Goal: Transaction & Acquisition: Purchase product/service

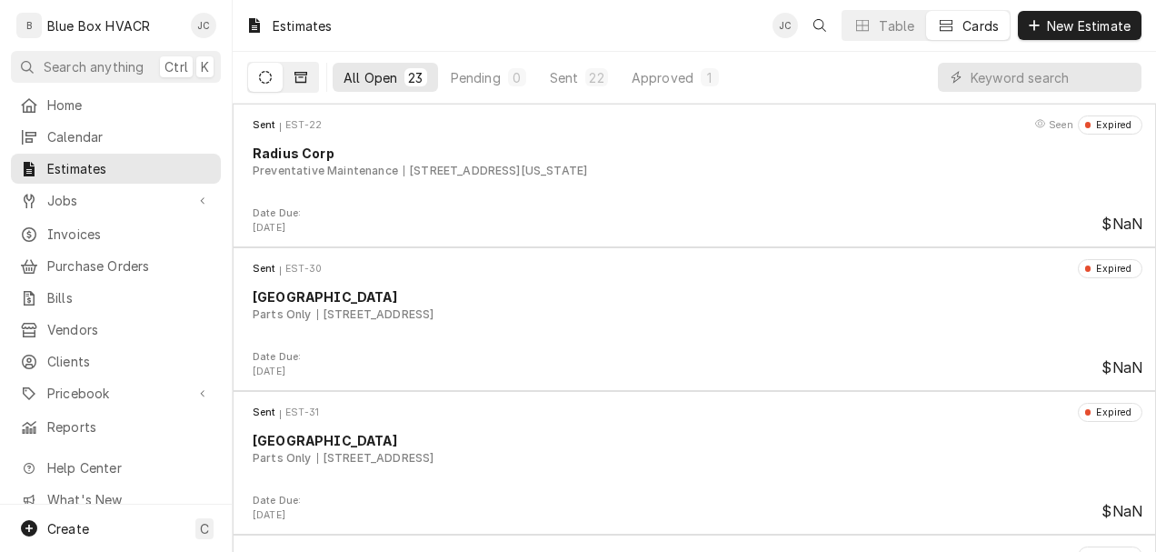
click at [300, 75] on icon "Dynamic Content Wrapper" at bounding box center [301, 77] width 13 height 13
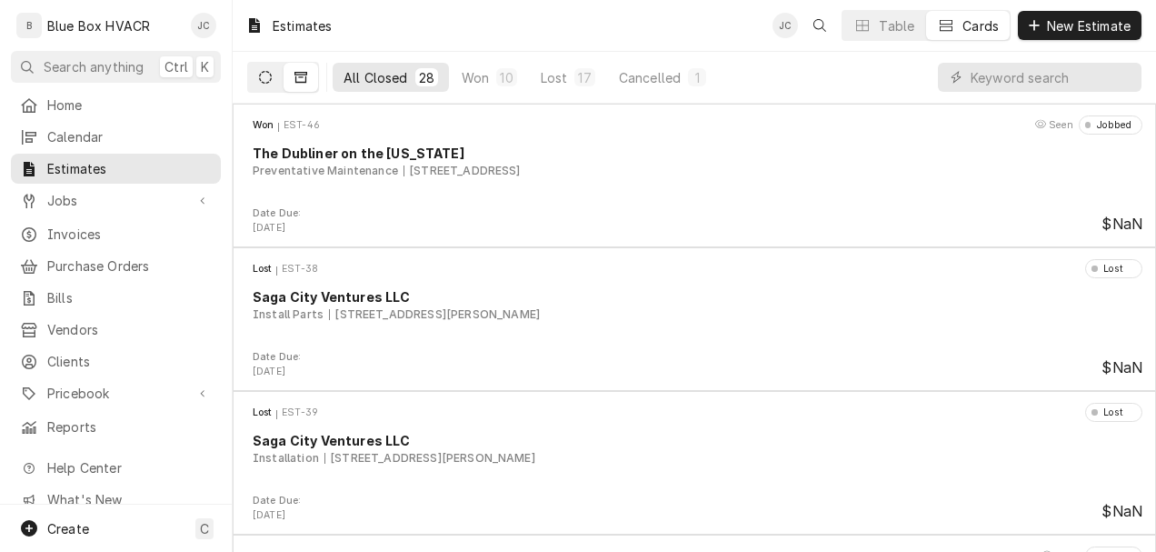
click at [271, 75] on icon "Dynamic Content Wrapper" at bounding box center [265, 77] width 13 height 13
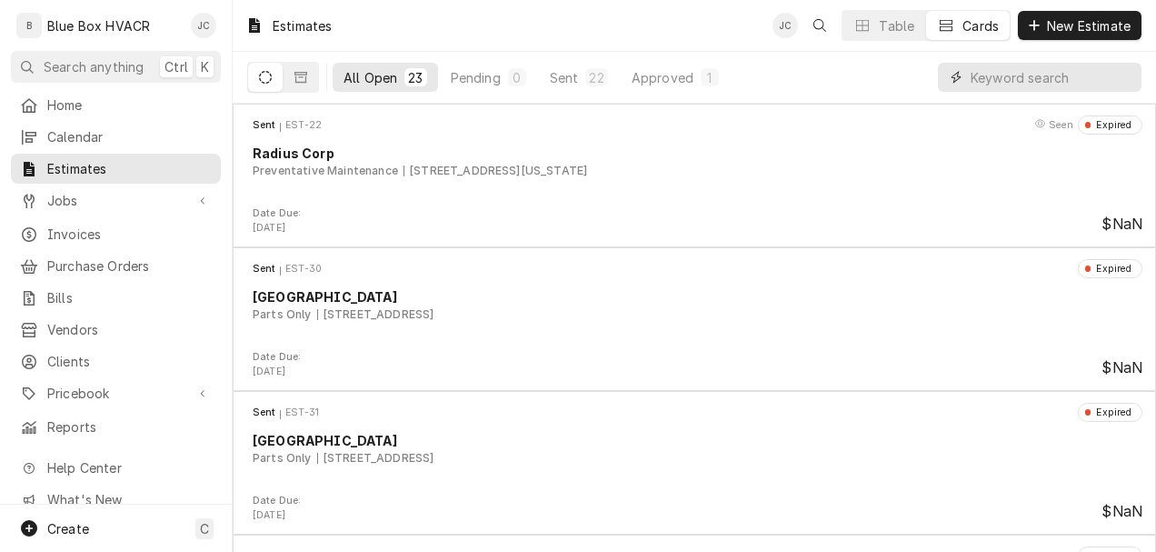
click at [990, 71] on input "Dynamic Content Wrapper" at bounding box center [1052, 77] width 162 height 29
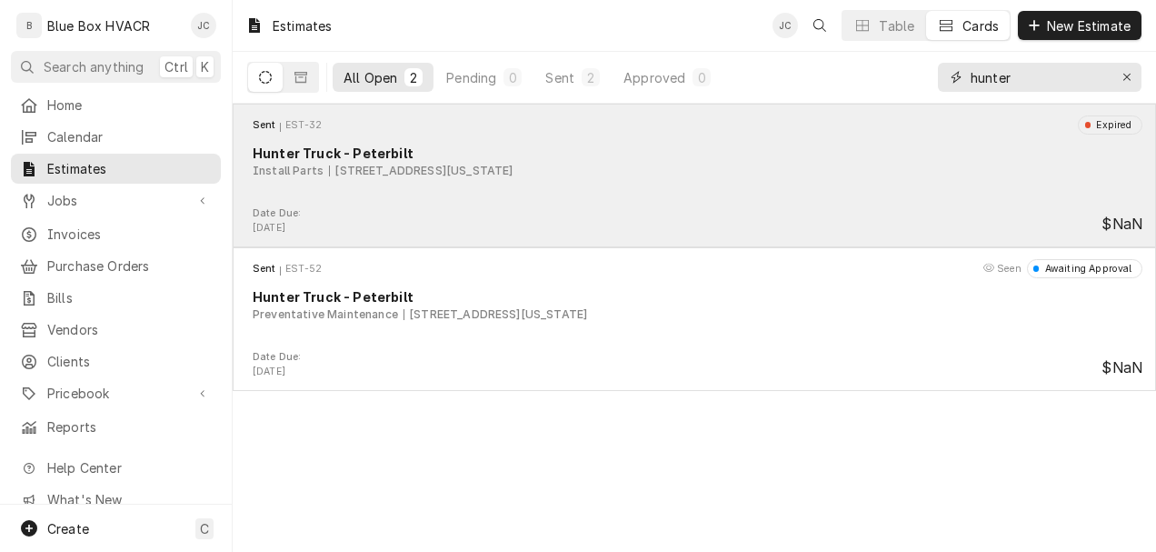
type input "hunter"
click at [681, 163] on div "Install Parts 9981 Old U.S. 22, Breinigsville, Pennsylvania 18031" at bounding box center [698, 171] width 890 height 16
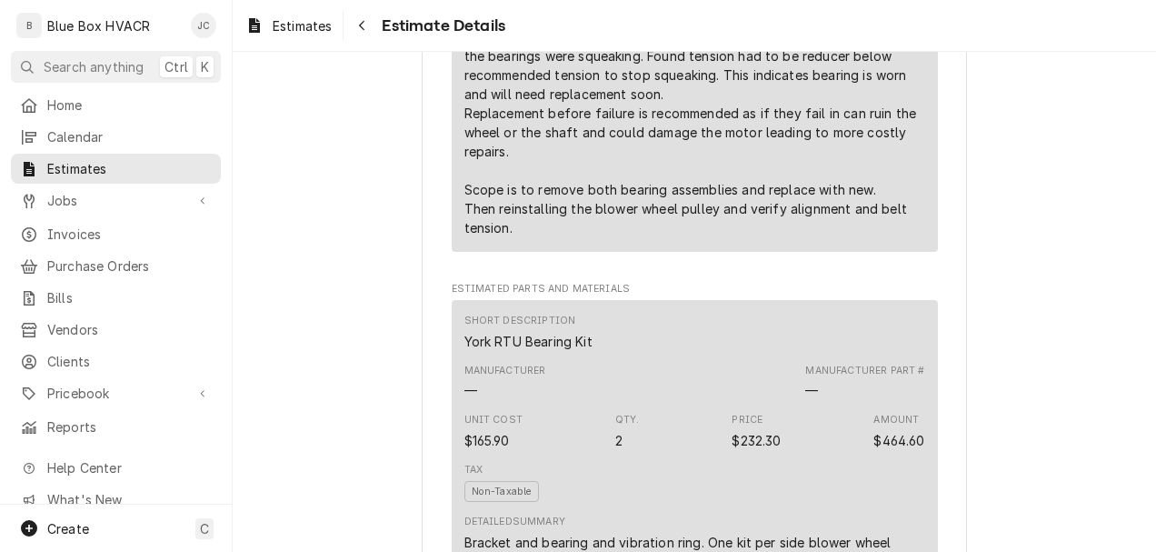
scroll to position [1091, 0]
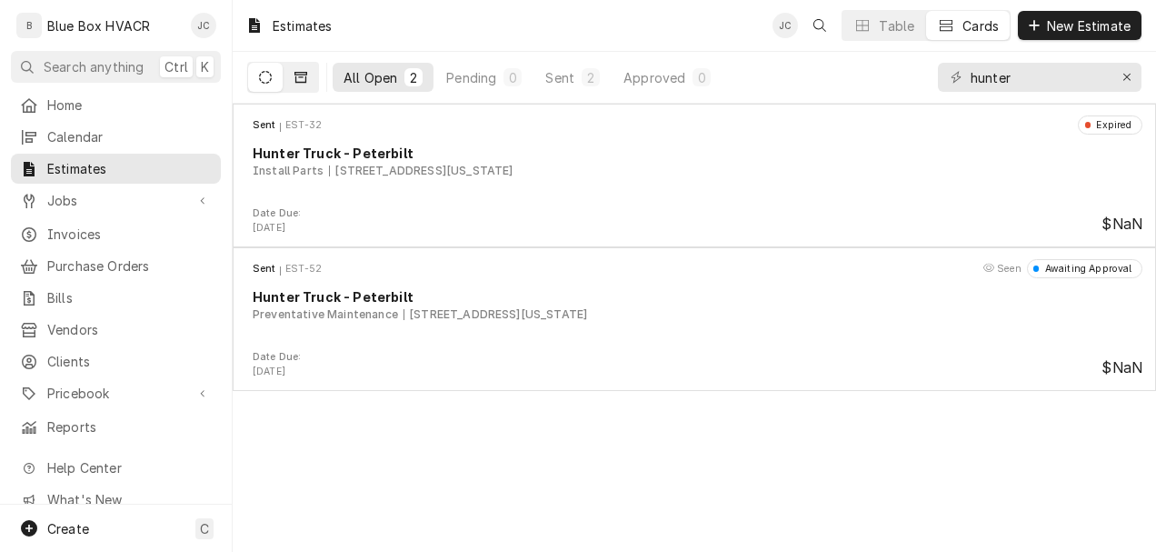
click at [311, 76] on button "Dynamic Content Wrapper" at bounding box center [301, 77] width 35 height 29
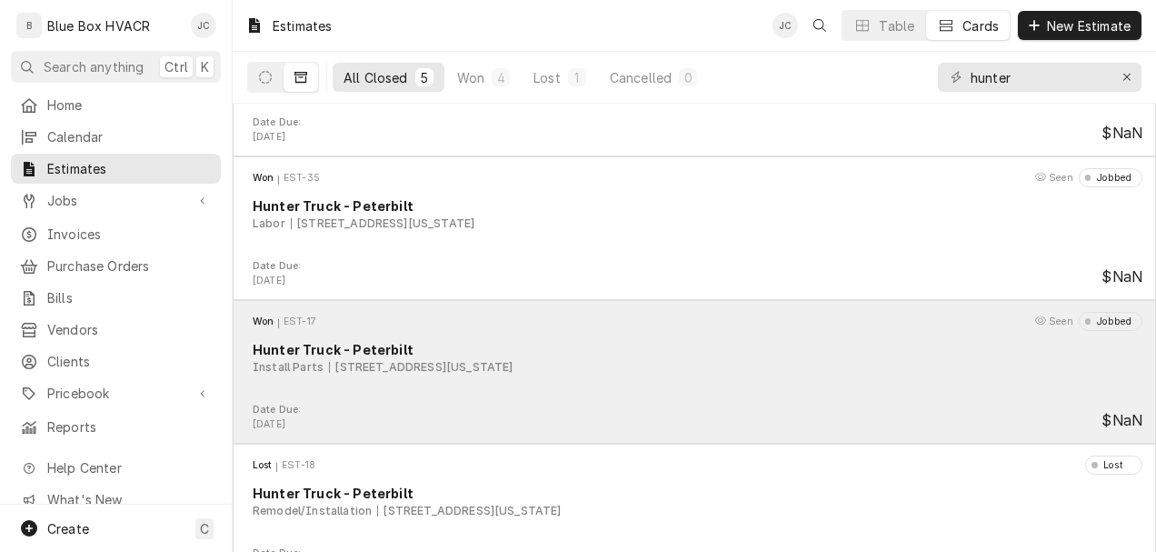
scroll to position [269, 0]
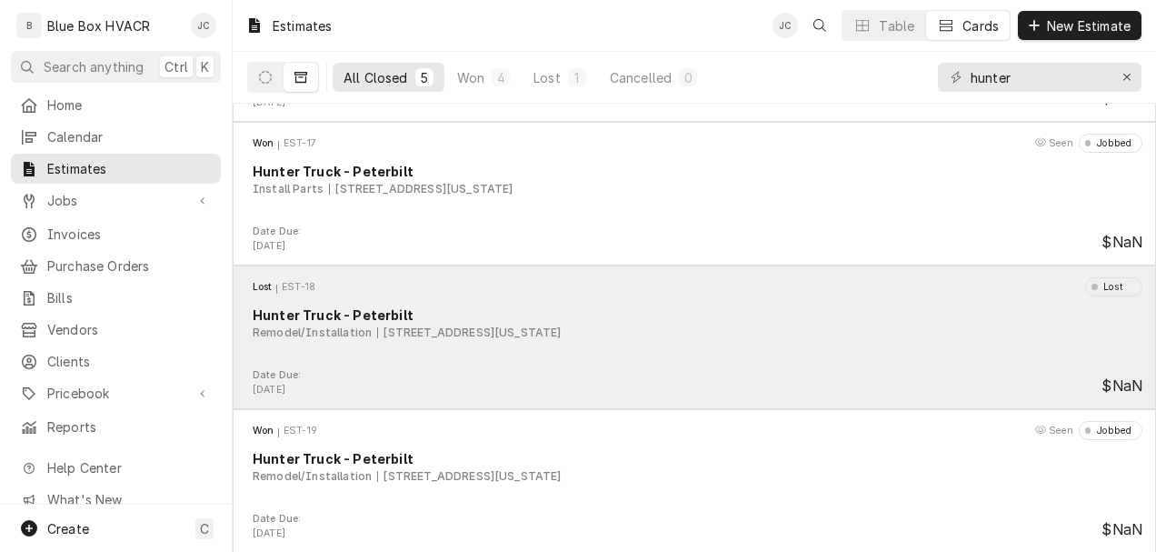
click at [750, 333] on div "Remodel/Installation 9981 Old U.S. 22, Breinigsville, Pennsylvania 18031" at bounding box center [698, 333] width 890 height 16
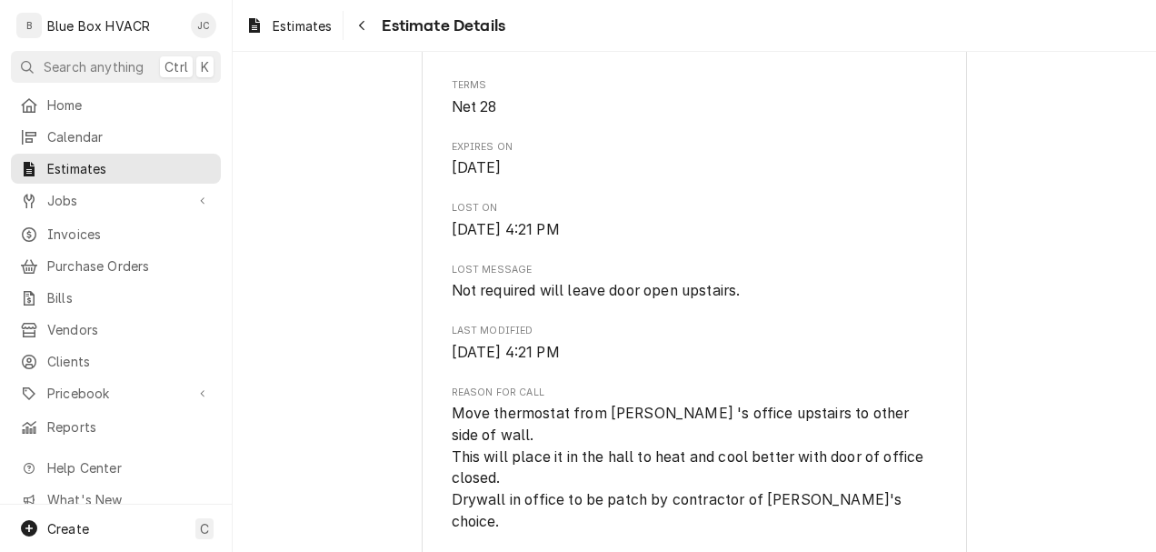
scroll to position [727, 0]
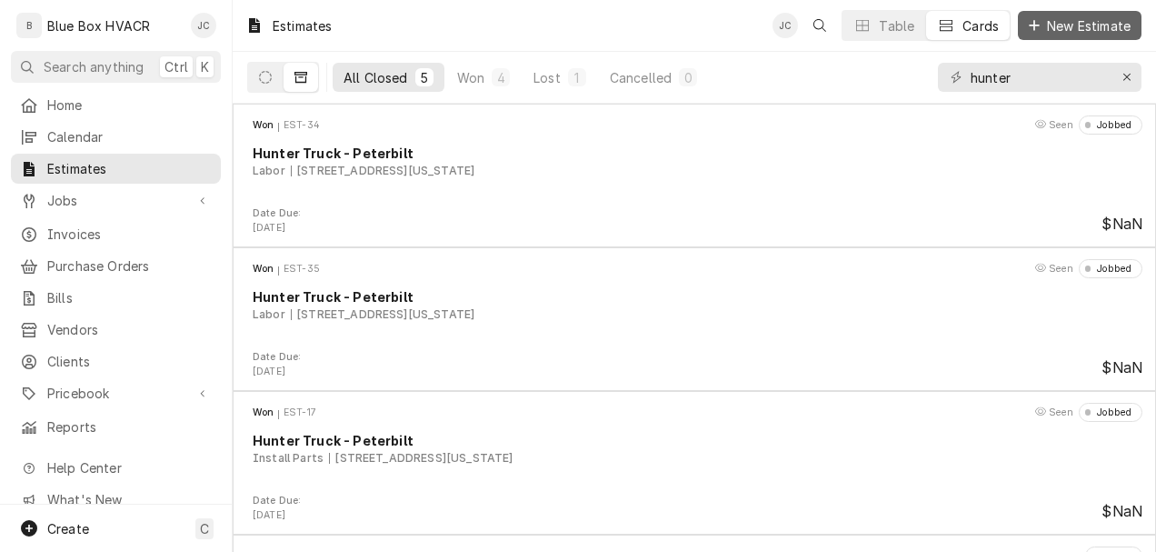
click at [1071, 30] on span "New Estimate" at bounding box center [1089, 25] width 91 height 19
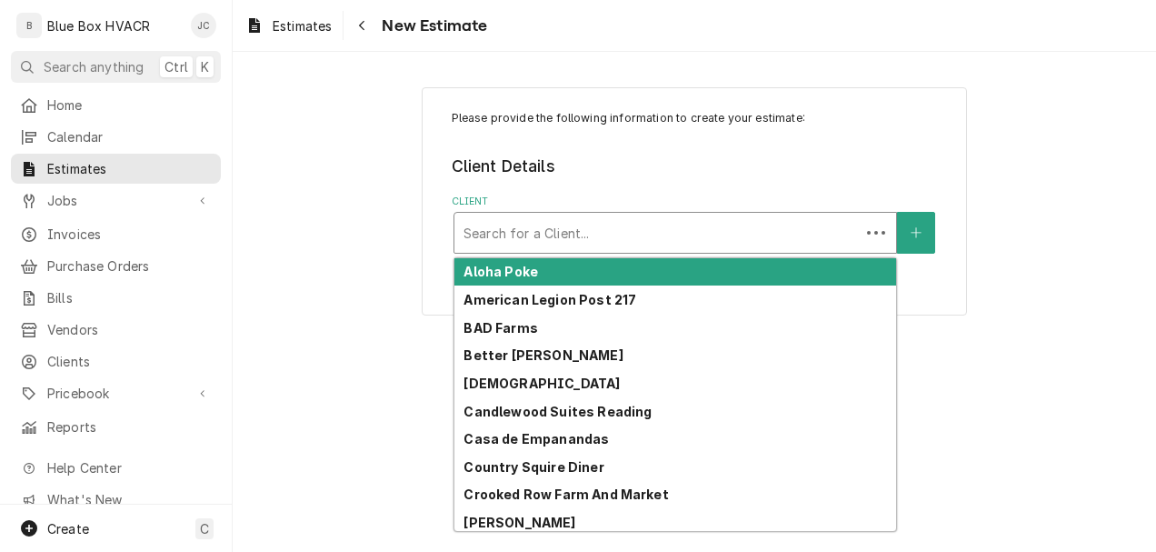
click at [787, 235] on div "Client" at bounding box center [657, 232] width 387 height 33
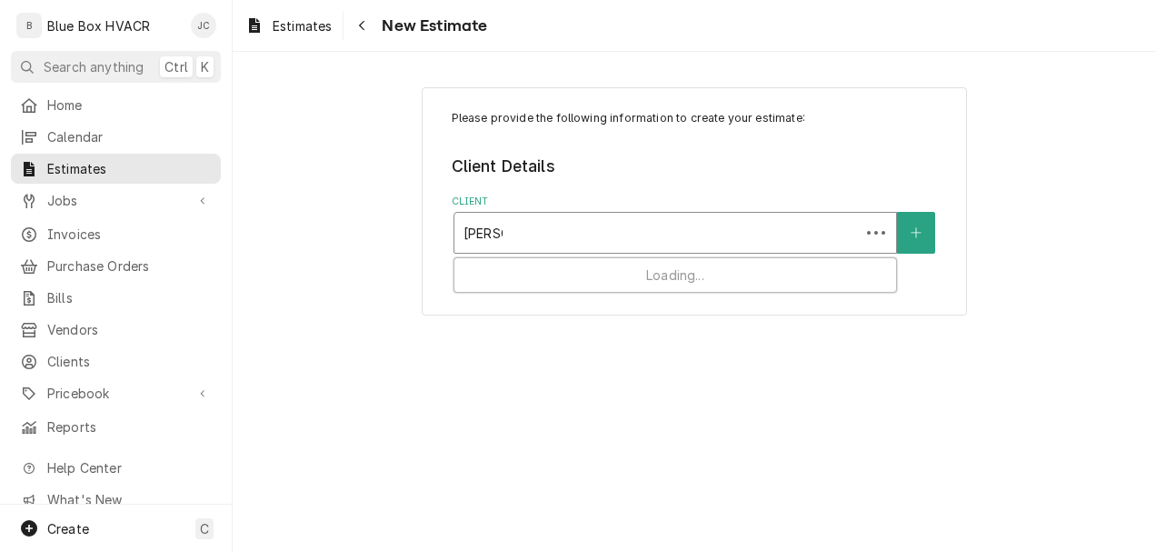
type input "hunter"
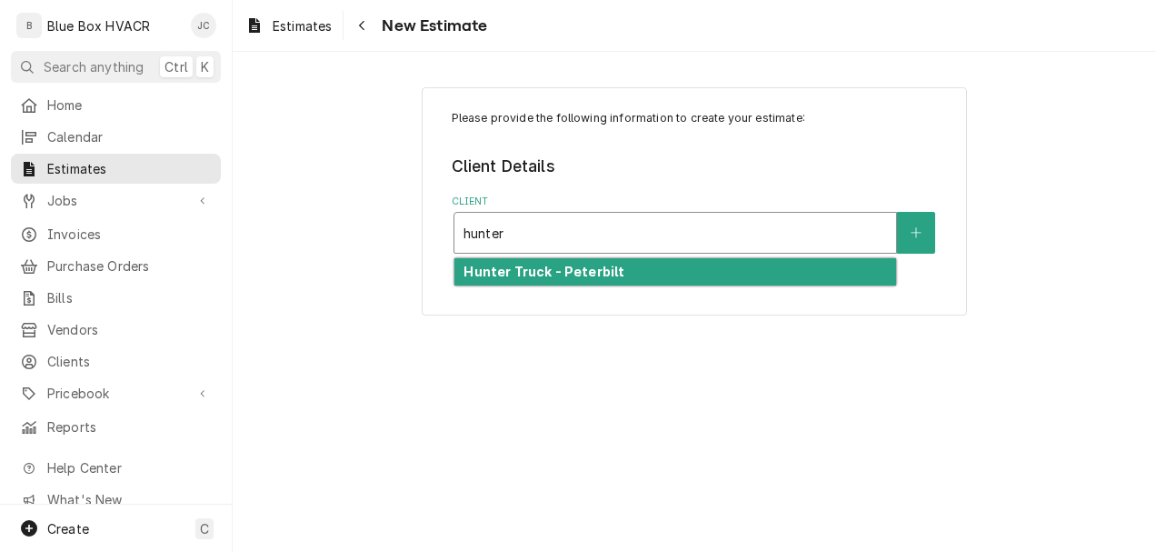
click at [647, 273] on div "Hunter Truck - Peterbilt" at bounding box center [676, 272] width 442 height 28
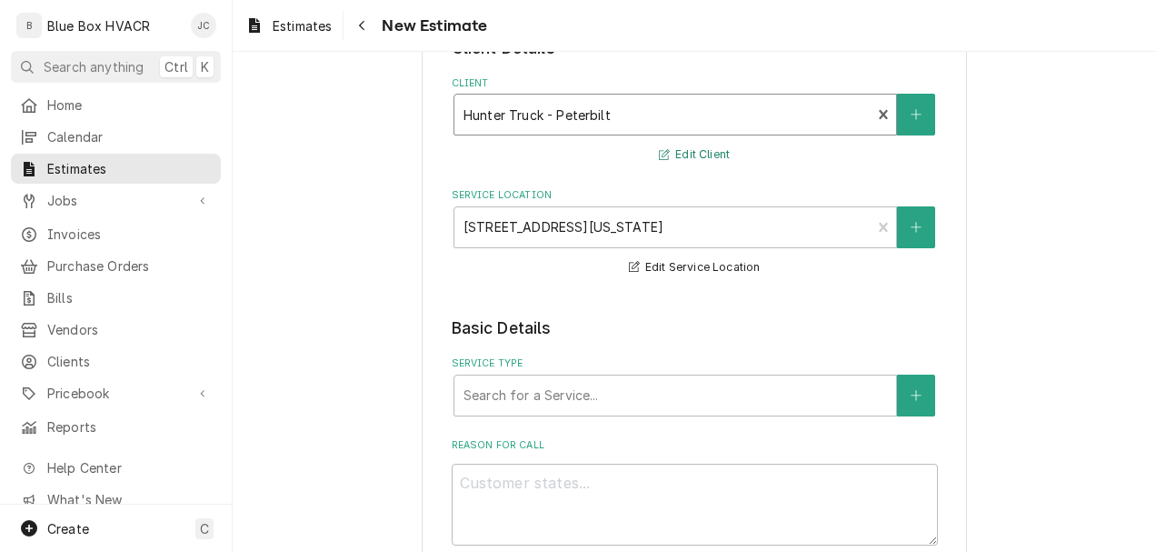
scroll to position [182, 0]
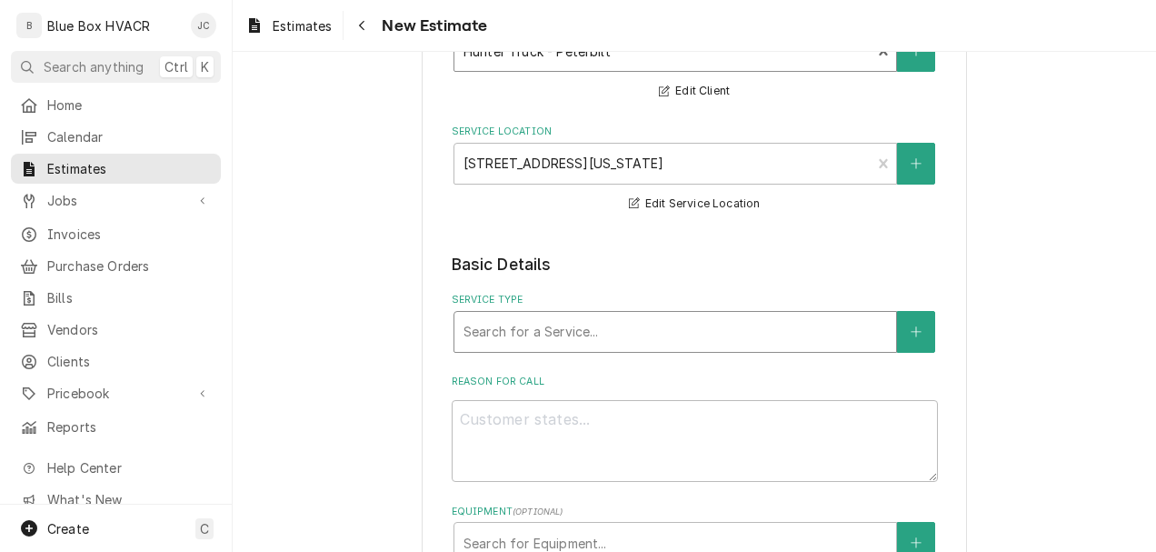
click at [576, 349] on div "Search for a Service..." at bounding box center [676, 332] width 442 height 40
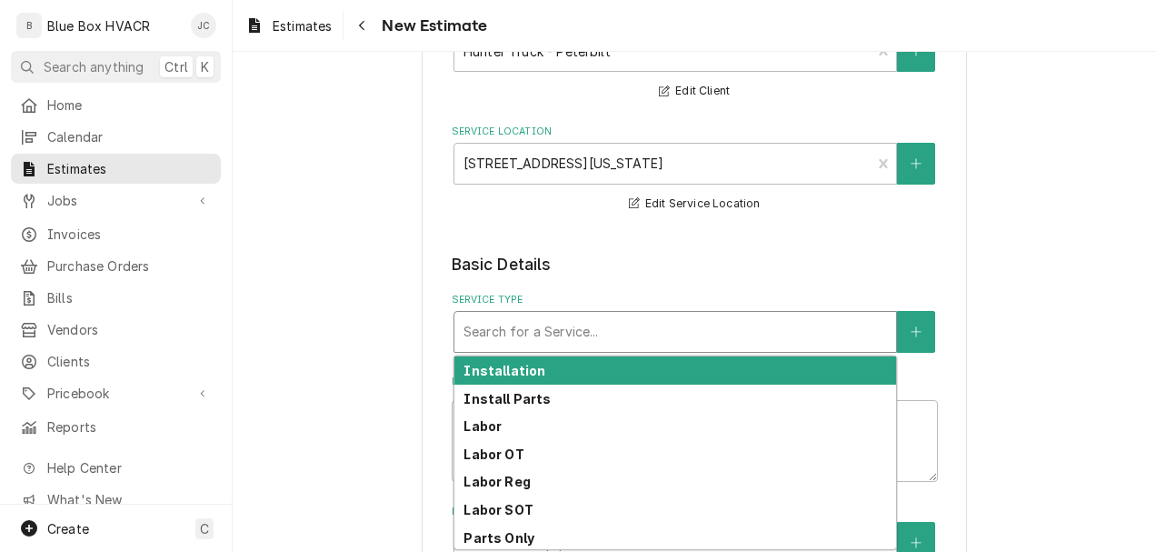
click at [545, 367] on div "Installation" at bounding box center [676, 370] width 442 height 28
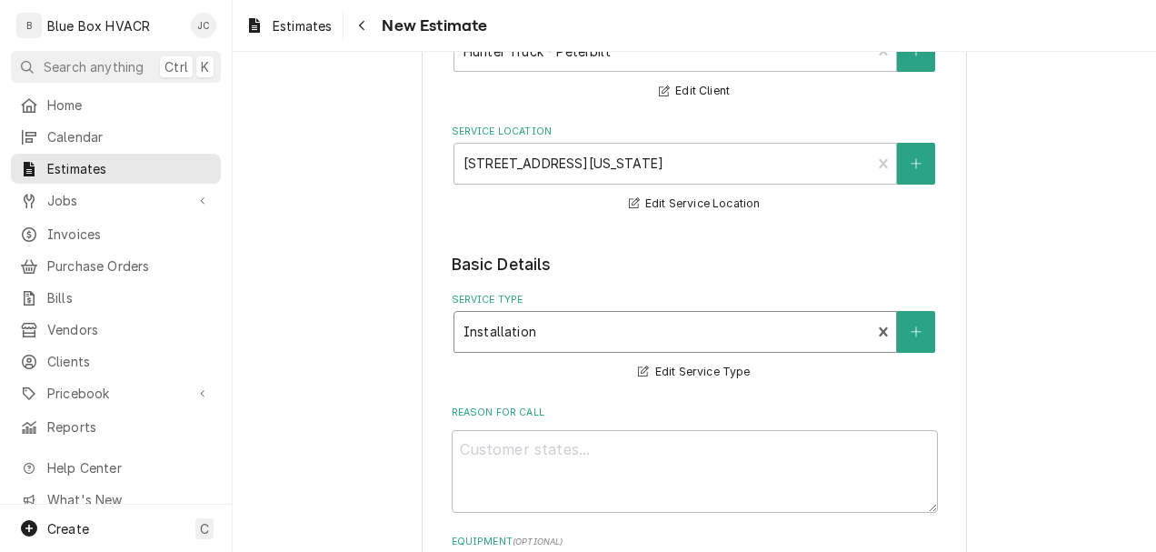
scroll to position [455, 0]
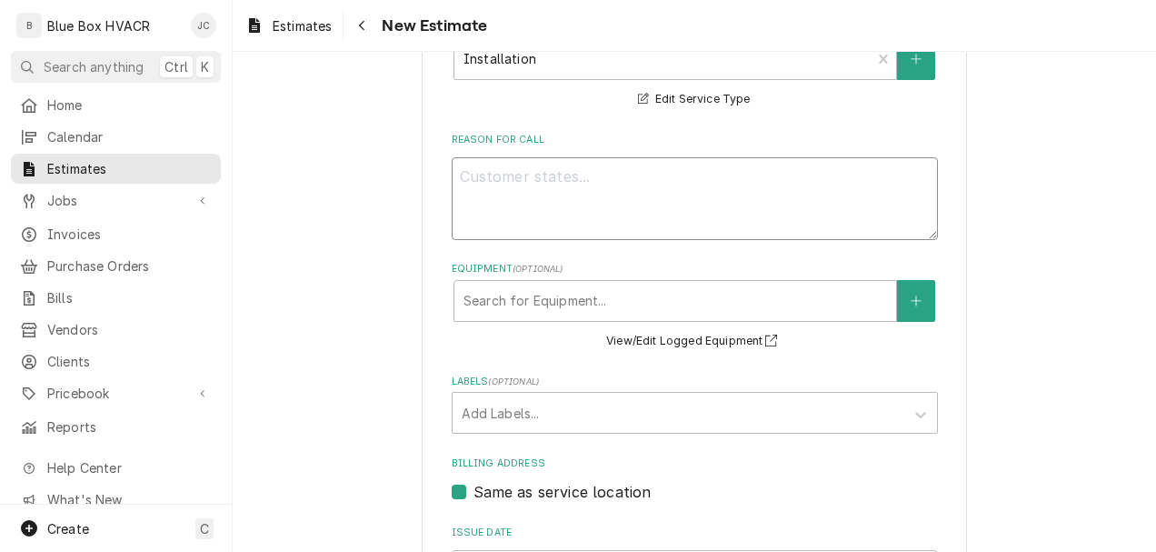
click at [586, 180] on textarea "Reason For Call" at bounding box center [695, 198] width 486 height 83
type textarea "x"
type textarea "R"
type textarea "x"
type textarea "Re"
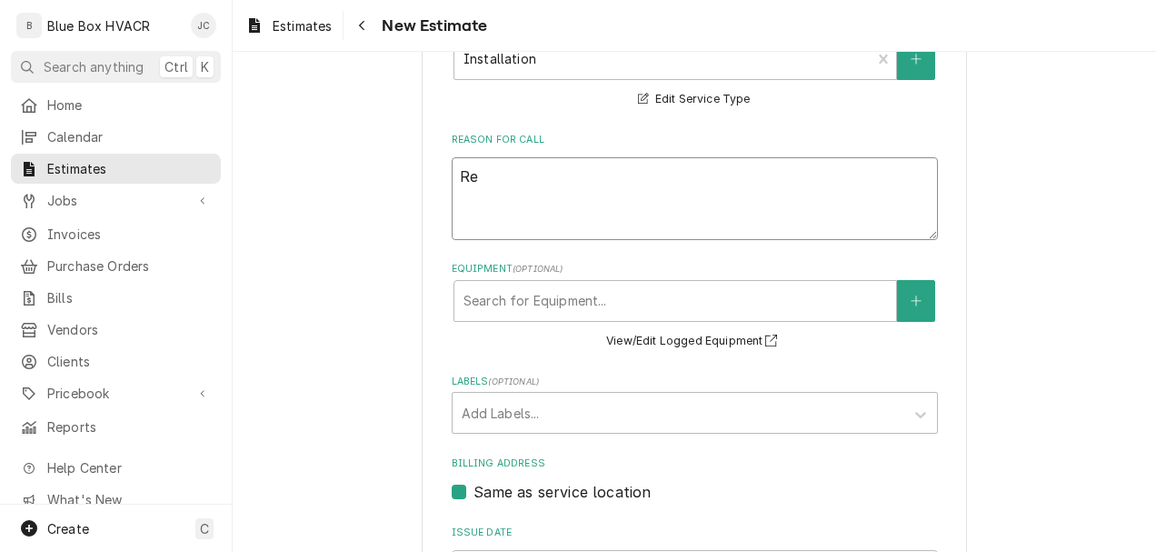
type textarea "x"
type textarea "Rep"
type textarea "x"
type textarea "Repl"
type textarea "x"
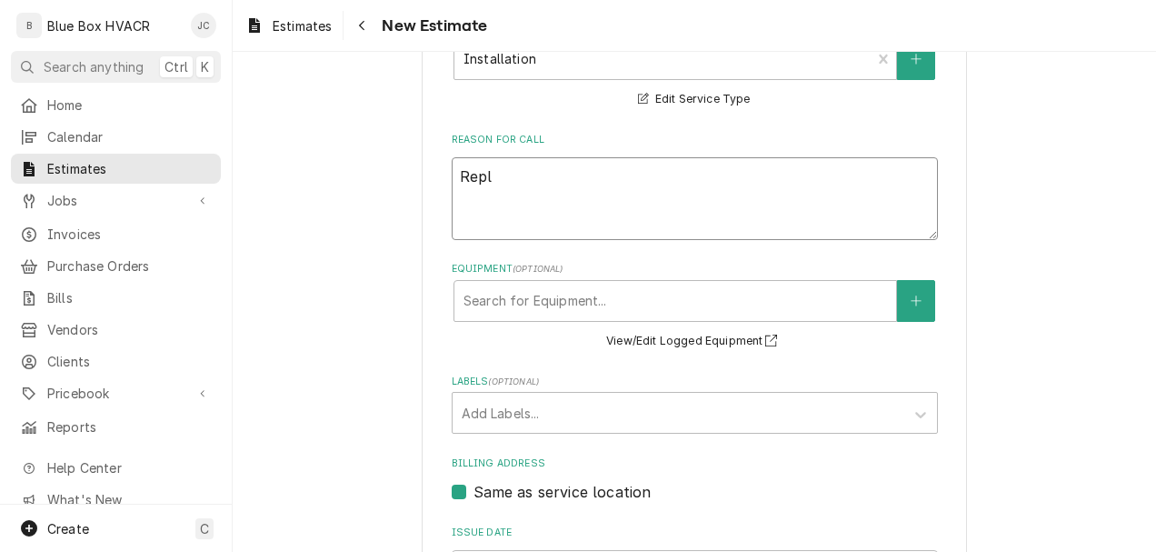
type textarea "Repla"
type textarea "x"
type textarea "Replac"
type textarea "x"
type textarea "Replace"
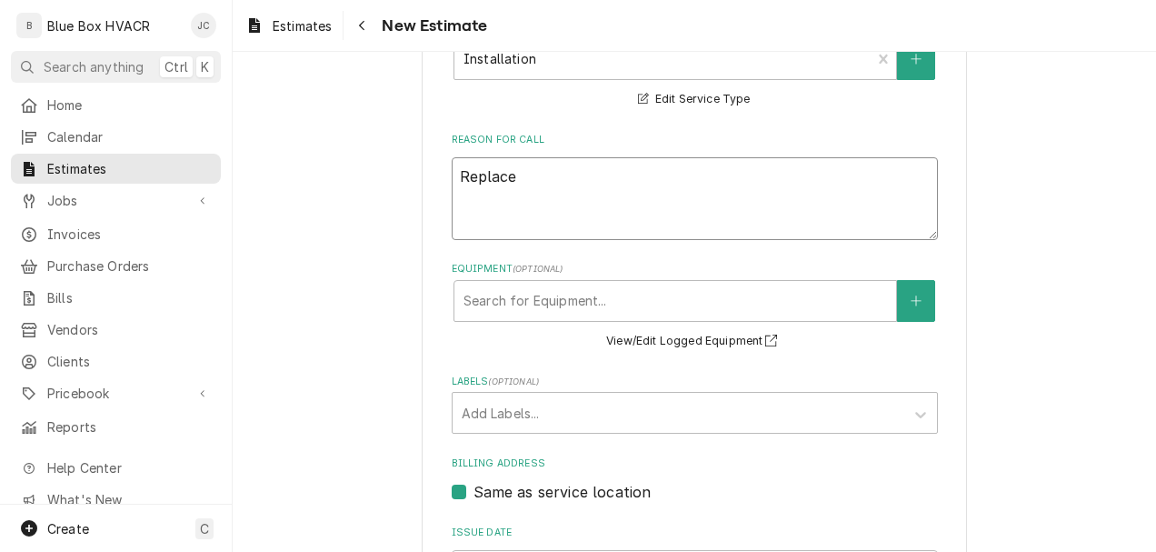
type textarea "x"
type textarea "Replace t"
type textarea "x"
type textarea "Replace th"
type textarea "x"
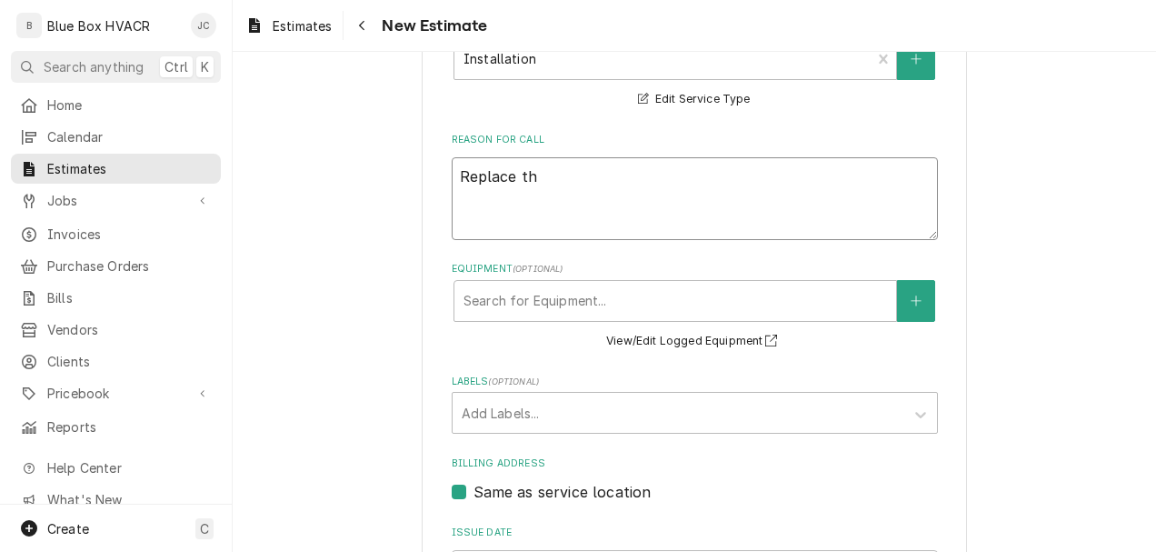
type textarea "Replace the"
type textarea "x"
type textarea "Replace the"
type textarea "x"
type textarea "Replace the"
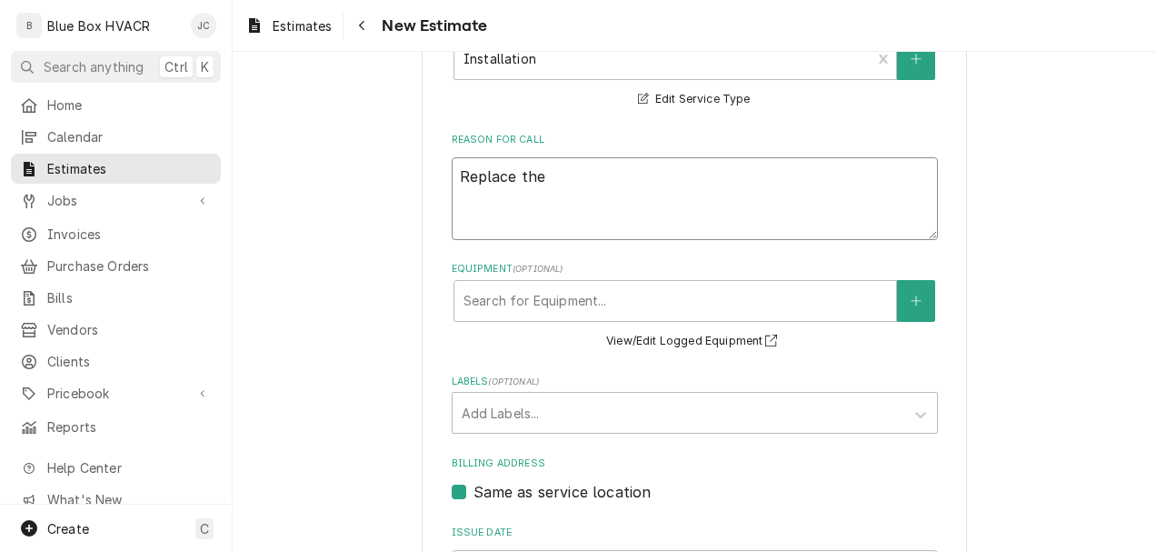
type textarea "x"
type textarea "Replace th"
type textarea "x"
type textarea "Replace t"
type textarea "x"
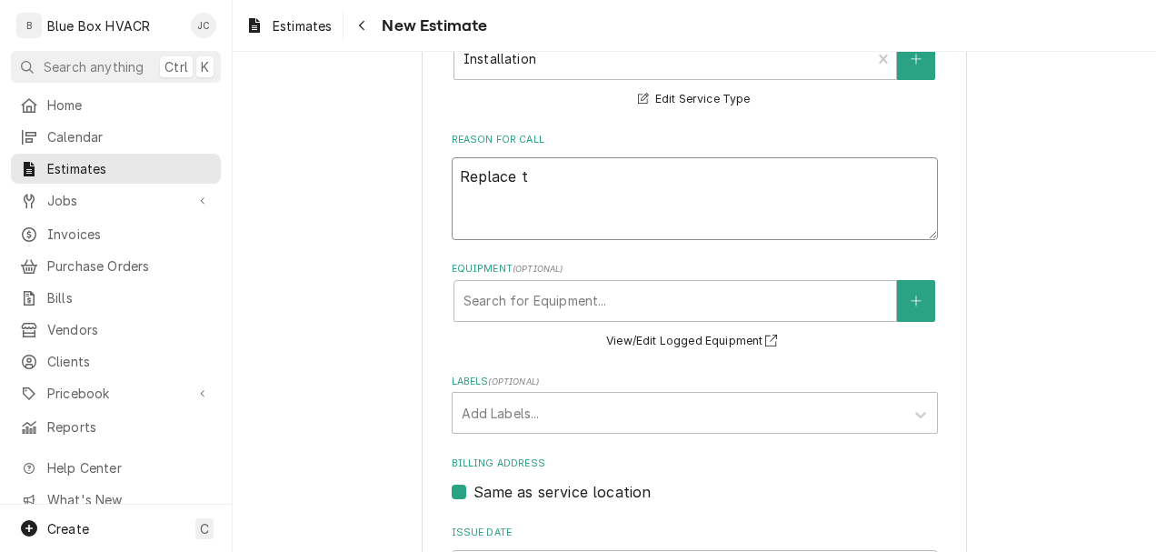
type textarea "Replace"
type textarea "x"
type textarea "Replace R"
type textarea "x"
type textarea "Replace RT"
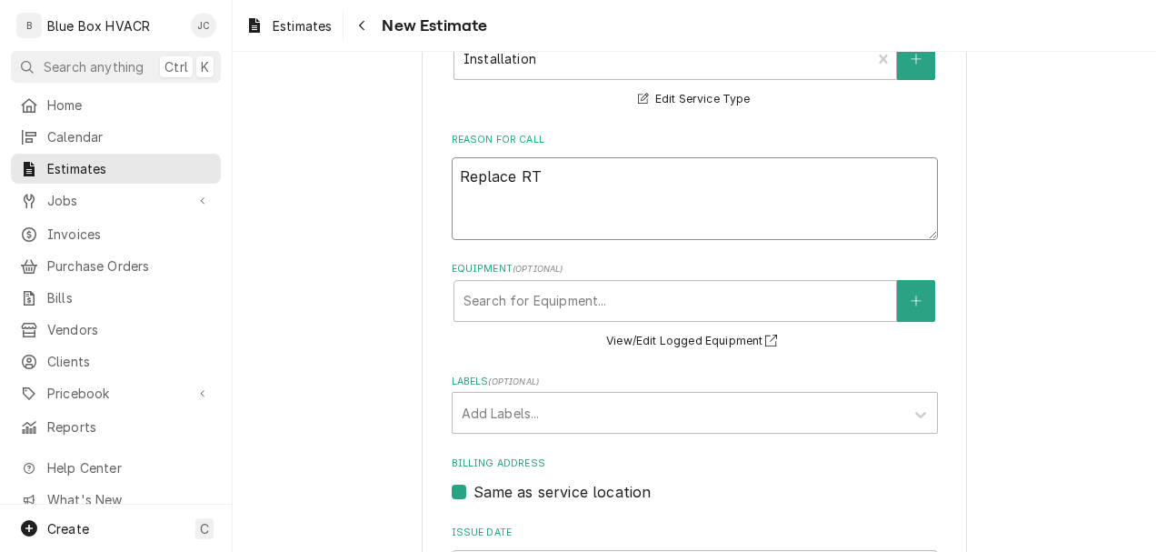
type textarea "x"
type textarea "Replace RTU"
type textarea "x"
type textarea "Replace RTU"
type textarea "x"
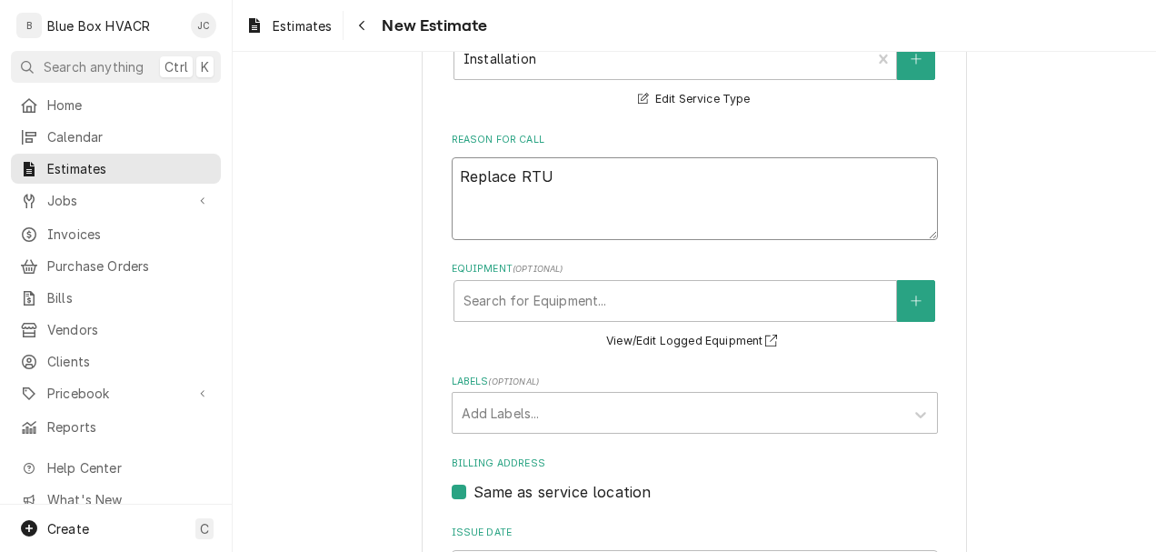
type textarea "Replace RTU 3"
type textarea "x"
type textarea "Replace RTU 3"
type textarea "x"
type textarea "Replace RTU 3 Bu"
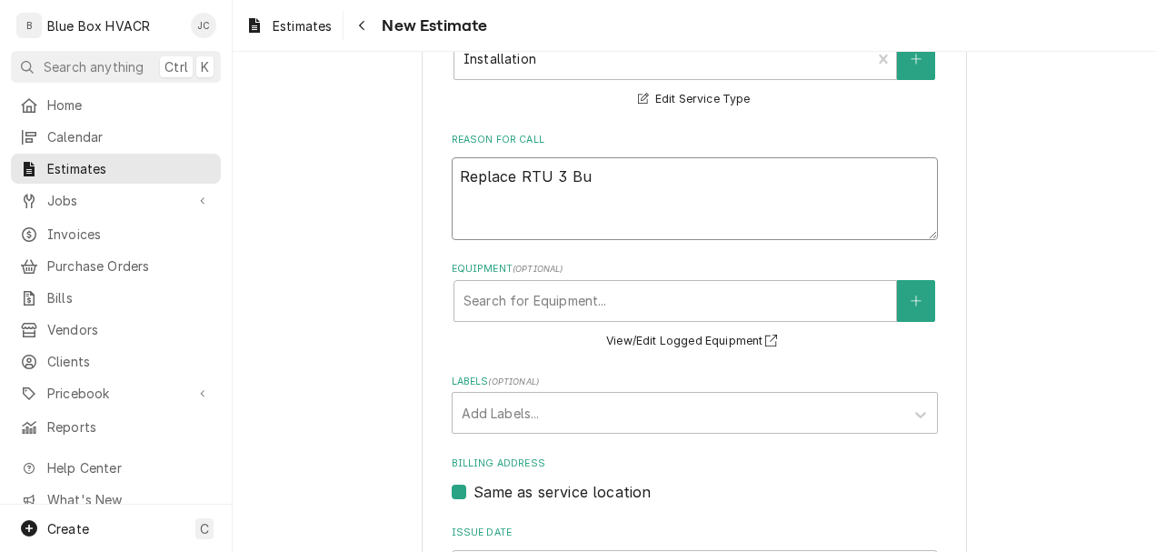
type textarea "x"
type textarea "Replace RTU 3 Bud"
type textarea "x"
type textarea "Replace RTU 3 Budg"
type textarea "x"
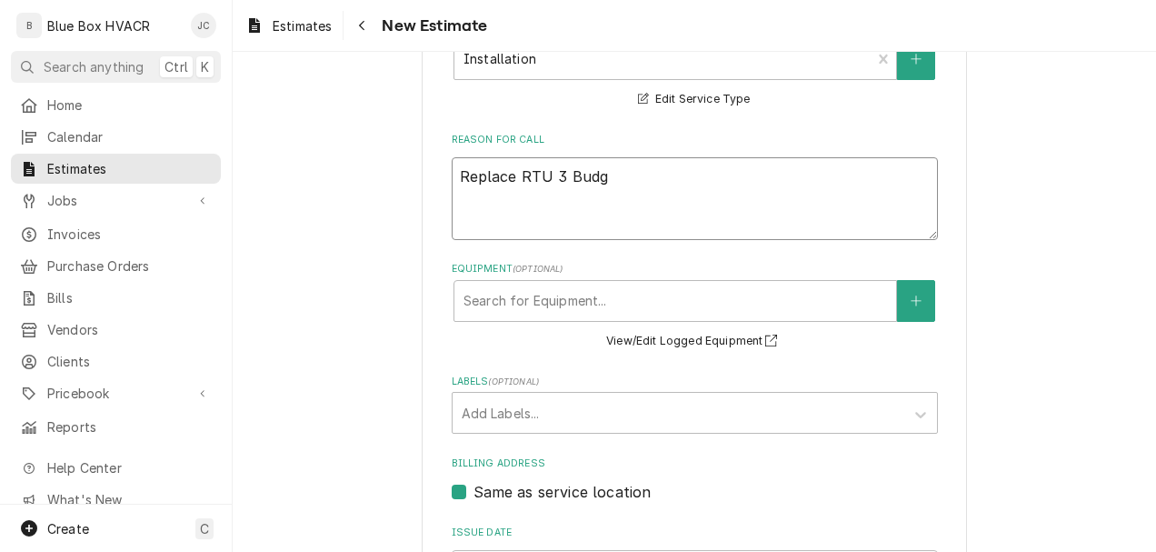
type textarea "Replace RTU 3 Budge"
type textarea "x"
type textarea "Replace RTU 3 Budget"
type textarea "x"
type textarea "Replace RTU 3 Budget"
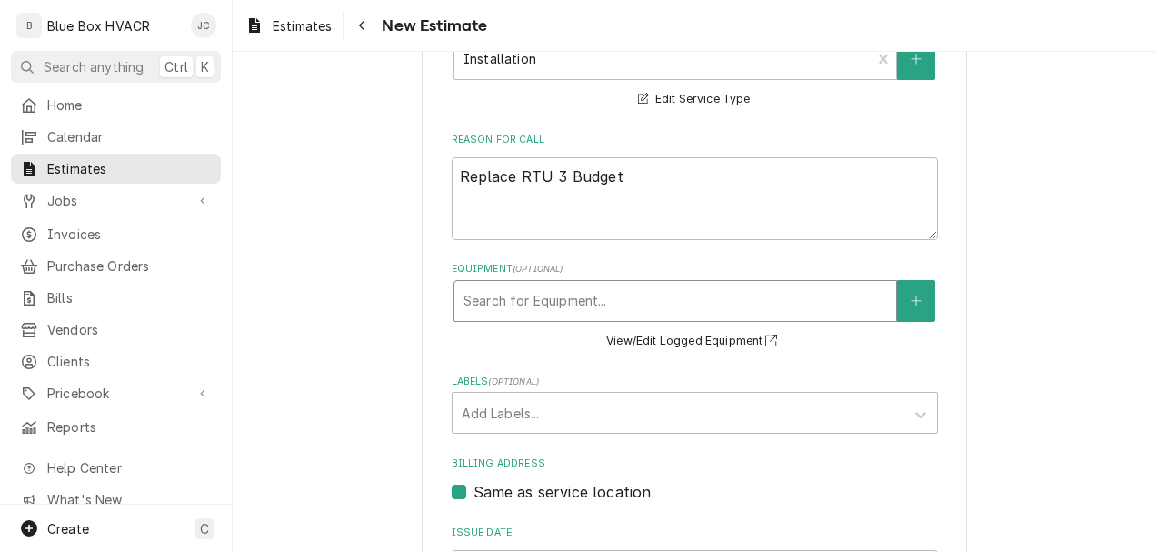
click at [726, 310] on div "Equipment" at bounding box center [676, 301] width 424 height 33
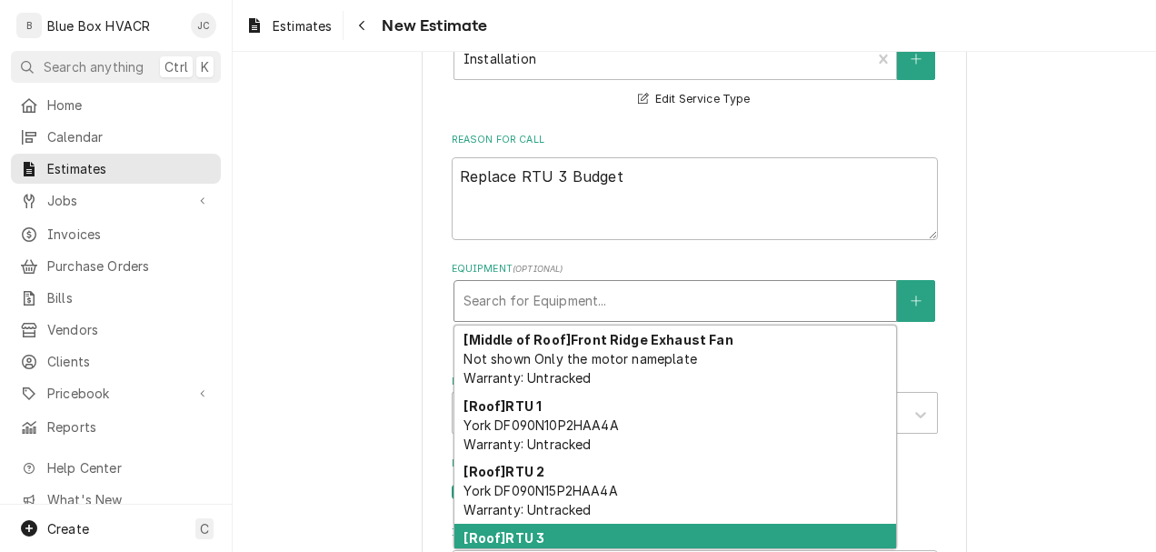
click at [655, 551] on html "B Blue Box HVACR JC Search anything Ctrl K Home Calendar Estimates Jobs Jobs Jo…" at bounding box center [578, 276] width 1156 height 552
click at [683, 545] on div "[Roof] RTU 3 York DF102N15P2HAA4A Warranty: Untracked" at bounding box center [676, 557] width 442 height 66
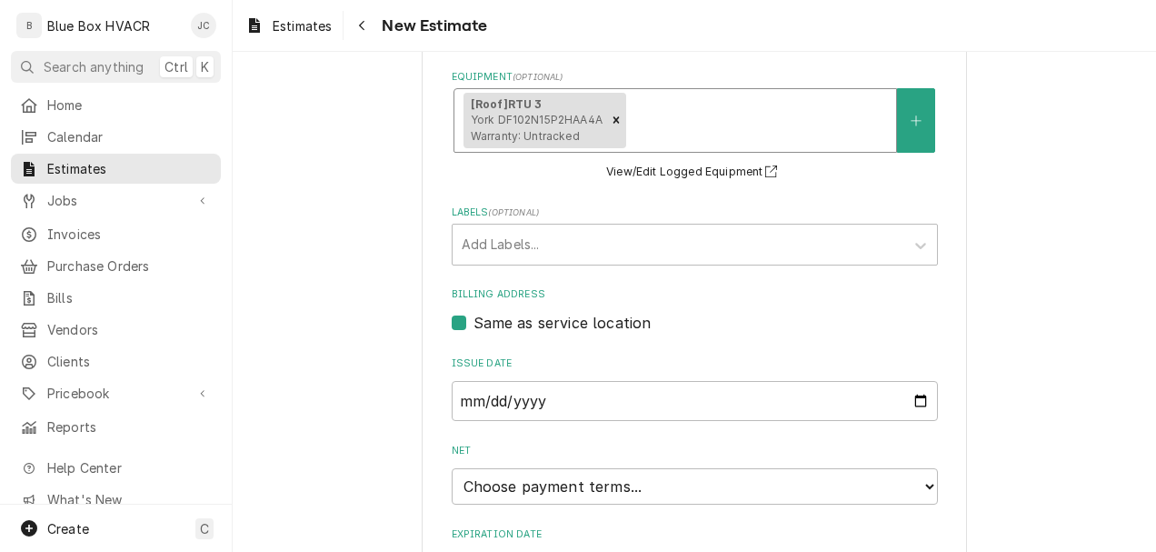
scroll to position [727, 0]
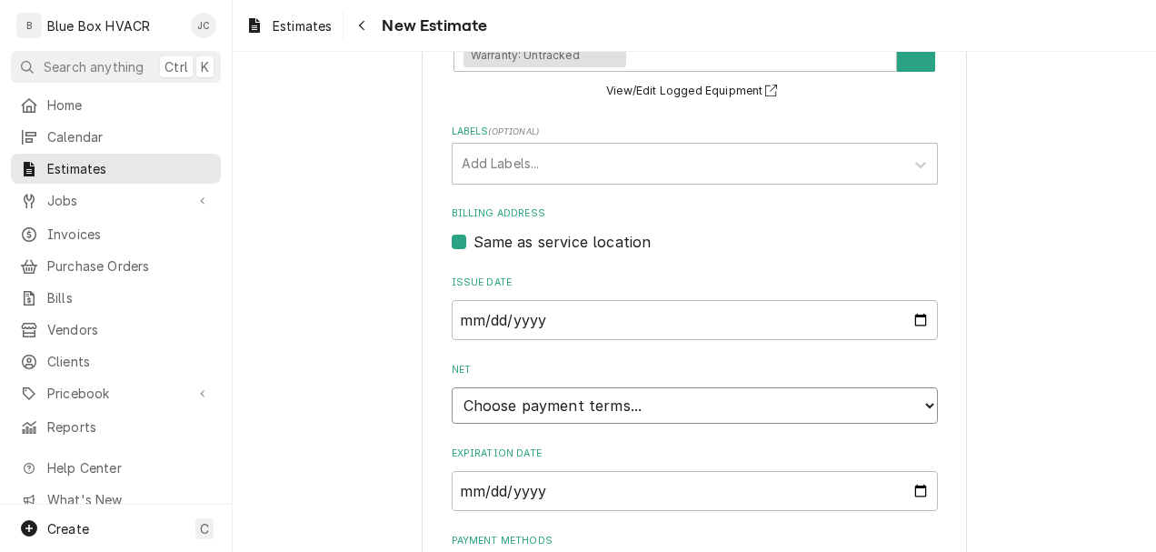
click at [639, 411] on select "Choose payment terms... Same Day Net 7 Net 14 Net 21 Net 30 Net 45 Net 60 Net 90" at bounding box center [695, 405] width 486 height 36
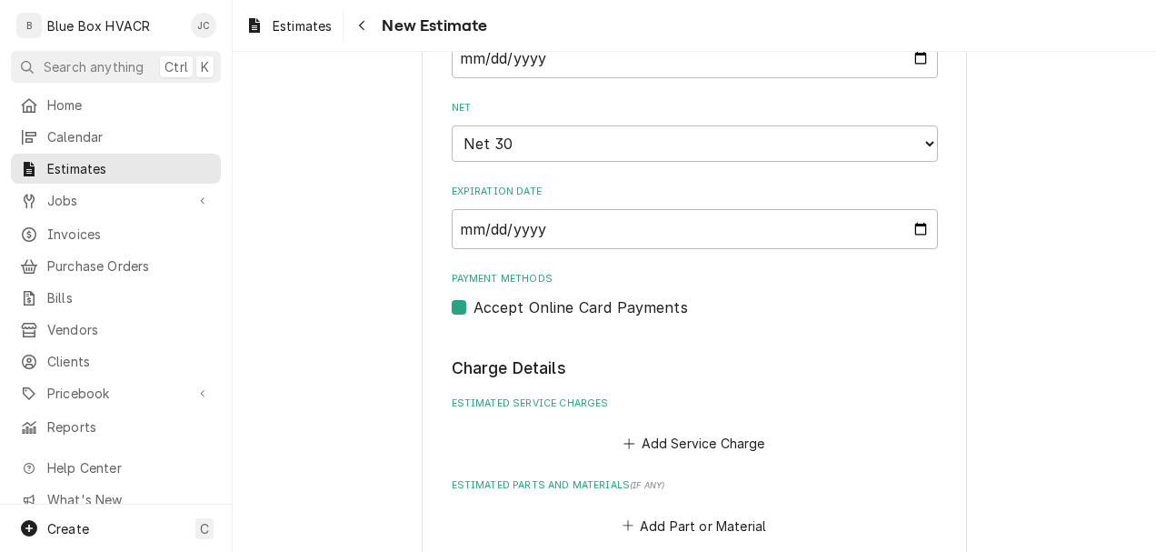
scroll to position [1091, 0]
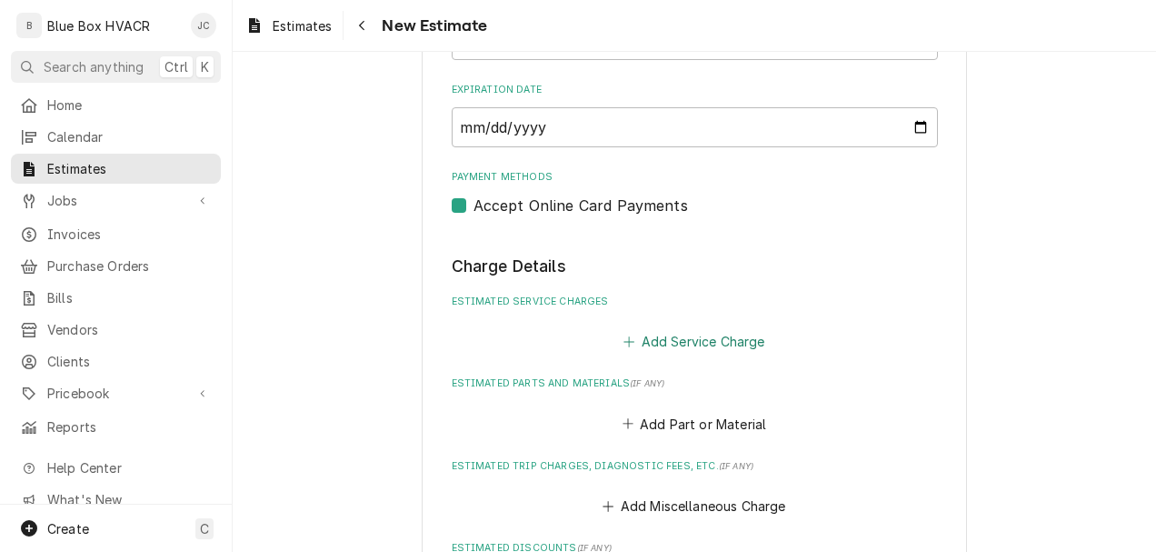
click at [686, 342] on button "Add Service Charge" at bounding box center [694, 341] width 147 height 25
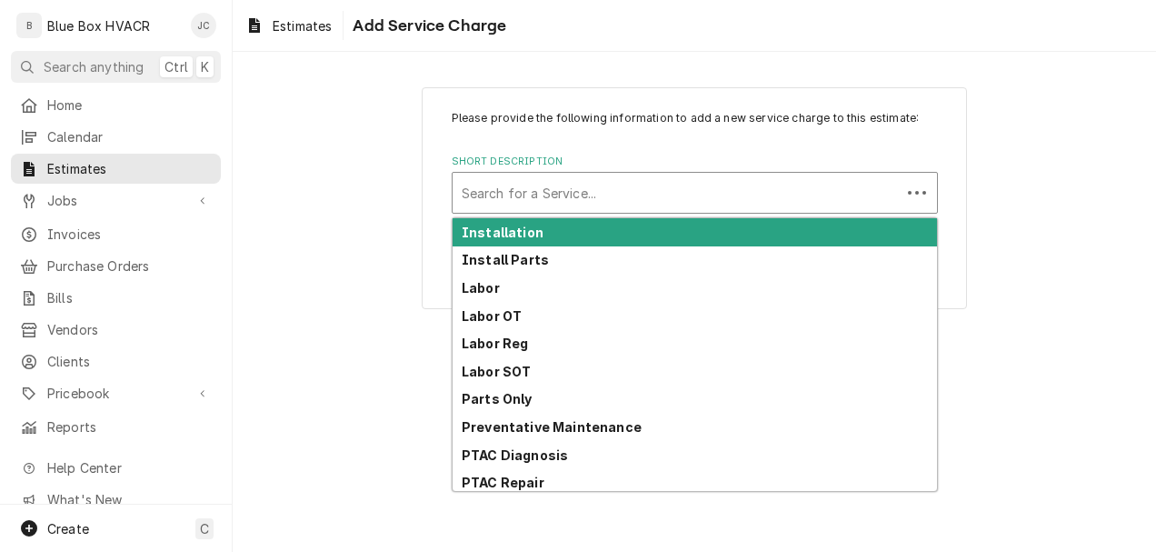
click at [618, 197] on div "Short Description" at bounding box center [677, 192] width 430 height 33
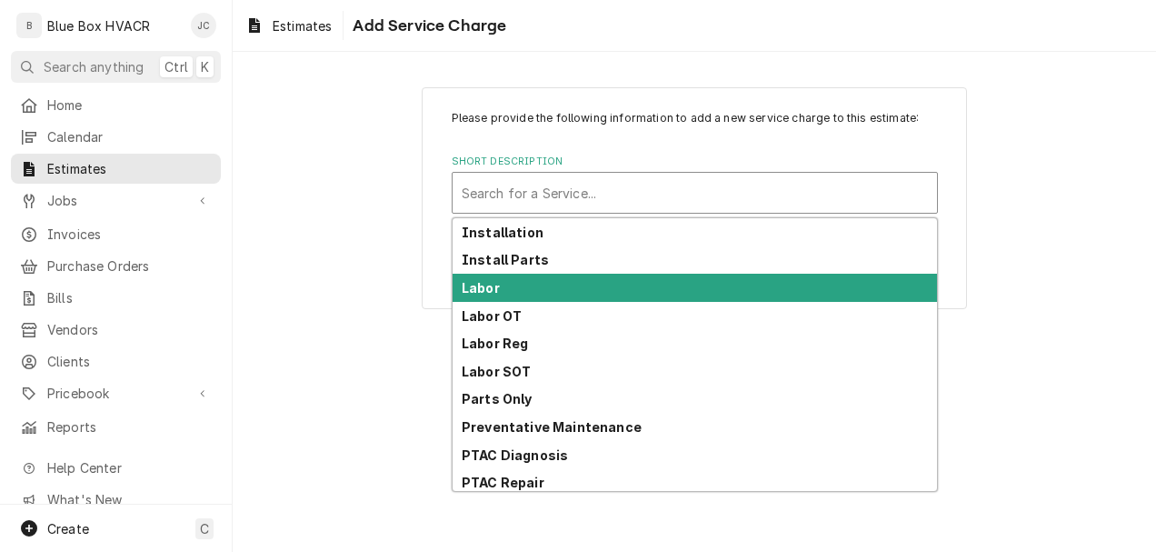
click at [555, 280] on div "Labor" at bounding box center [695, 288] width 485 height 28
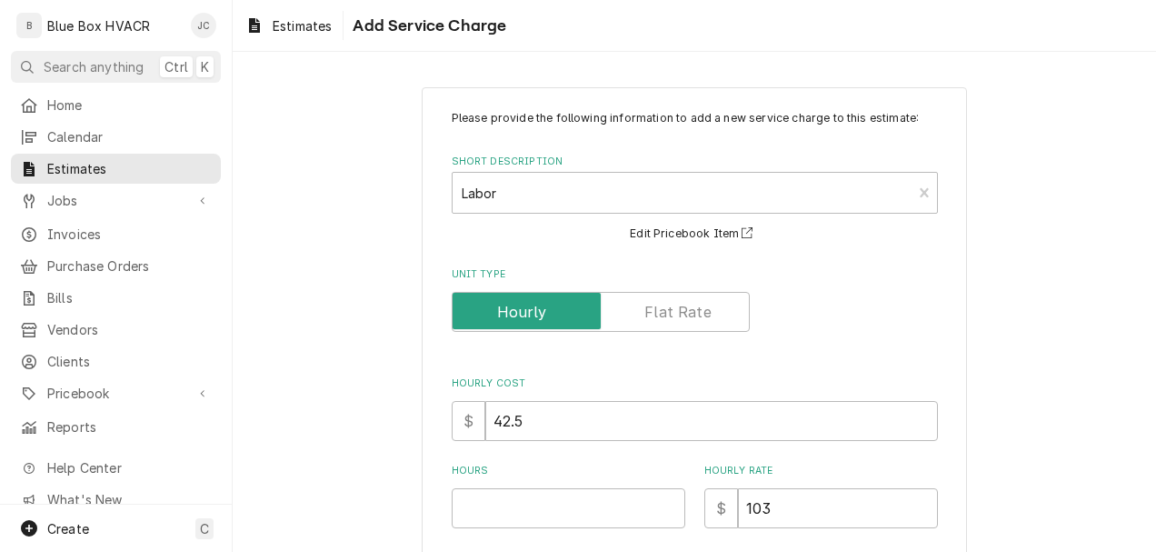
type textarea "x"
click at [664, 305] on label "Unit Type" at bounding box center [601, 312] width 298 height 40
click at [664, 305] on input "Unit Type" at bounding box center [601, 312] width 282 height 40
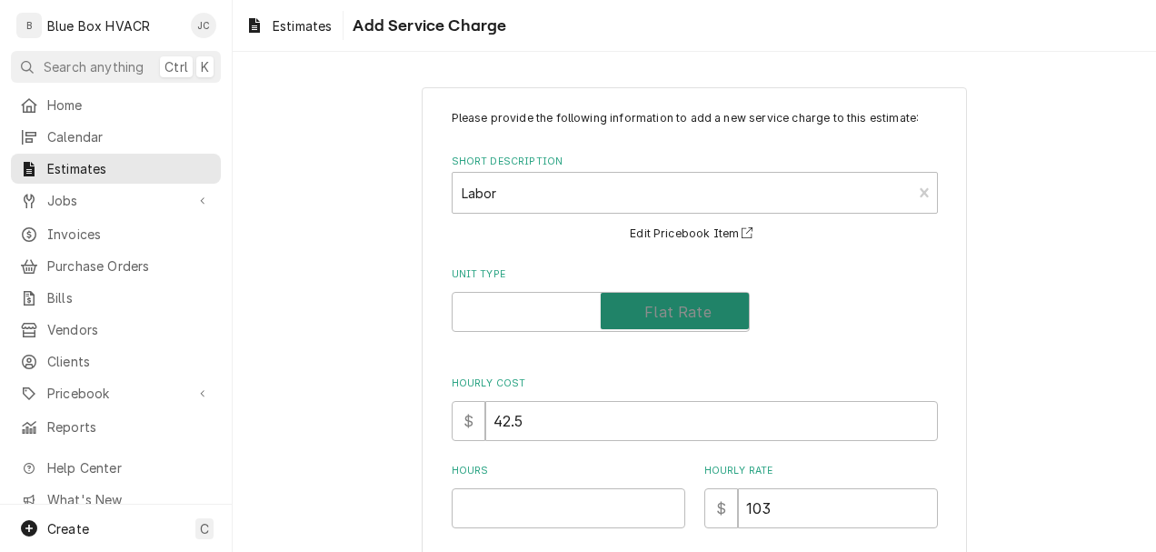
checkbox input "true"
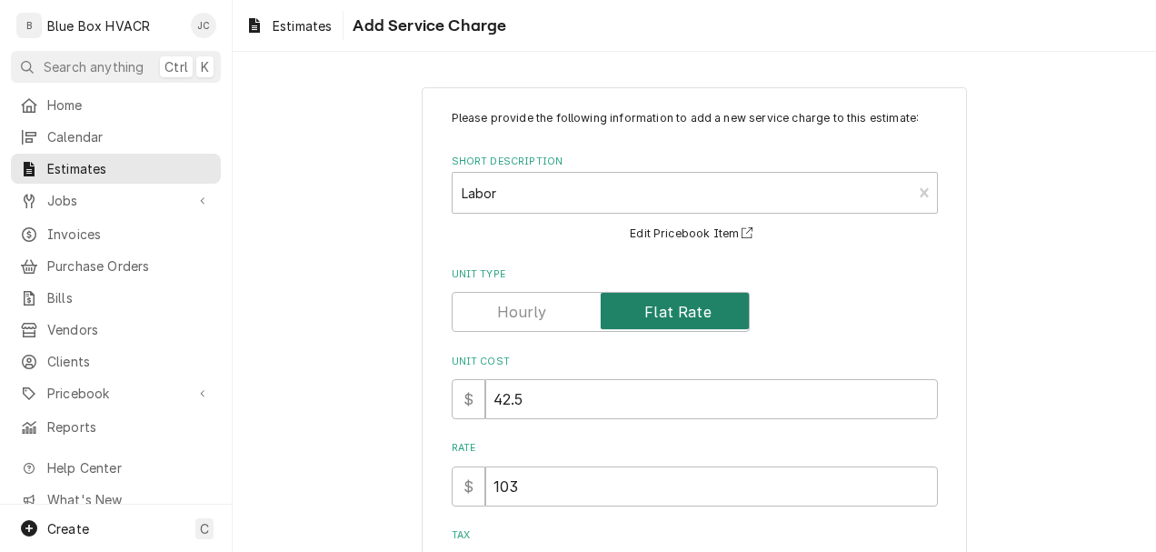
scroll to position [182, 0]
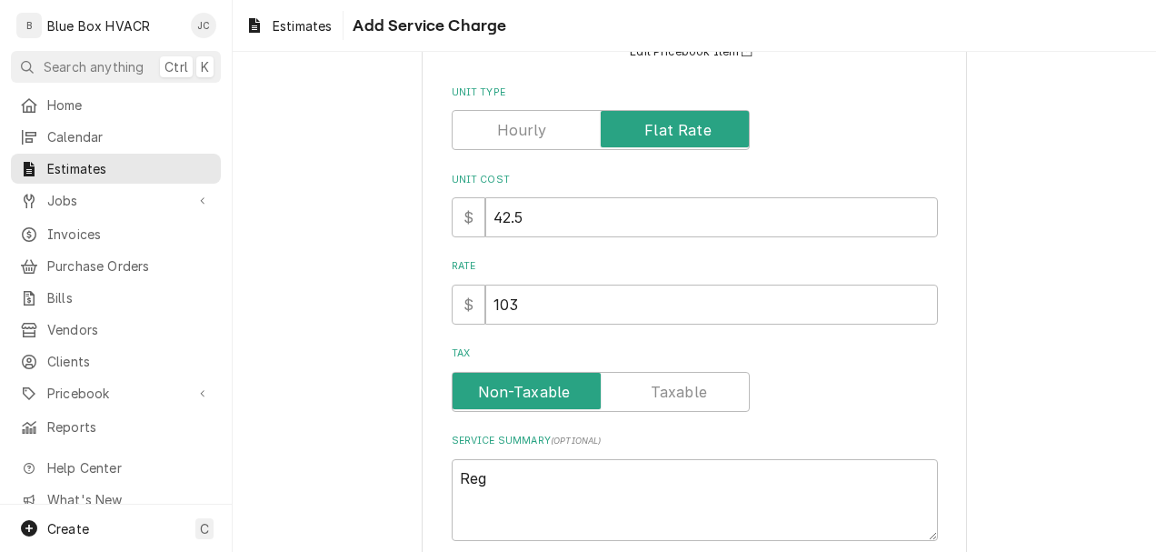
click at [548, 243] on div "Please provide the following information to add a new service charge to this es…" at bounding box center [695, 234] width 486 height 613
drag, startPoint x: 519, startPoint y: 300, endPoint x: 476, endPoint y: 300, distance: 42.7
click at [476, 300] on div "$ 103" at bounding box center [695, 305] width 486 height 40
type textarea "x"
type input "2"
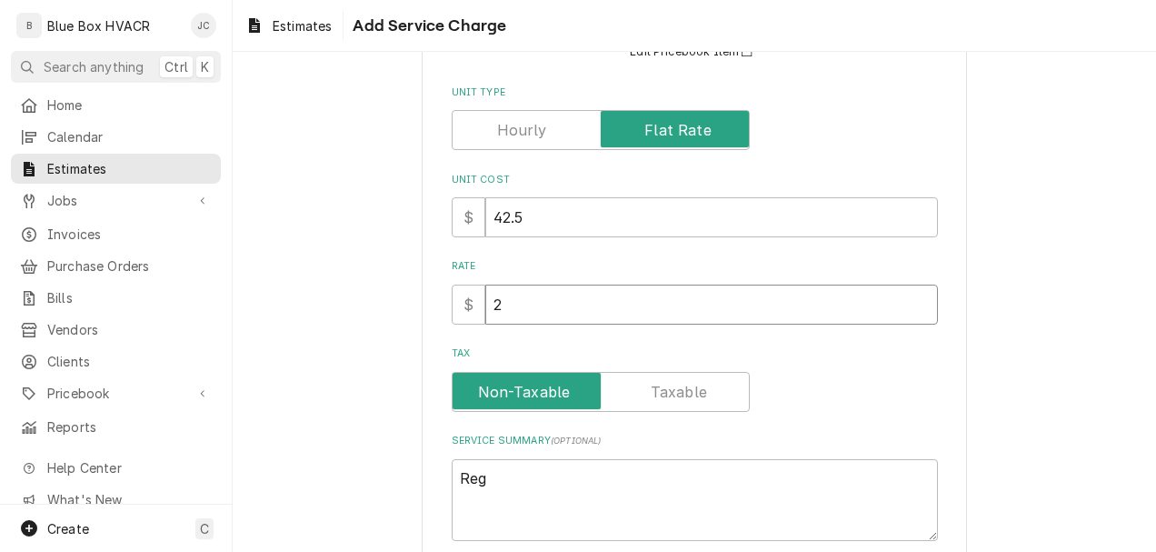
type textarea "x"
type input "24"
type textarea "x"
type input "240"
type textarea "x"
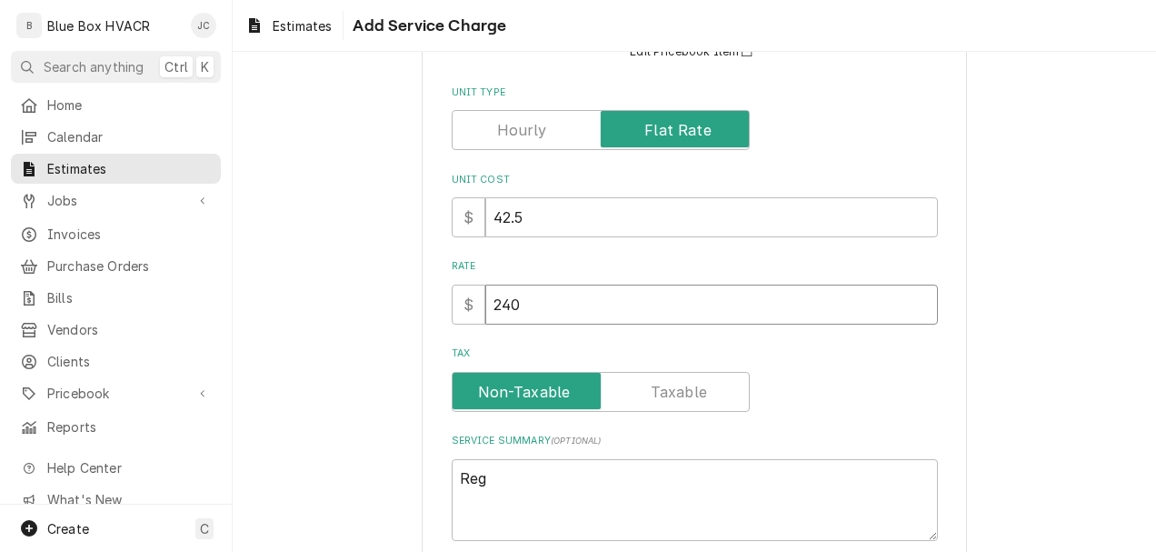
type input "2400"
type textarea "x"
type input "2400"
drag, startPoint x: 522, startPoint y: 224, endPoint x: 471, endPoint y: 225, distance: 50.9
click at [493, 225] on input "42.5" at bounding box center [711, 217] width 453 height 40
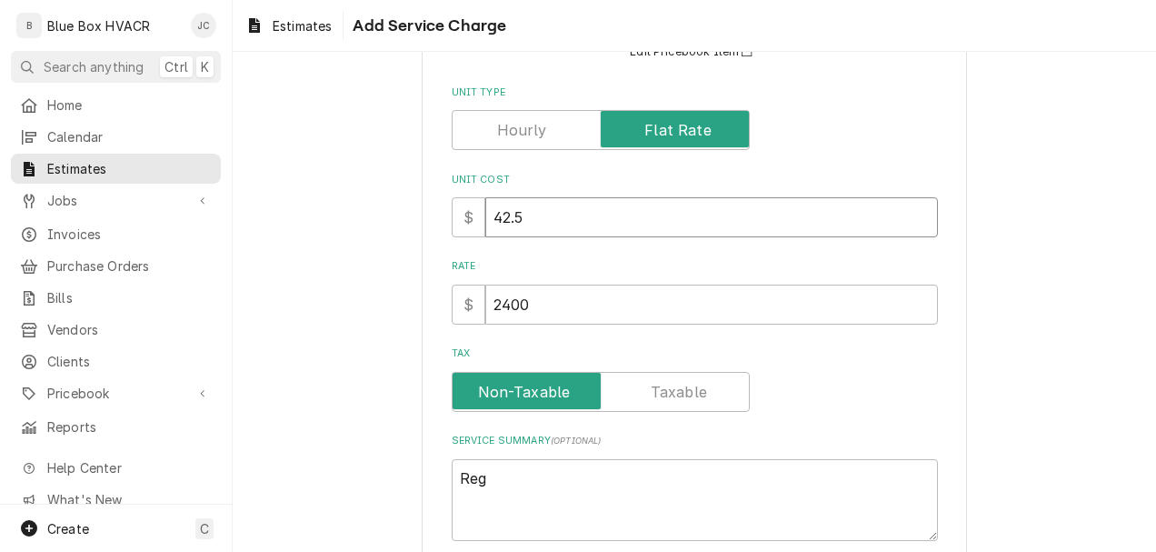
click at [548, 220] on input "42.5" at bounding box center [711, 217] width 453 height 40
drag, startPoint x: 554, startPoint y: 220, endPoint x: 501, endPoint y: 220, distance: 52.7
click at [501, 220] on input "42.5" at bounding box center [711, 217] width 453 height 40
click at [532, 218] on input "42.5" at bounding box center [711, 217] width 453 height 40
drag, startPoint x: 540, startPoint y: 219, endPoint x: 435, endPoint y: 203, distance: 106.7
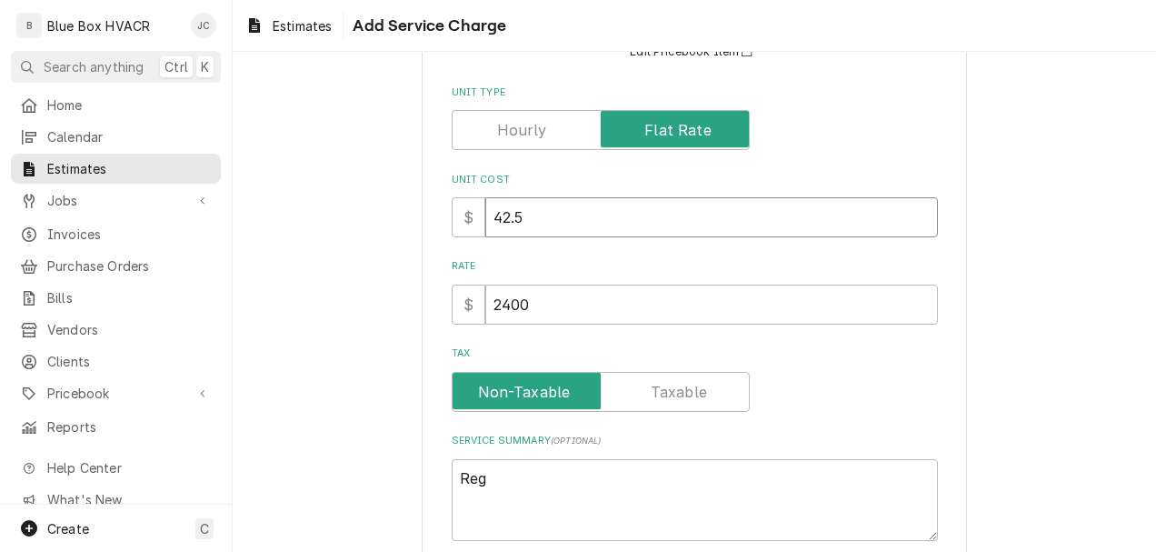
click at [435, 203] on div "Please provide the following information to add a new service charge to this es…" at bounding box center [694, 270] width 545 height 731
type textarea "x"
type input "1"
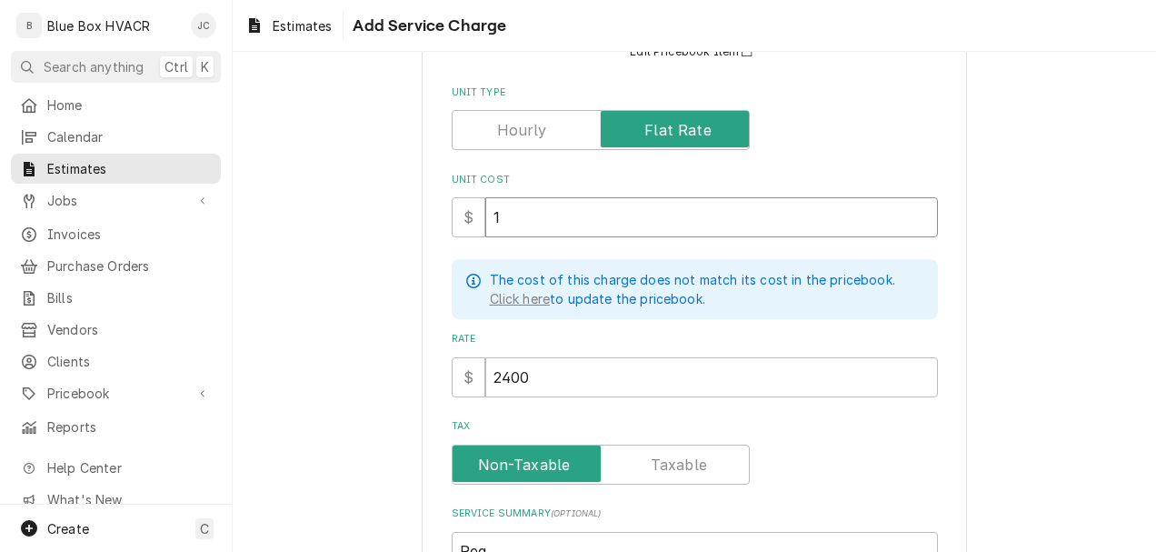
type textarea "x"
type input "12"
type textarea "x"
type input "120"
type textarea "x"
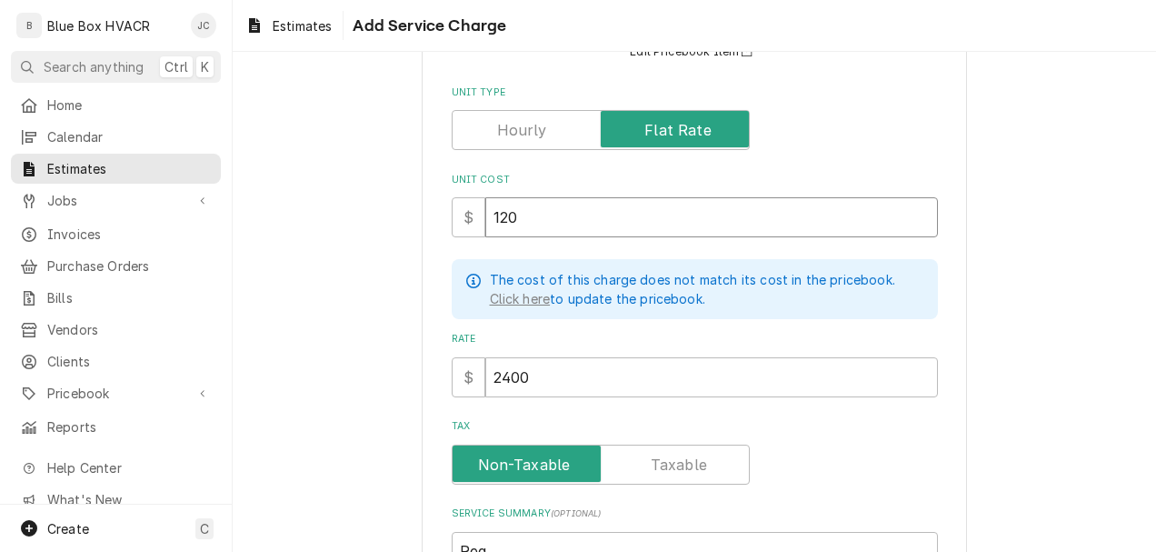
type input "1200"
type textarea "x"
type input "1200"
click at [992, 267] on div "Please provide the following information to add a new service charge to this es…" at bounding box center [695, 306] width 924 height 835
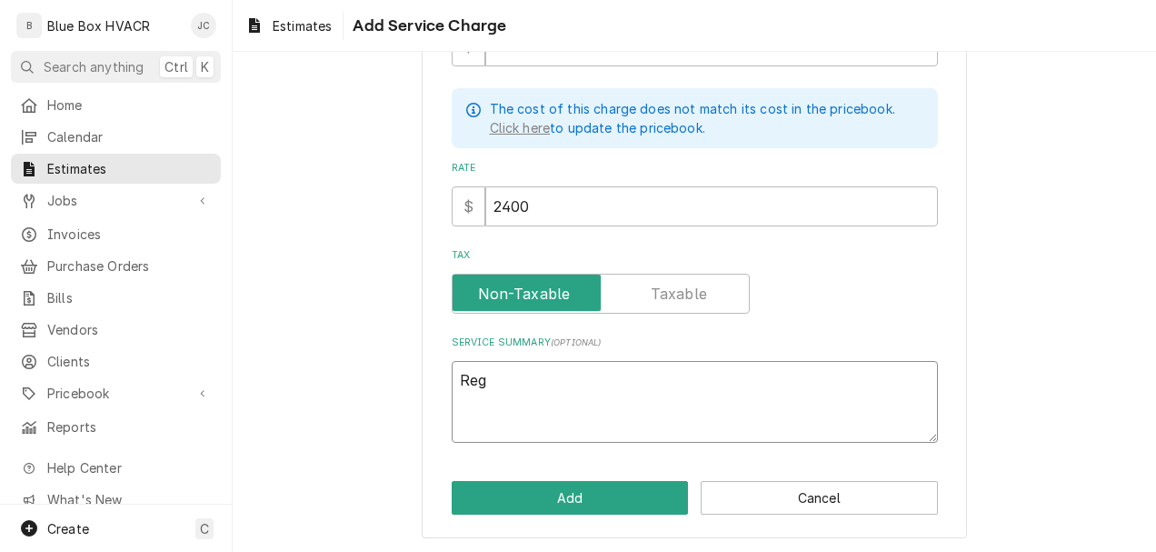
drag, startPoint x: 538, startPoint y: 381, endPoint x: 353, endPoint y: 382, distance: 185.4
click at [353, 382] on div "Please provide the following information to add a new service charge to this es…" at bounding box center [695, 135] width 924 height 835
type textarea "x"
paste textarea "RTU 3 North most RTU (See attached) Has a bad heat exchanger and a gas valve th…"
type textarea "x"
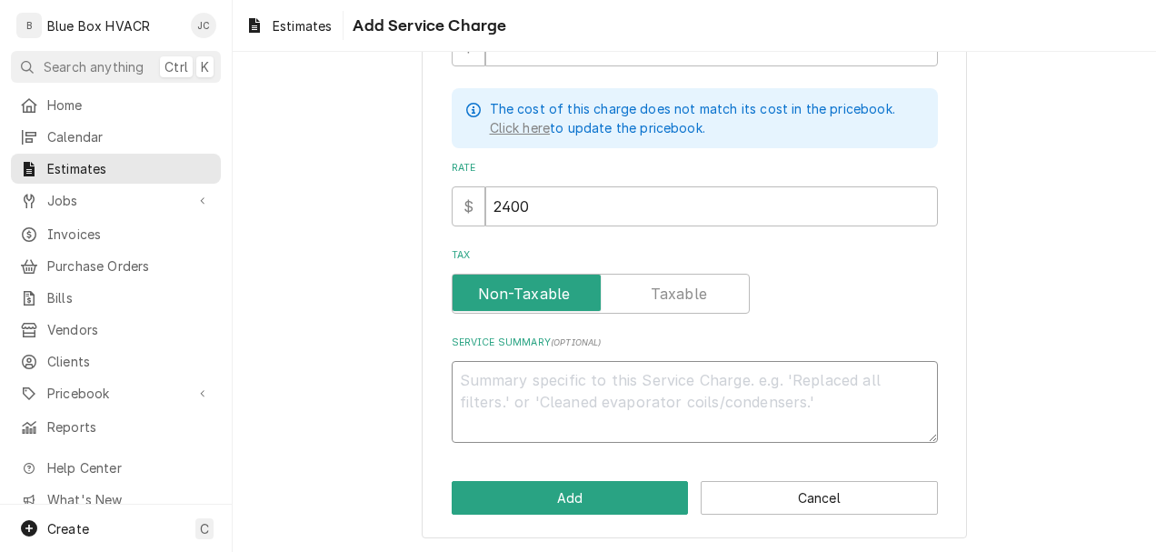
type textarea "RTU 3 North most RTU (See attached) Has a bad heat exchanger and a gas valve th…"
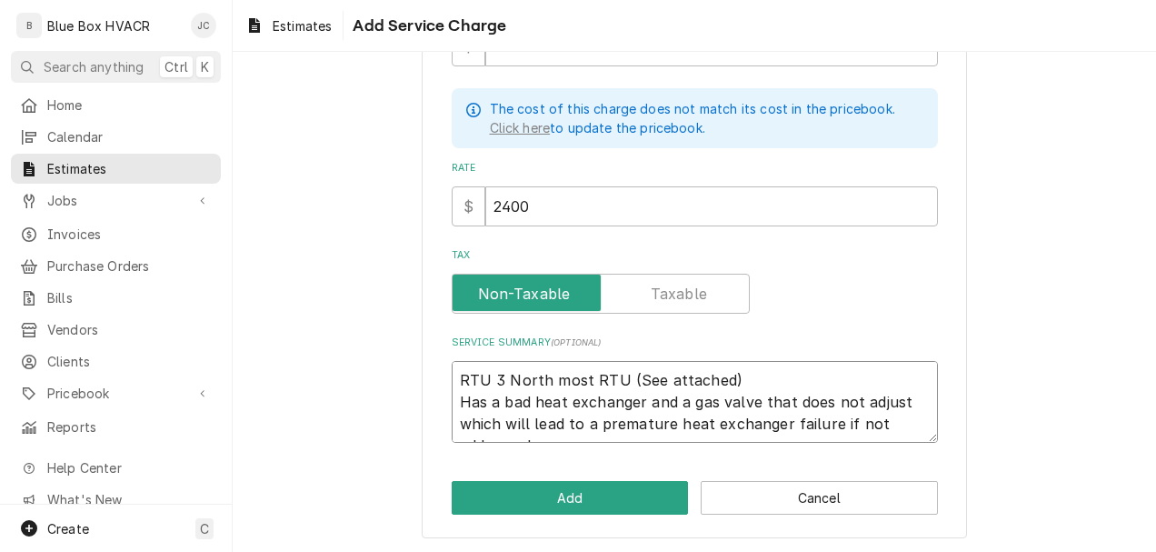
scroll to position [624, 0]
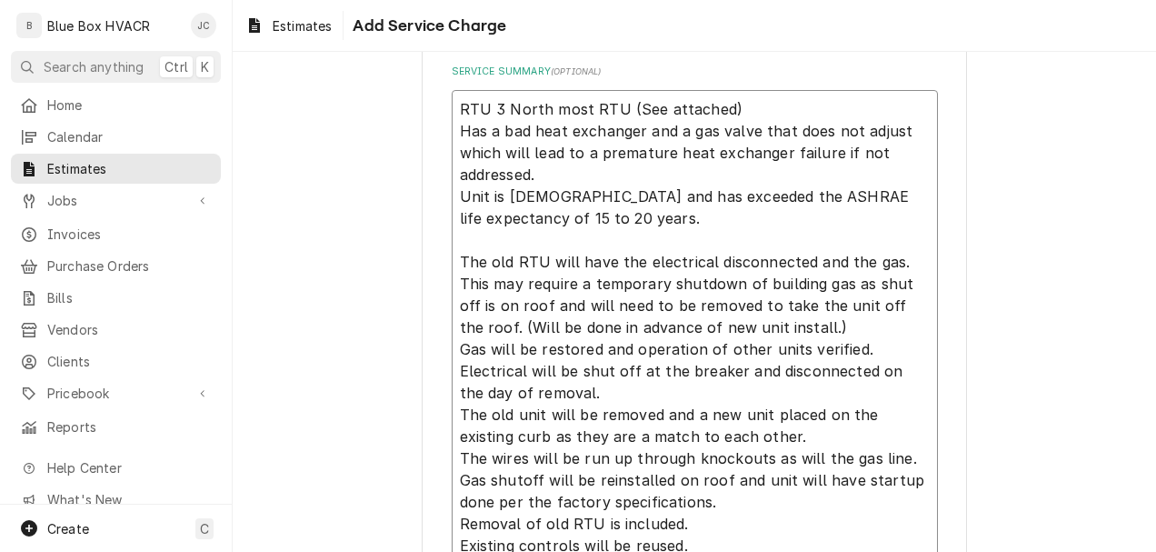
click at [506, 187] on textarea "RTU 3 North most RTU (See attached) Has a bad heat exchanger and a gas valve th…" at bounding box center [695, 327] width 486 height 475
type textarea "x"
type textarea "RTU 3 North most RTU (See attached) Has a bad heat exchanger and a gas valve th…"
type textarea "x"
type textarea "RTU 3 North most RTU (See attached) Has a bad heat exchanger and a gas valve th…"
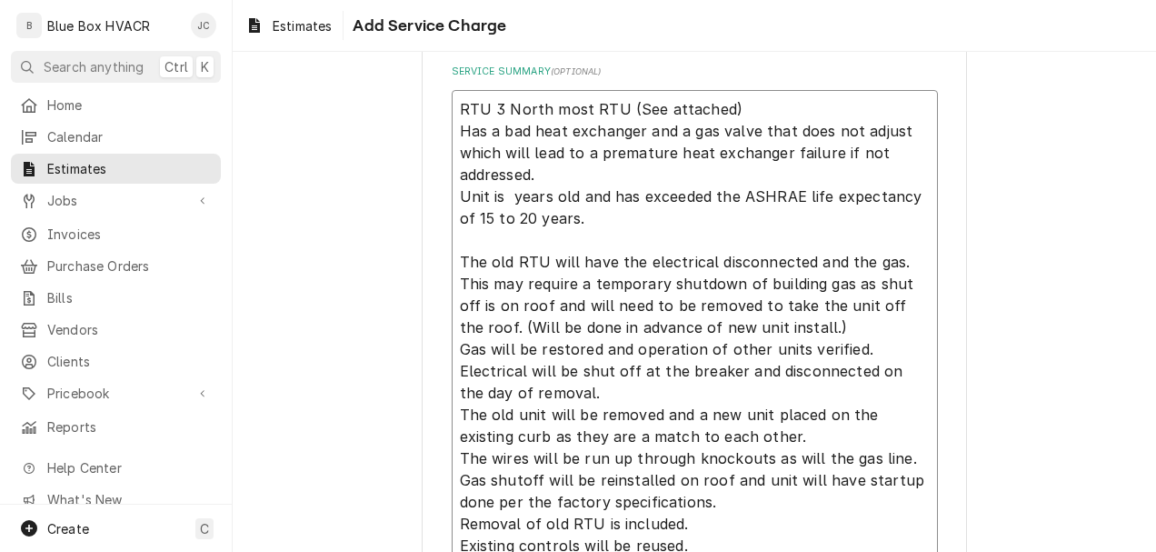
type textarea "x"
type textarea "RTU 3 North most RTU (See attached) Has a bad heat exchanger and a gas valve th…"
type textarea "x"
type textarea "RTU 3 North most RTU (See attached) Has a bad heat exchanger and a gas valve th…"
click at [585, 197] on textarea "RTU 3 North most RTU (See attached) Has a bad heat exchanger and a gas valve th…" at bounding box center [695, 327] width 486 height 475
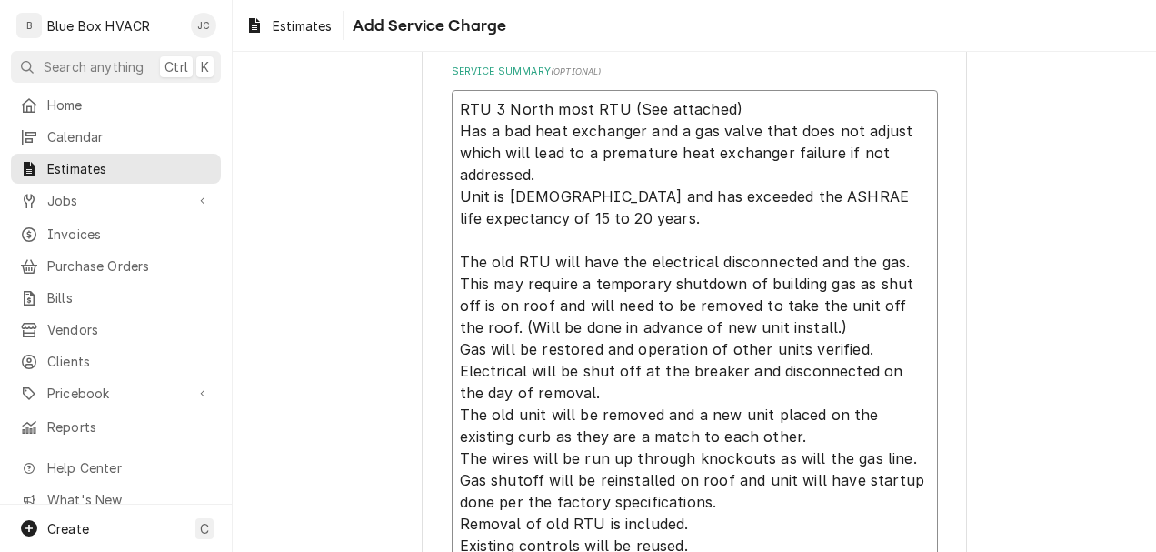
type textarea "x"
type textarea "RTU 3 North most RTU (See attached) Has a bad heat exchanger and a gas valve th…"
type textarea "x"
type textarea "RTU 3 North most RTU (See attached) Has a bad heat exchanger and a gas valve th…"
type textarea "x"
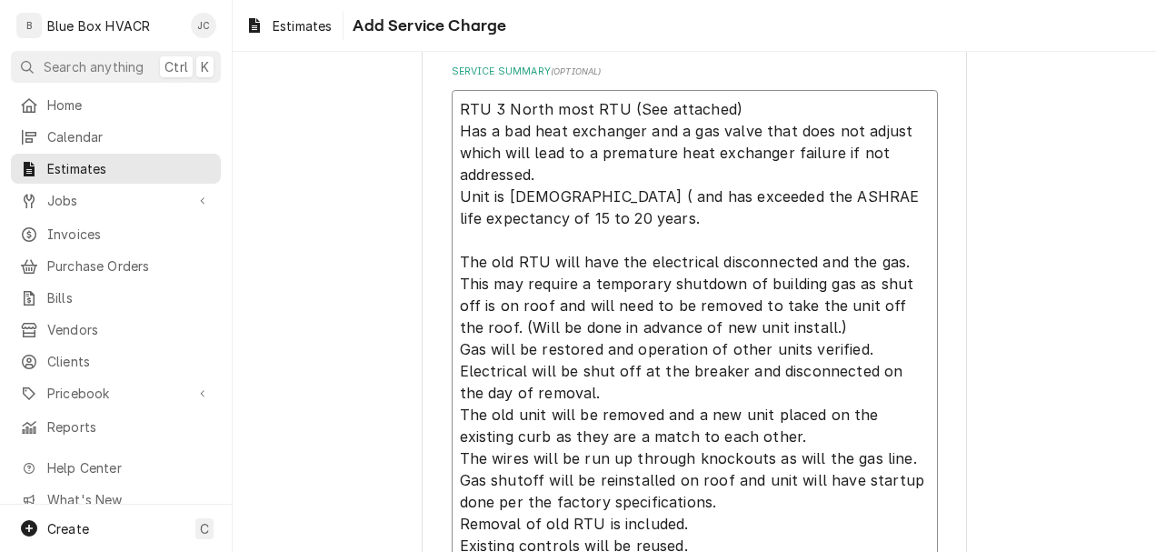
type textarea "RTU 3 North most RTU (See attached) Has a bad heat exchanger and a gas valve th…"
type textarea "x"
type textarea "RTU 3 North most RTU (See attached) Has a bad heat exchanger and a gas valve th…"
type textarea "x"
type textarea "RTU 3 North most RTU (See attached) Has a bad heat exchanger and a gas valve th…"
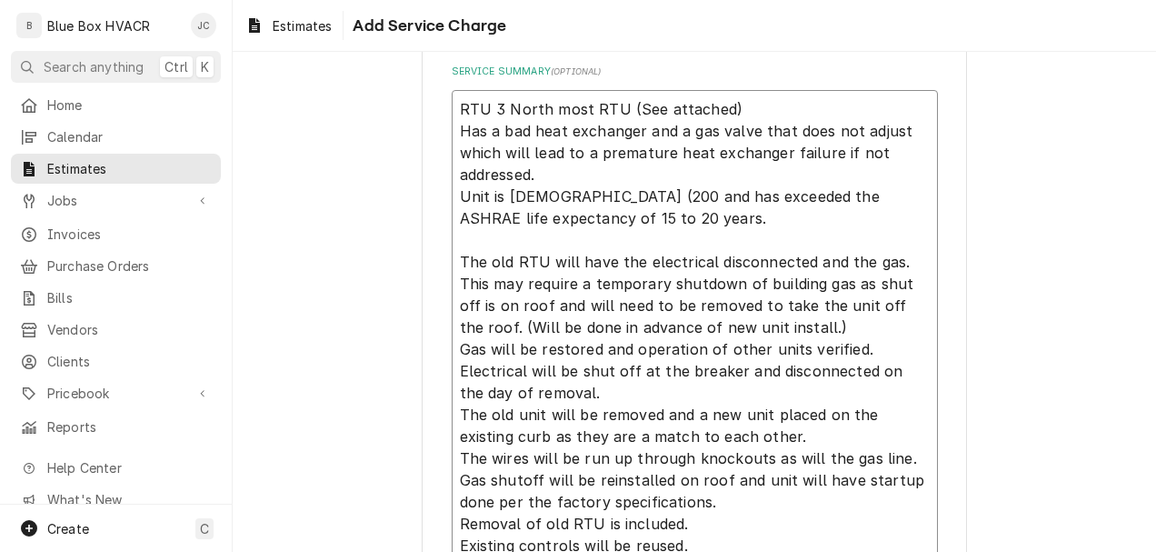
type textarea "x"
type textarea "RTU 3 North most RTU (See attached) Has a bad heat exchanger and a gas valve th…"
type textarea "x"
type textarea "RTU 3 North most RTU (See attached) Has a bad heat exchanger and a gas valve th…"
type textarea "x"
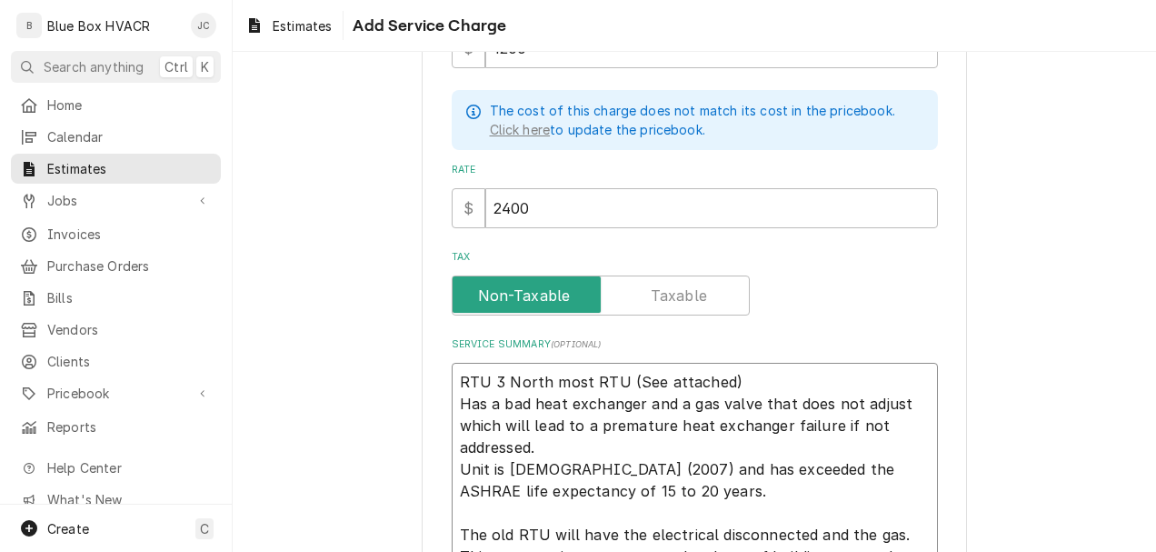
scroll to position [0, 0]
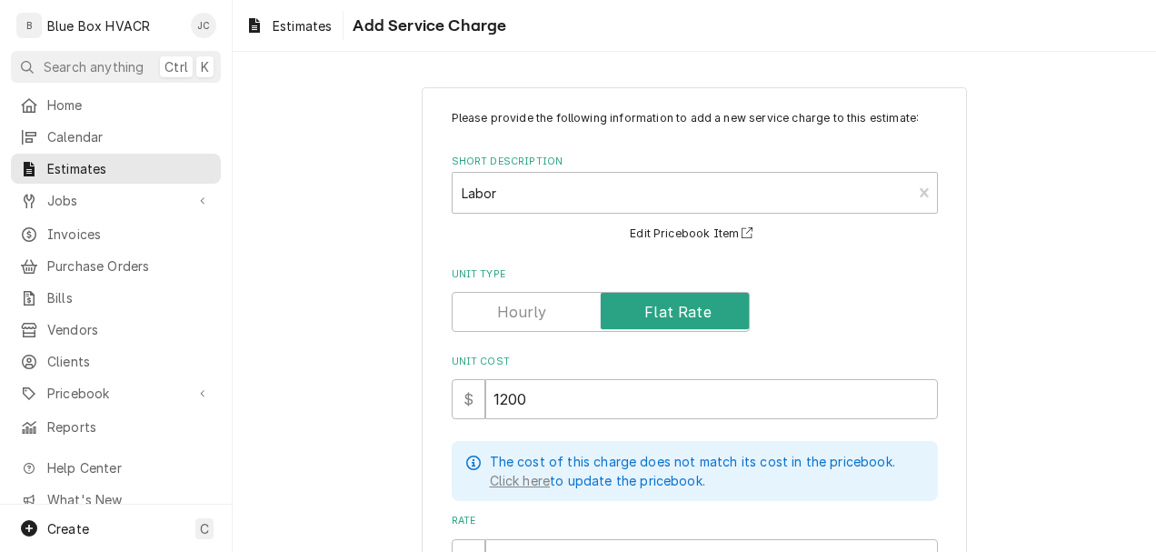
type textarea "RTU 3 North most RTU (See attached) Has a bad heat exchanger and a gas valve th…"
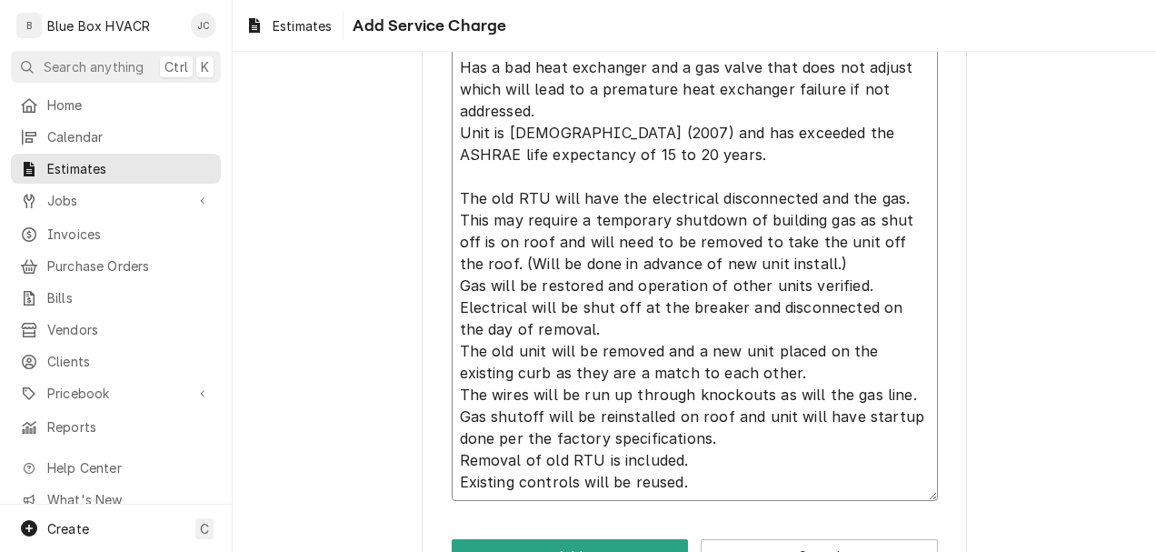
scroll to position [745, 0]
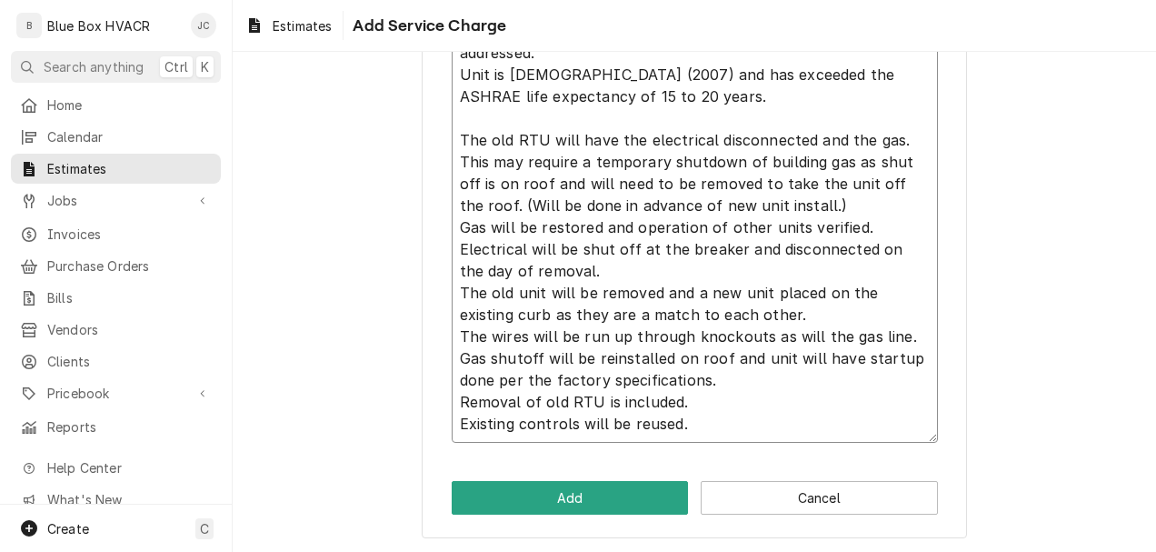
click at [680, 418] on textarea "RTU 3 North most RTU (See attached) Has a bad heat exchanger and a gas valve th…" at bounding box center [695, 205] width 486 height 475
type textarea "x"
type textarea "RTU 3 North most RTU (See attached) Has a bad heat exchanger and a gas valve th…"
type textarea "x"
type textarea "RTU 3 North most RTU (See attached) Has a bad heat exchanger and a gas valve th…"
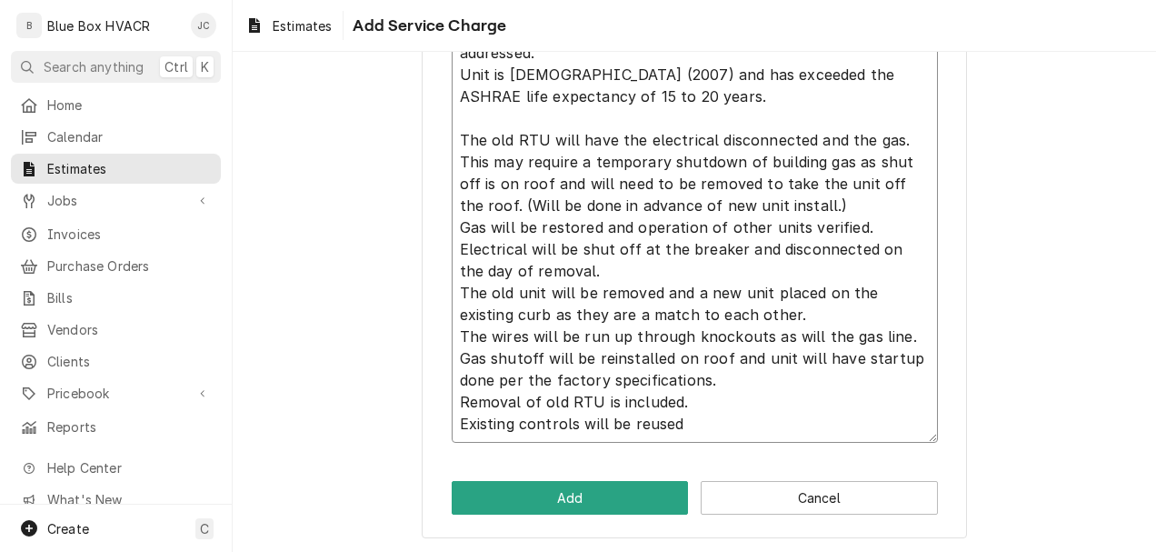
type textarea "x"
type textarea "RTU 3 North most RTU (See attached) Has a bad heat exchanger and a gas valve th…"
type textarea "x"
type textarea "RTU 3 North most RTU (See attached) Has a bad heat exchanger and a gas valve th…"
type textarea "x"
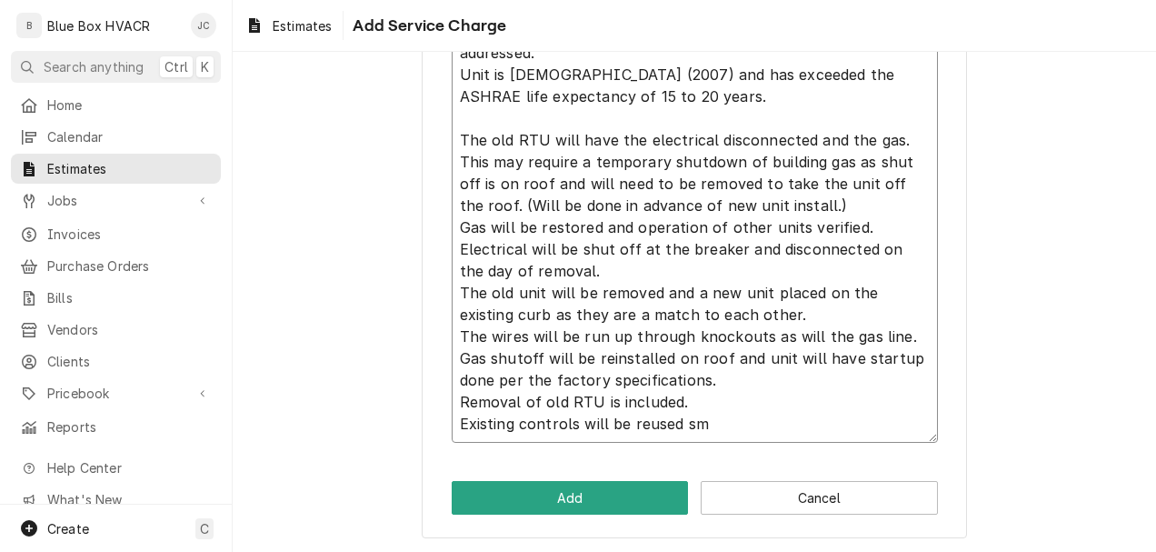
type textarea "RTU 3 North most RTU (See attached) Has a bad heat exchanger and a gas valve th…"
type textarea "x"
type textarea "RTU 3 North most RTU (See attached) Has a bad heat exchanger and a gas valve th…"
type textarea "x"
type textarea "RTU 3 North most RTU (See attached) Has a bad heat exchanger and a gas valve th…"
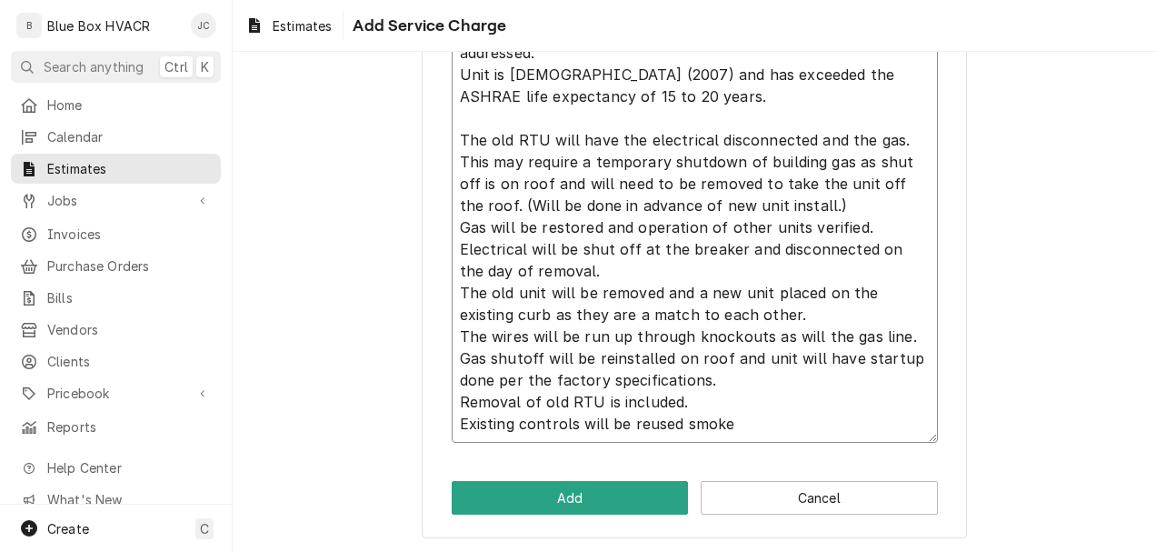
type textarea "x"
type textarea "RTU 3 North most RTU (See attached) Has a bad heat exchanger and a gas valve th…"
type textarea "x"
type textarea "RTU 3 North most RTU (See attached) Has a bad heat exchanger and a gas valve th…"
type textarea "x"
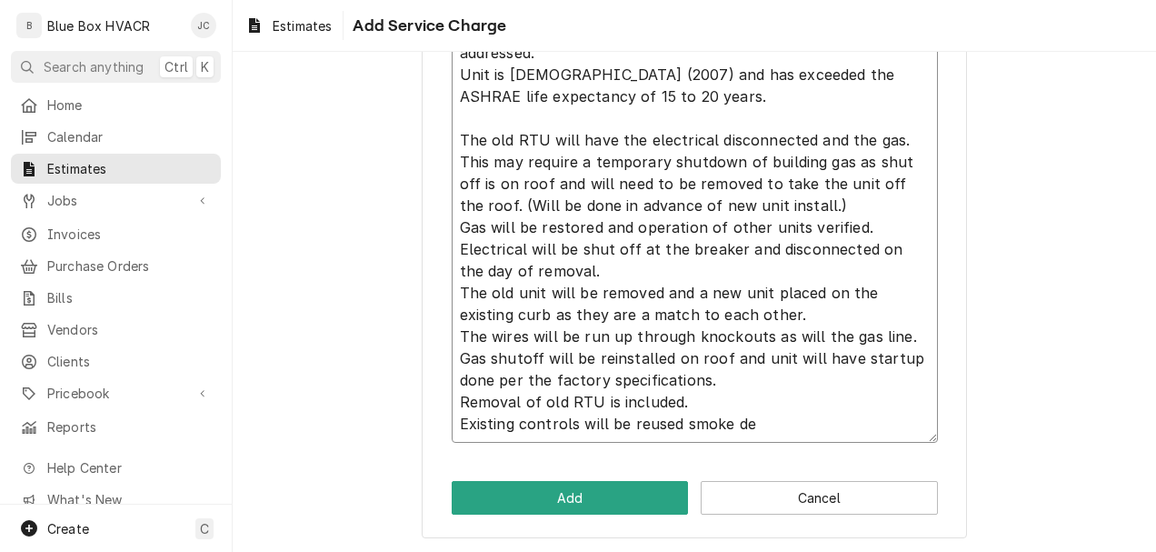
type textarea "RTU 3 North most RTU (See attached) Has a bad heat exchanger and a gas valve th…"
type textarea "x"
type textarea "RTU 3 North most RTU (See attached) Has a bad heat exchanger and a gas valve th…"
type textarea "x"
type textarea "RTU 3 North most RTU (See attached) Has a bad heat exchanger and a gas valve th…"
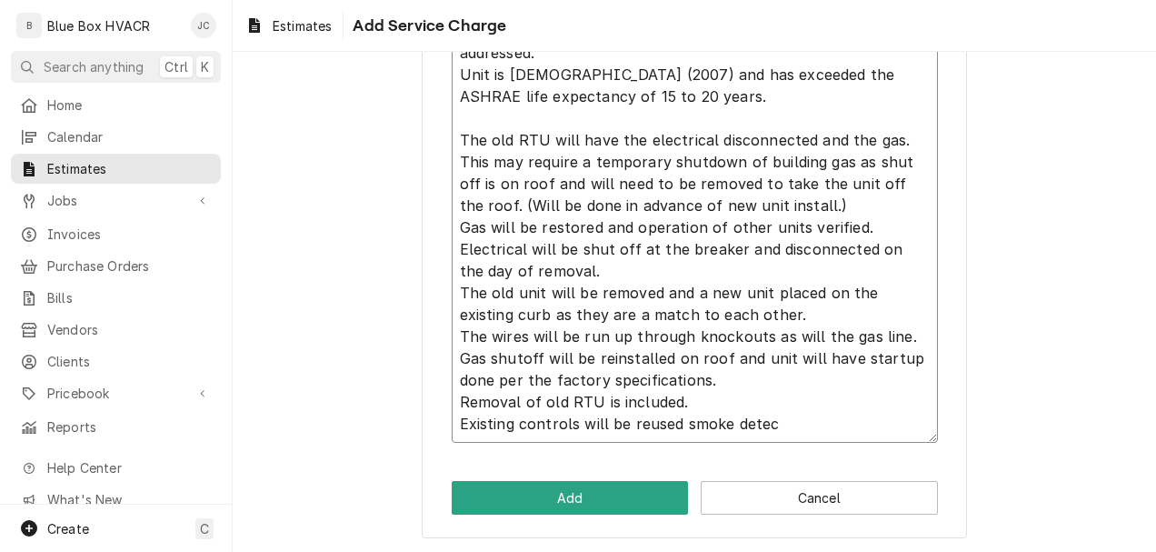
type textarea "x"
type textarea "RTU 3 North most RTU (See attached) Has a bad heat exchanger and a gas valve th…"
type textarea "x"
type textarea "RTU 3 North most RTU (See attached) Has a bad heat exchanger and a gas valve th…"
type textarea "x"
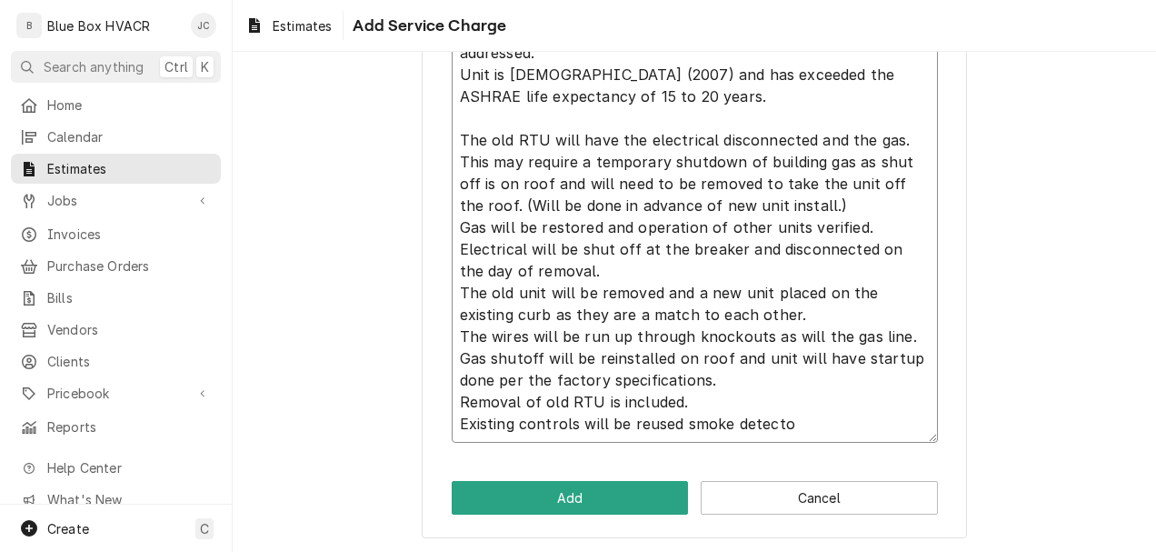
type textarea "RTU 3 North most RTU (See attached) Has a bad heat exchanger and a gas valve th…"
type textarea "x"
type textarea "RTU 3 North most RTU (See attached) Has a bad heat exchanger and a gas valve th…"
type textarea "x"
type textarea "RTU 3 North most RTU (See attached) Has a bad heat exchanger and a gas valve th…"
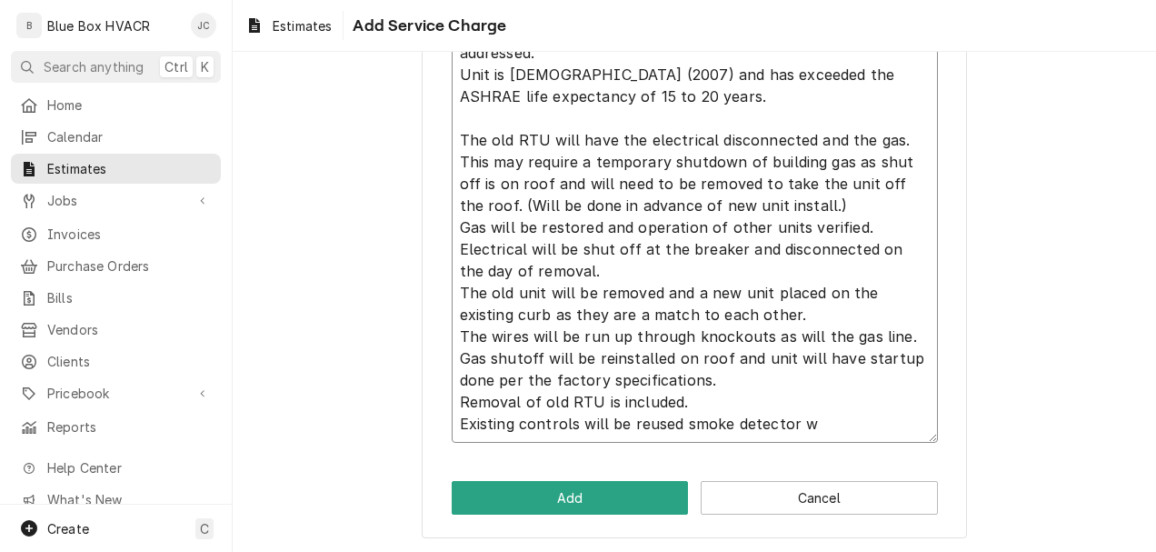
type textarea "x"
type textarea "RTU 3 North most RTU (See attached) Has a bad heat exchanger and a gas valve th…"
type textarea "x"
type textarea "RTU 3 North most RTU (See attached) Has a bad heat exchanger and a gas valve th…"
type textarea "x"
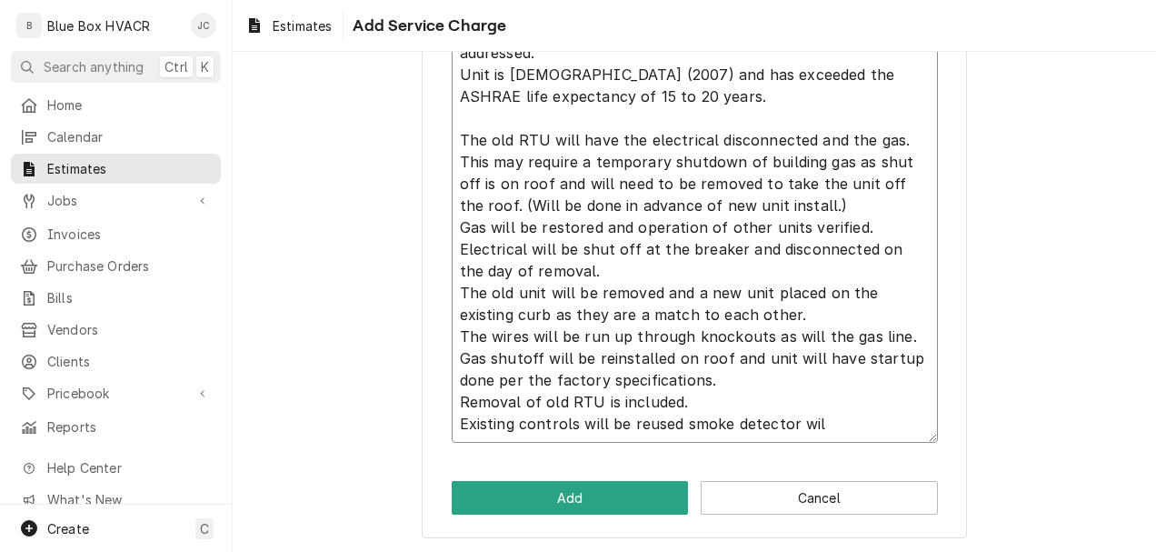
type textarea "RTU 3 North most RTU (See attached) Has a bad heat exchanger and a gas valve th…"
type textarea "x"
type textarea "RTU 3 North most RTU (See attached) Has a bad heat exchanger and a gas valve th…"
type textarea "x"
type textarea "RTU 3 North most RTU (See attached) Has a bad heat exchanger and a gas valve th…"
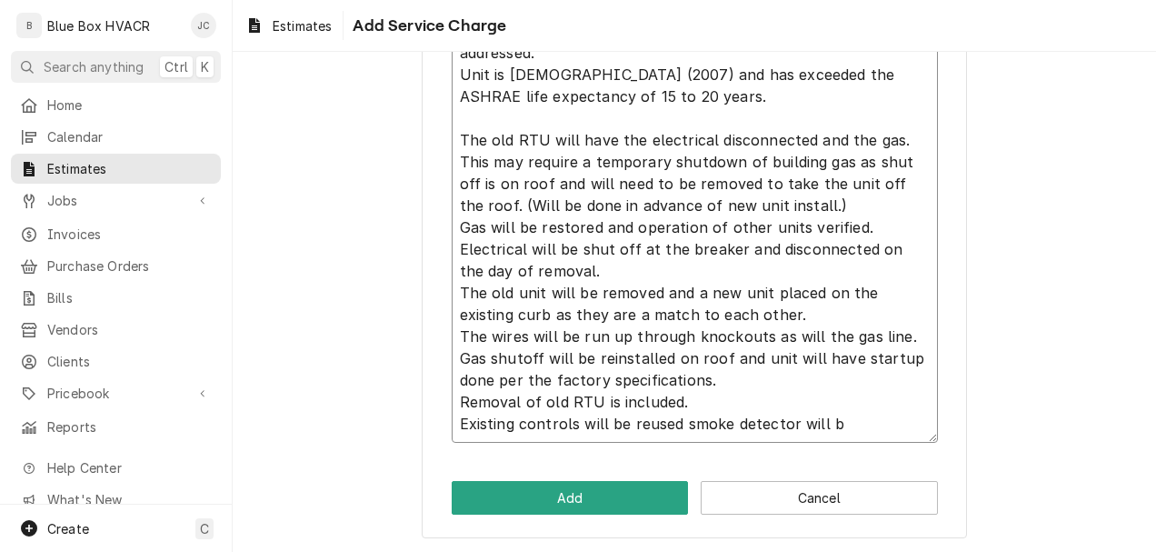
type textarea "x"
type textarea "RTU 3 North most RTU (See attached) Has a bad heat exchanger and a gas valve th…"
type textarea "x"
type textarea "RTU 3 North most RTU (See attached) Has a bad heat exchanger and a gas valve th…"
type textarea "x"
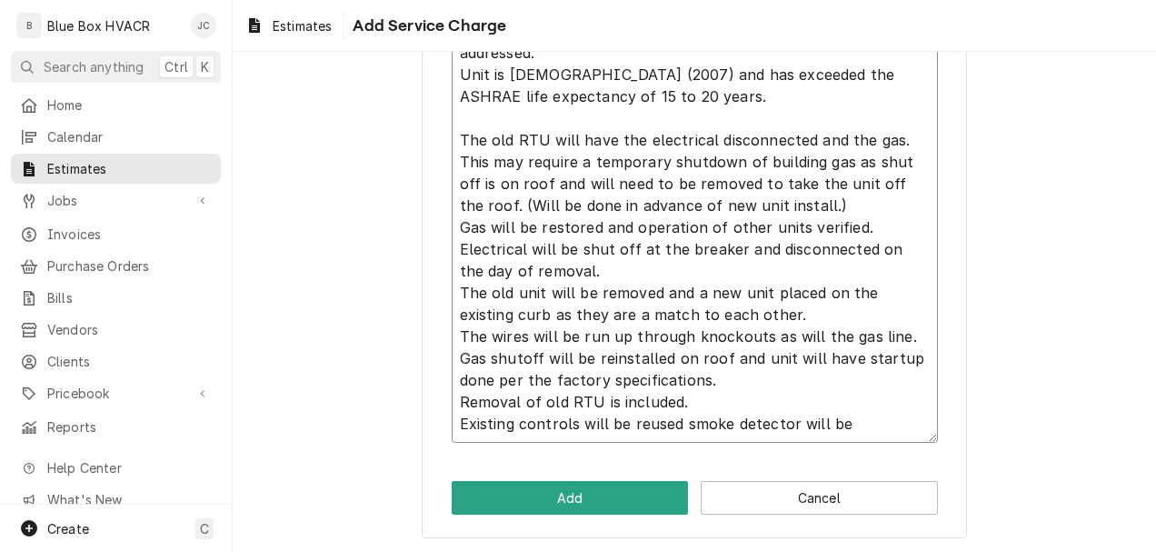
type textarea "RTU 3 North most RTU (See attached) Has a bad heat exchanger and a gas valve th…"
type textarea "x"
type textarea "RTU 3 North most RTU (See attached) Has a bad heat exchanger and a gas valve th…"
type textarea "x"
type textarea "RTU 3 North most RTU (See attached) Has a bad heat exchanger and a gas valve th…"
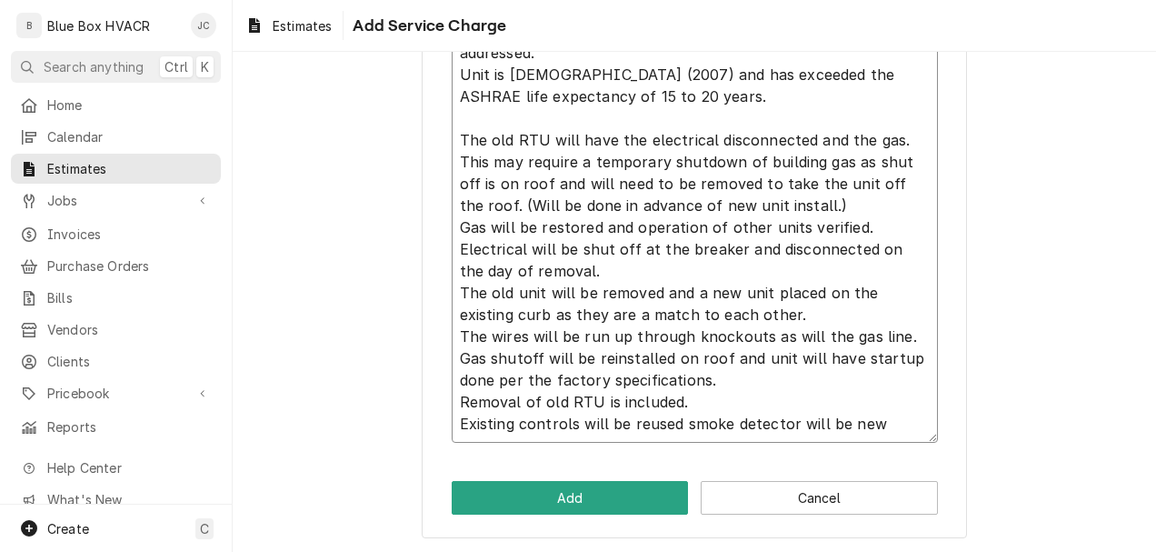
type textarea "x"
type textarea "RTU 3 North most RTU (See attached) Has a bad heat exchanger and a gas valve th…"
click at [672, 427] on textarea "RTU 3 North most RTU (See attached) Has a bad heat exchanger and a gas valve th…" at bounding box center [695, 205] width 486 height 475
type textarea "x"
type textarea "RTU 3 North most RTU (See attached) Has a bad heat exchanger and a gas valve th…"
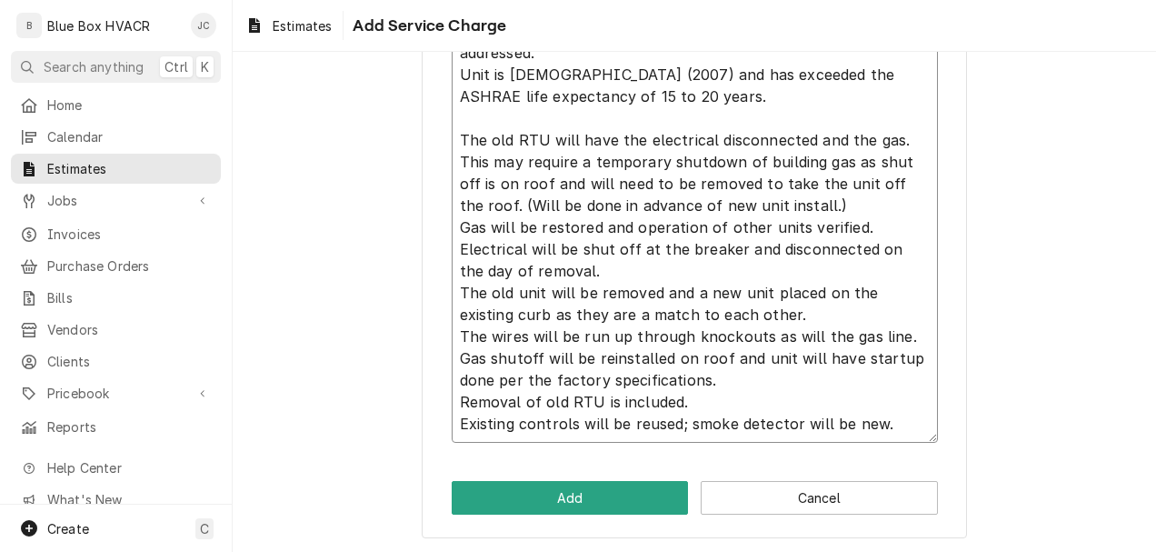
type textarea "x"
type textarea "RTU 3 North most RTU (See attached) Has a bad heat exchanger and a gas valve th…"
click at [583, 489] on button "Add" at bounding box center [570, 498] width 237 height 34
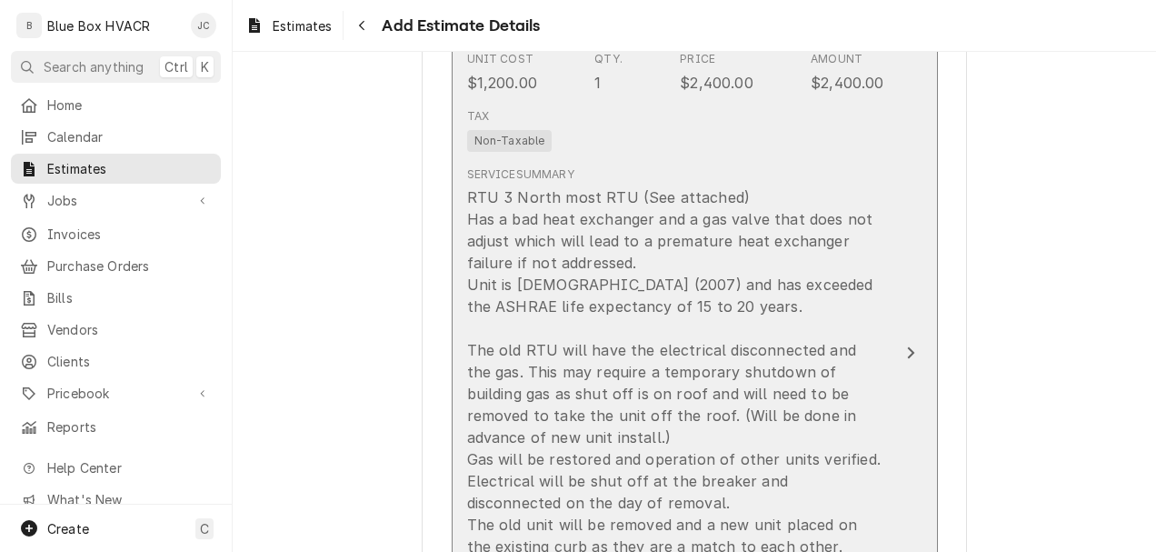
scroll to position [1887, 0]
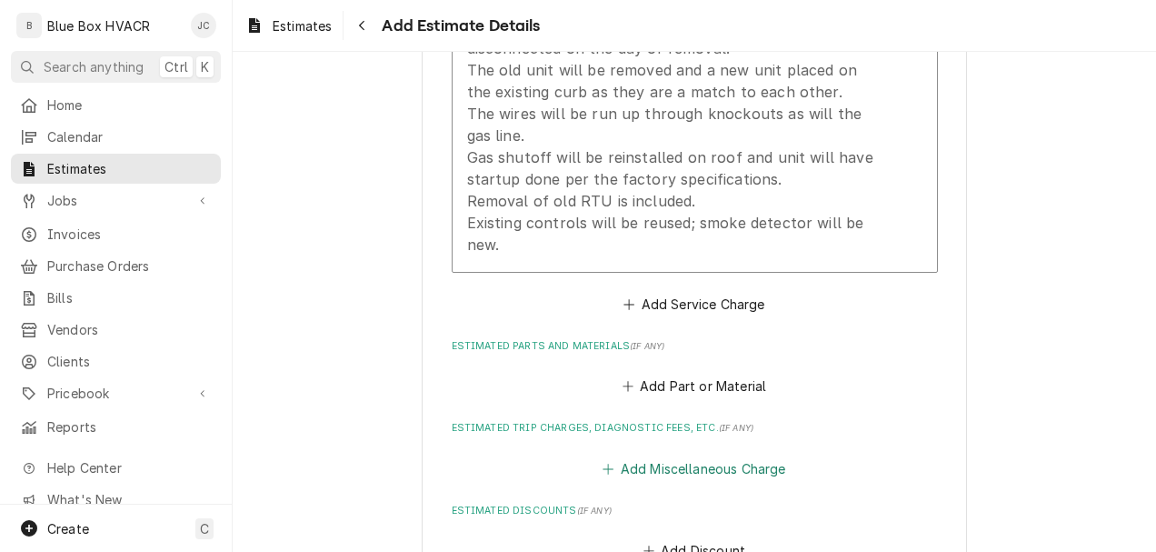
click at [662, 470] on button "Add Miscellaneous Charge" at bounding box center [694, 467] width 189 height 25
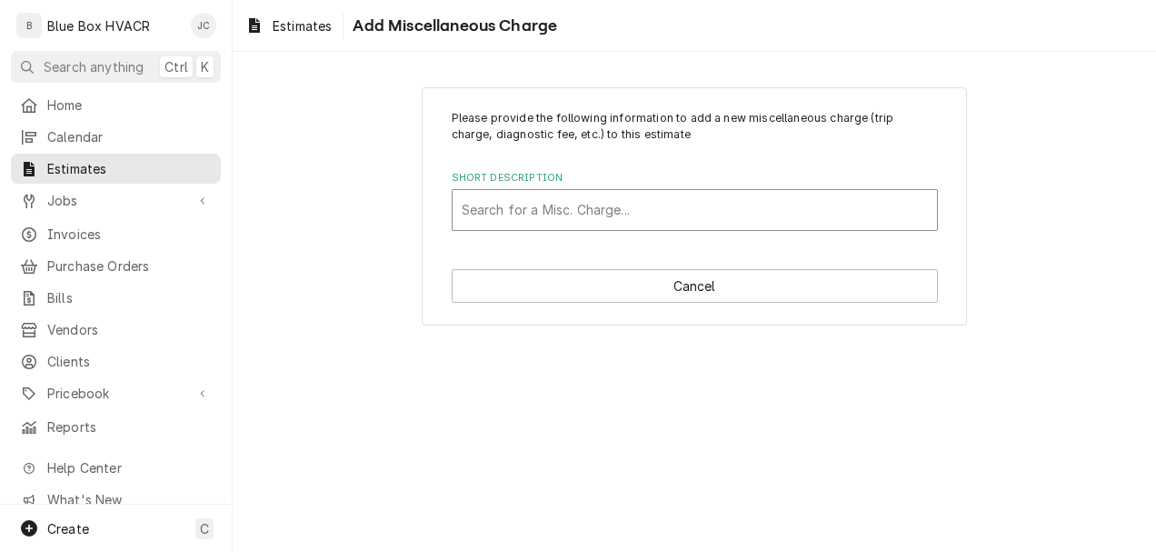
click at [633, 209] on div "Short Description" at bounding box center [695, 210] width 466 height 33
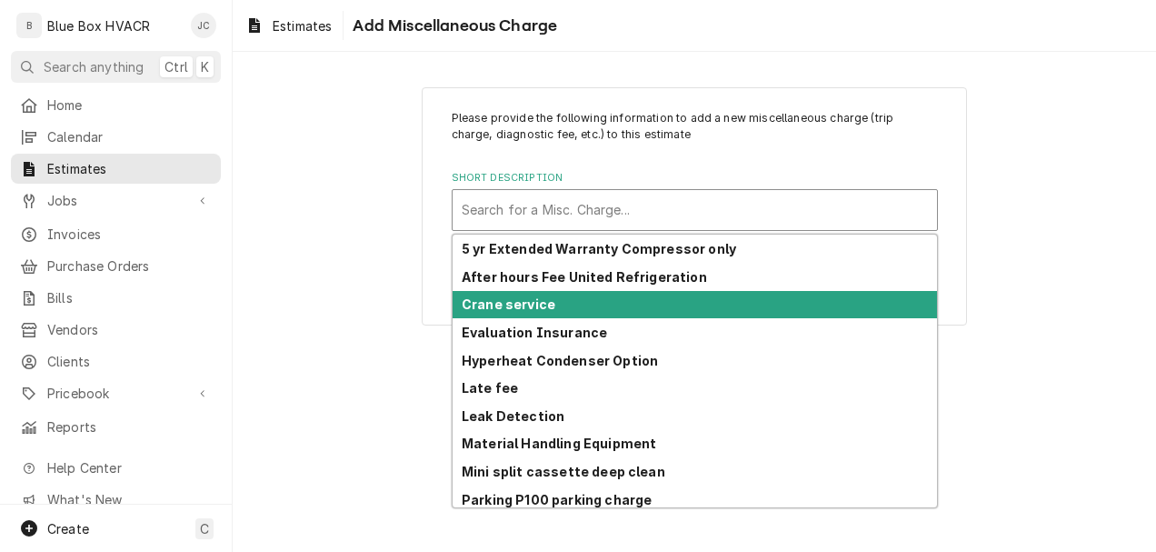
click at [535, 310] on strong "Crane service" at bounding box center [509, 303] width 94 height 15
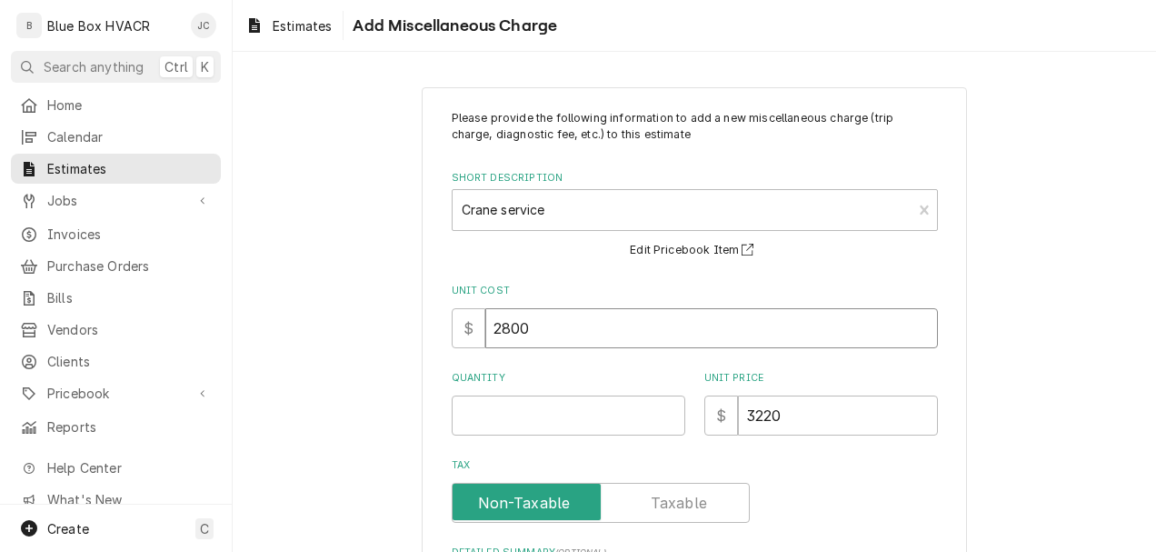
drag, startPoint x: 573, startPoint y: 325, endPoint x: 485, endPoint y: 325, distance: 87.3
click at [485, 325] on input "2800" at bounding box center [711, 328] width 453 height 40
type textarea "x"
type input "1"
type textarea "x"
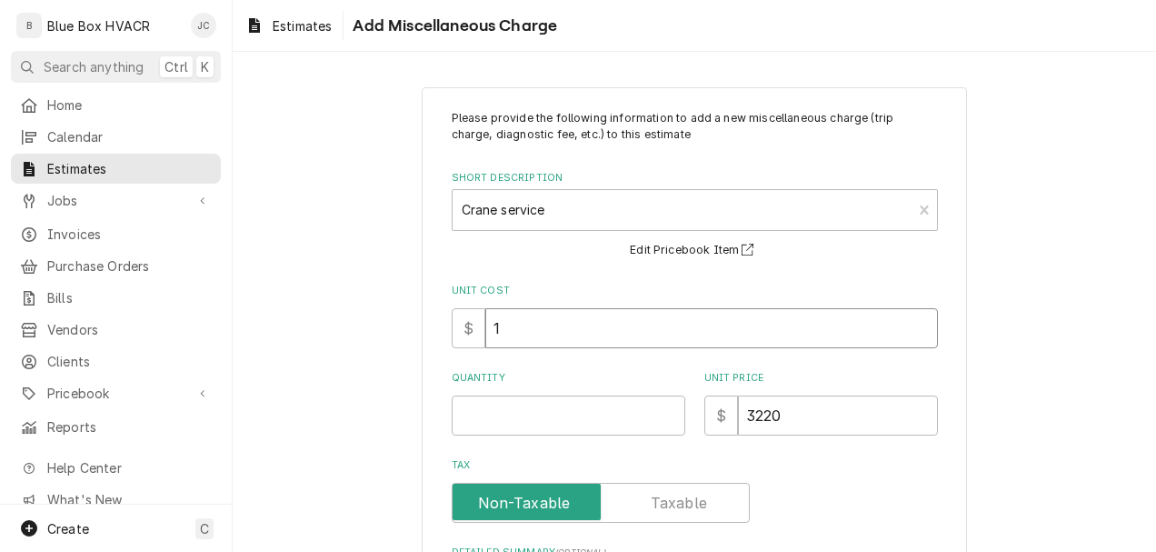
type input "18"
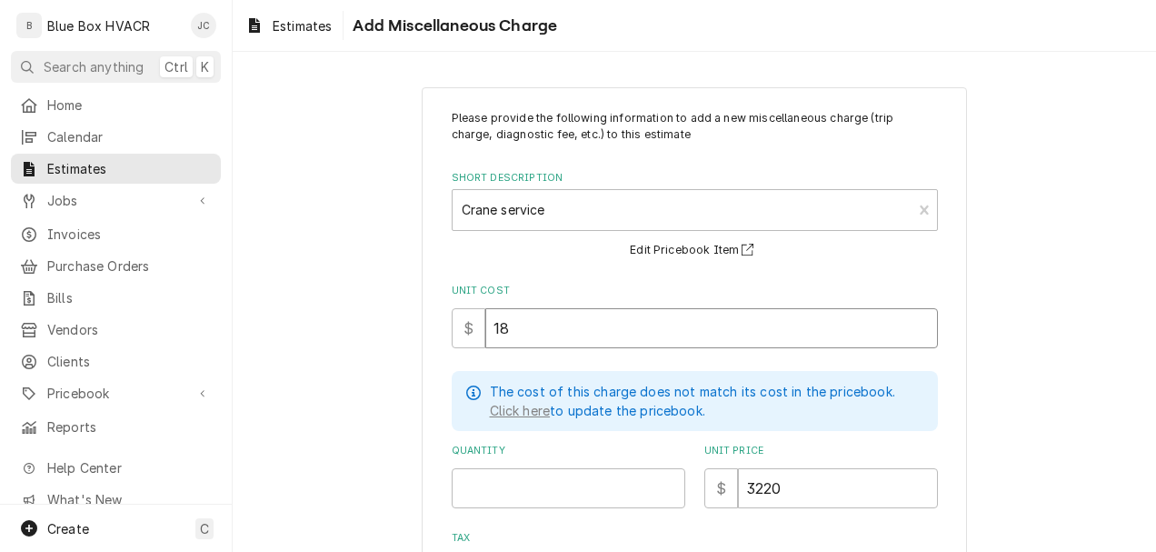
type textarea "x"
type input "188"
type textarea "x"
type input "18"
type textarea "x"
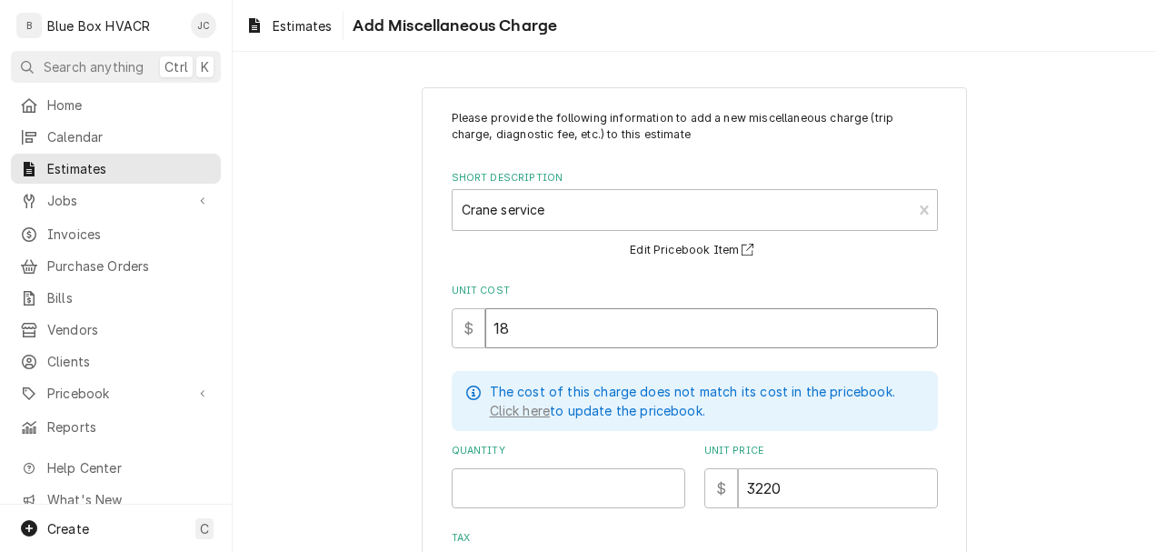
type input "1"
type textarea "x"
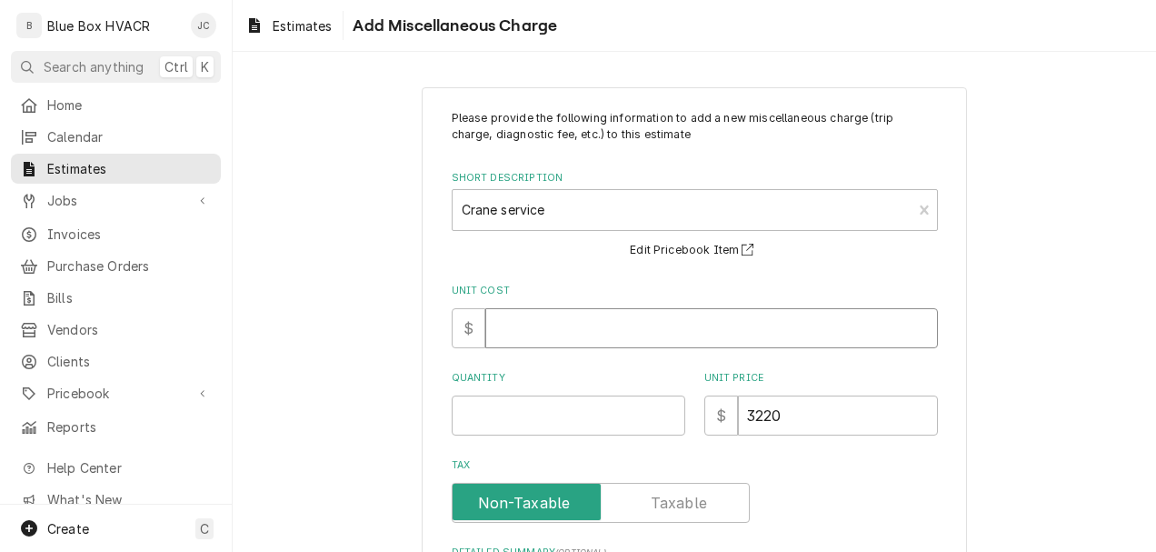
type textarea "x"
type input "2"
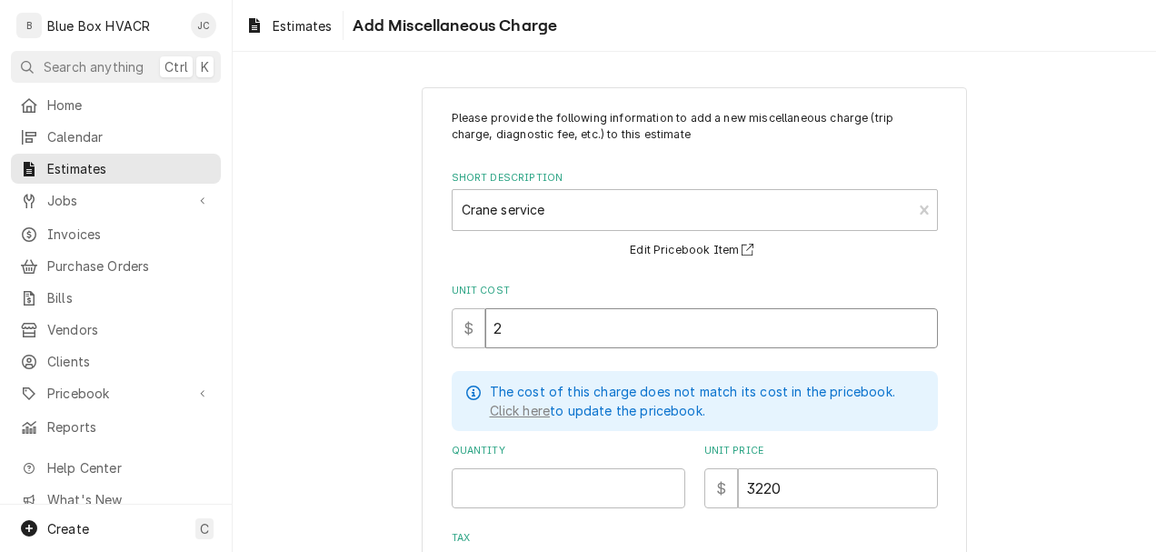
type textarea "x"
type input "20"
type textarea "x"
type input "200"
type textarea "x"
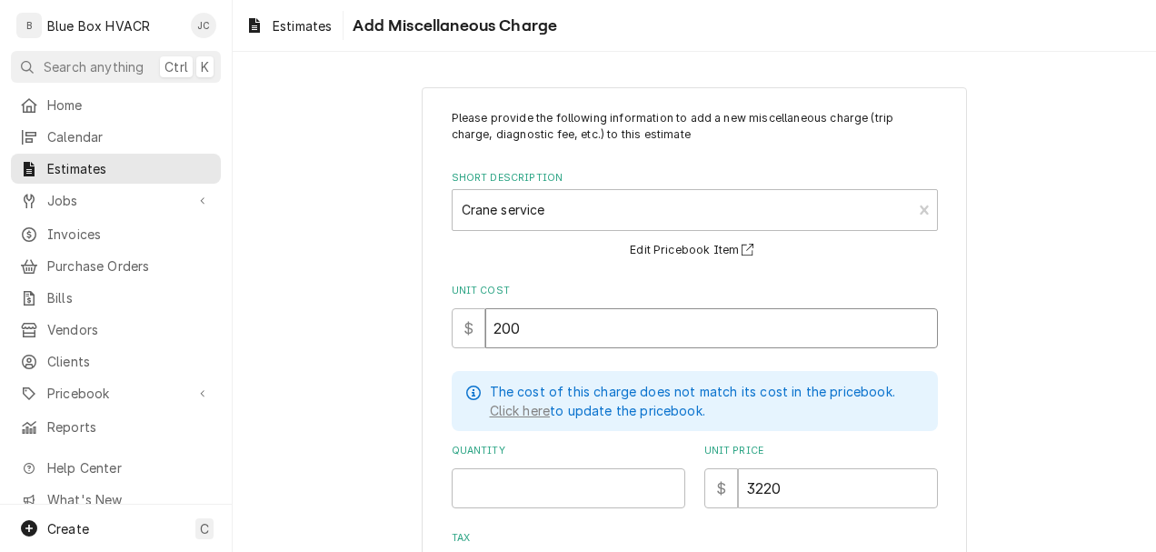
type input "2000"
type textarea "x"
type input "2000"
click at [480, 488] on input "Quantity" at bounding box center [569, 488] width 234 height 40
type textarea "x"
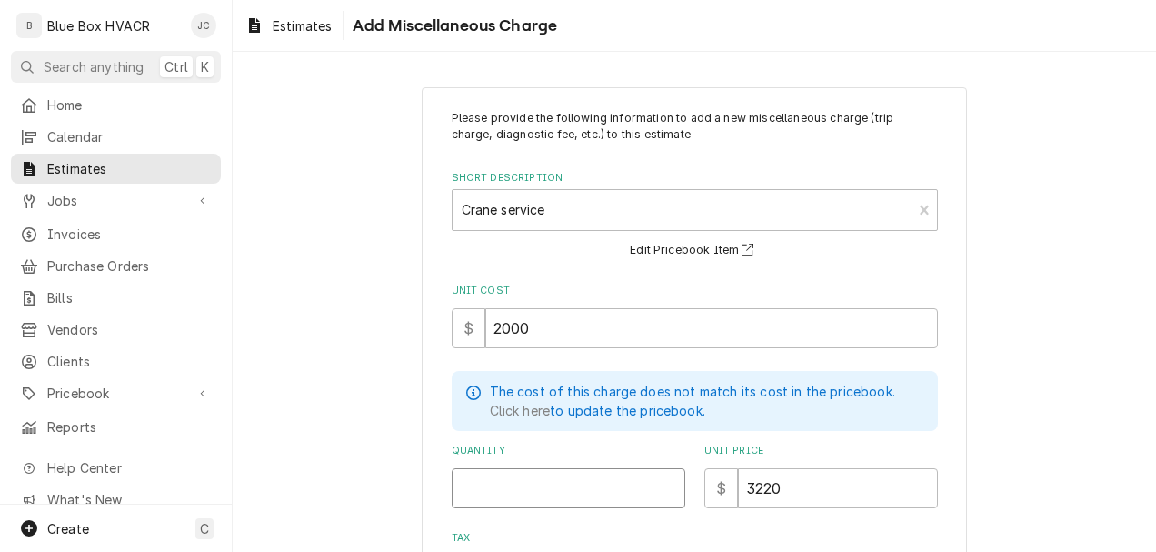
type input "1"
type textarea "x"
type input "1"
drag, startPoint x: 808, startPoint y: 483, endPoint x: 731, endPoint y: 484, distance: 77.3
click at [738, 484] on input "3220" at bounding box center [838, 488] width 200 height 40
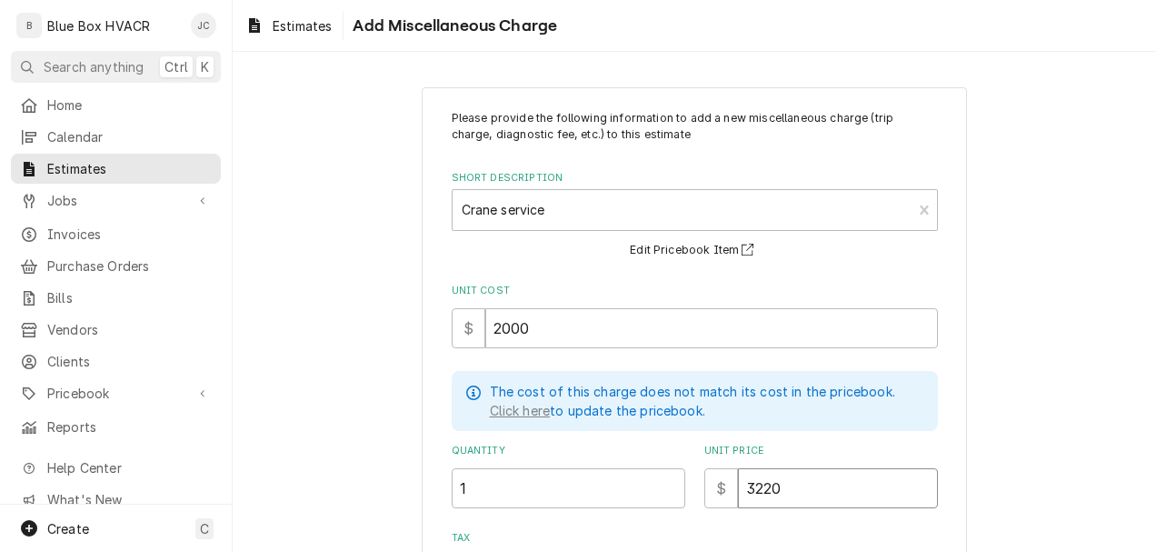
type textarea "x"
type input "2"
type textarea "x"
type input "22"
type textarea "x"
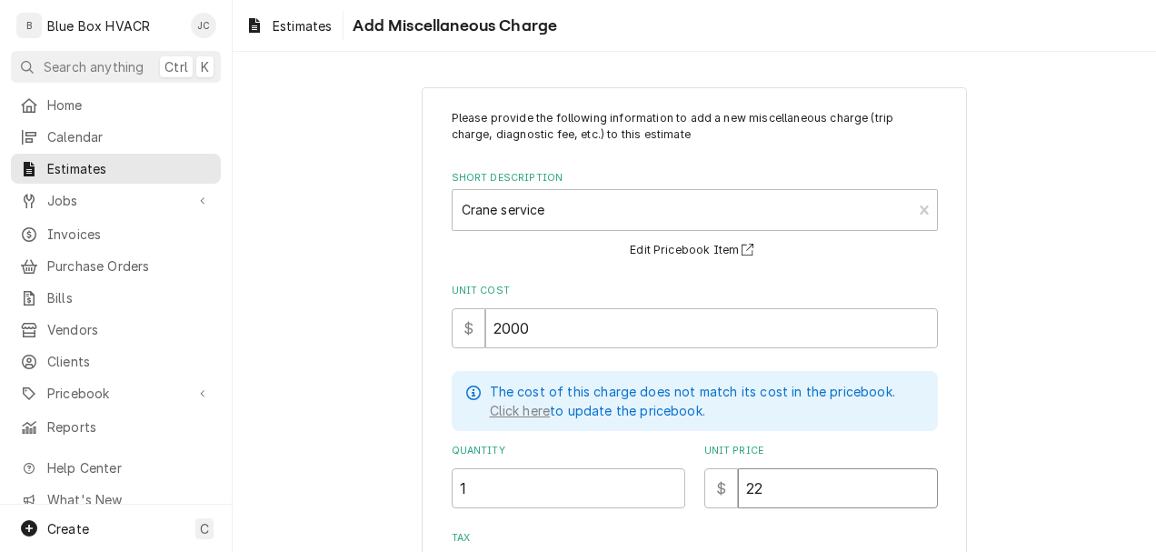
type input "220"
type textarea "x"
type input "2200"
click at [1029, 470] on div "Please provide the following information to add a new miscellaneous charge (tri…" at bounding box center [695, 453] width 924 height 765
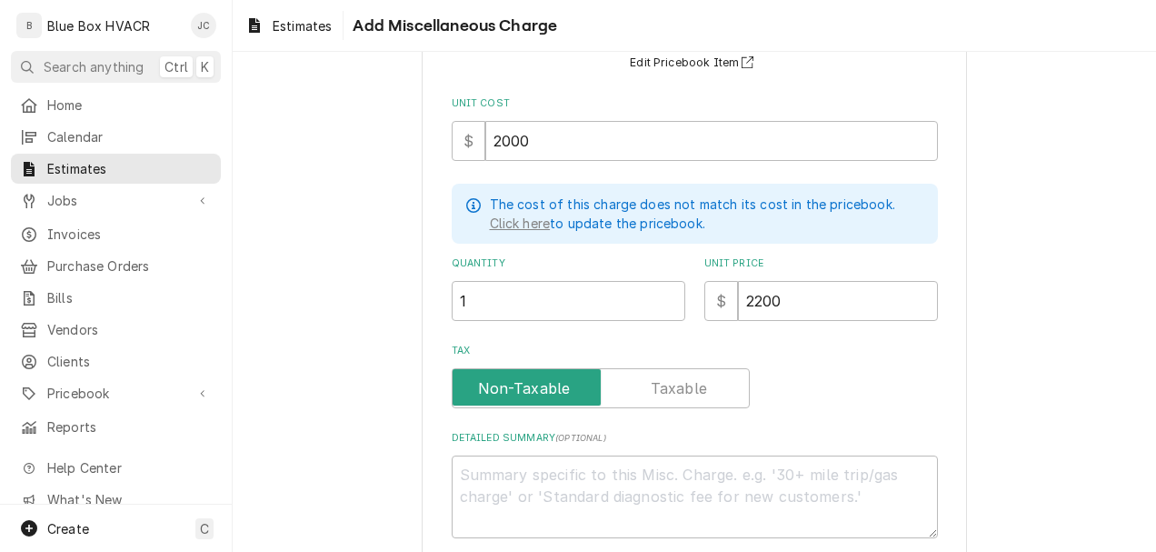
scroll to position [282, 0]
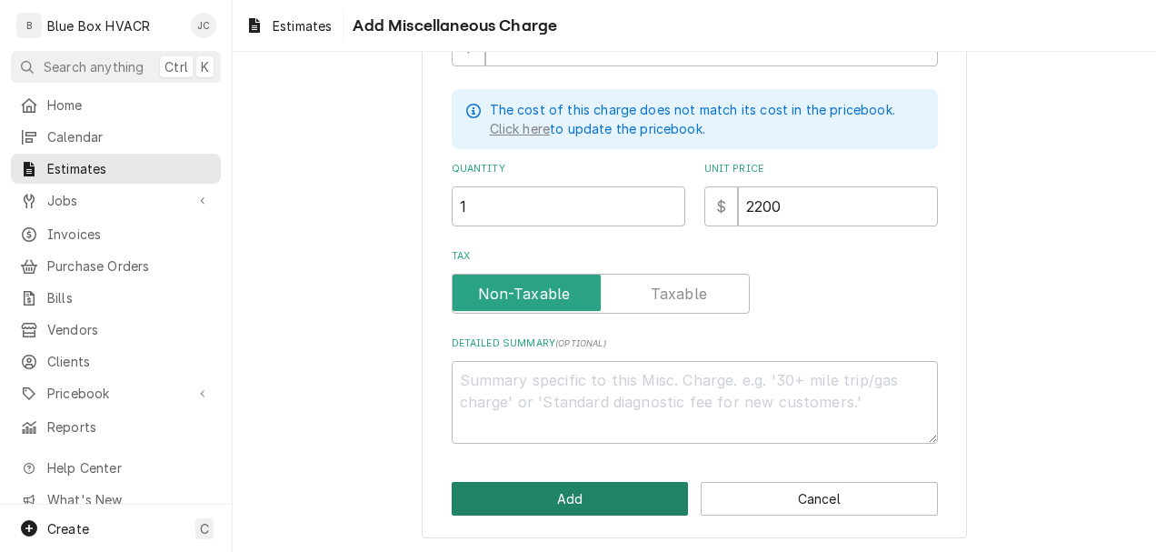
click at [531, 485] on button "Add" at bounding box center [570, 499] width 237 height 34
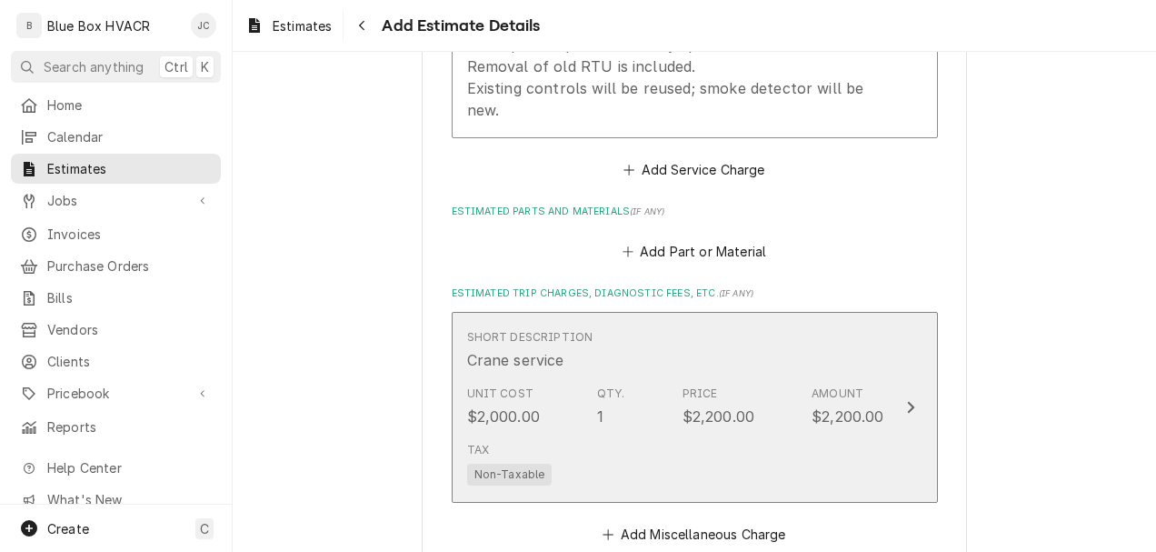
scroll to position [1957, 0]
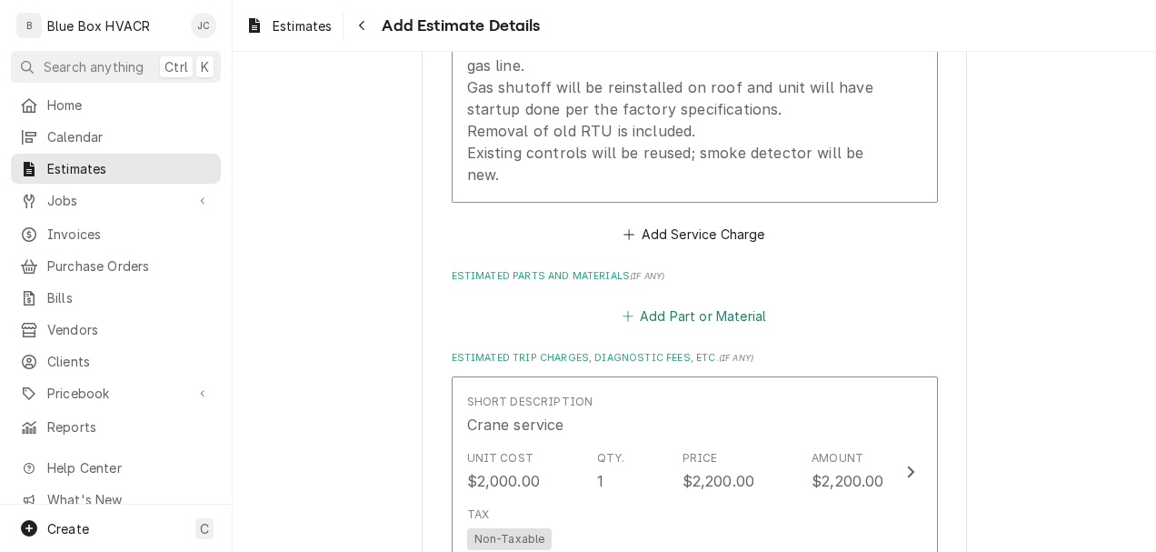
click at [694, 313] on button "Add Part or Material" at bounding box center [694, 316] width 150 height 25
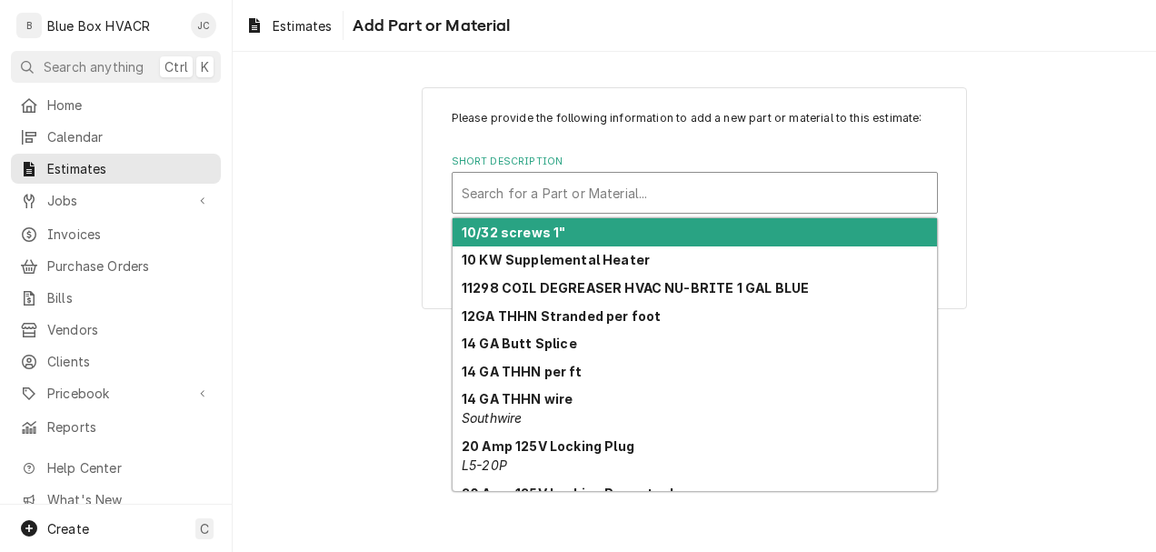
click at [647, 191] on div "Short Description" at bounding box center [695, 192] width 466 height 33
click at [1056, 176] on div "Please provide the following information to add a new part or material to this …" at bounding box center [695, 198] width 924 height 254
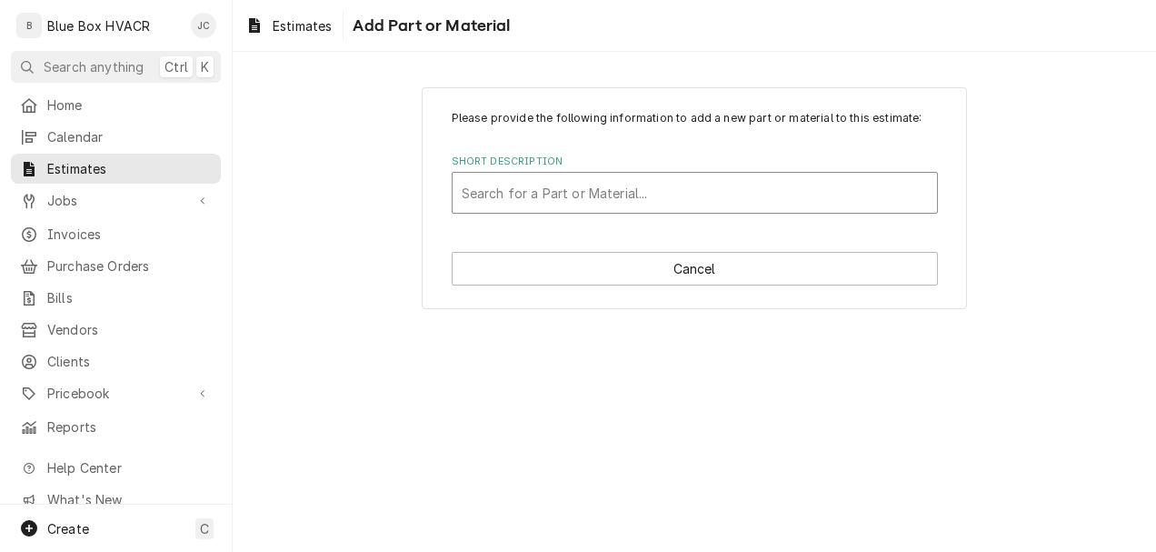
click at [597, 189] on div "Short Description" at bounding box center [695, 192] width 466 height 33
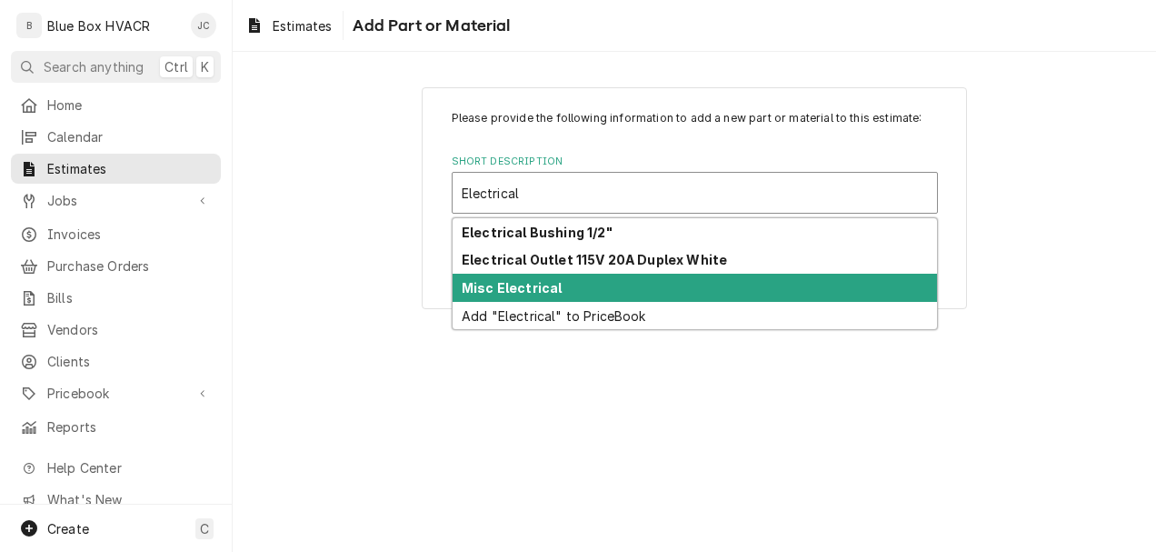
click at [551, 283] on strong "Misc Electrical" at bounding box center [512, 287] width 100 height 15
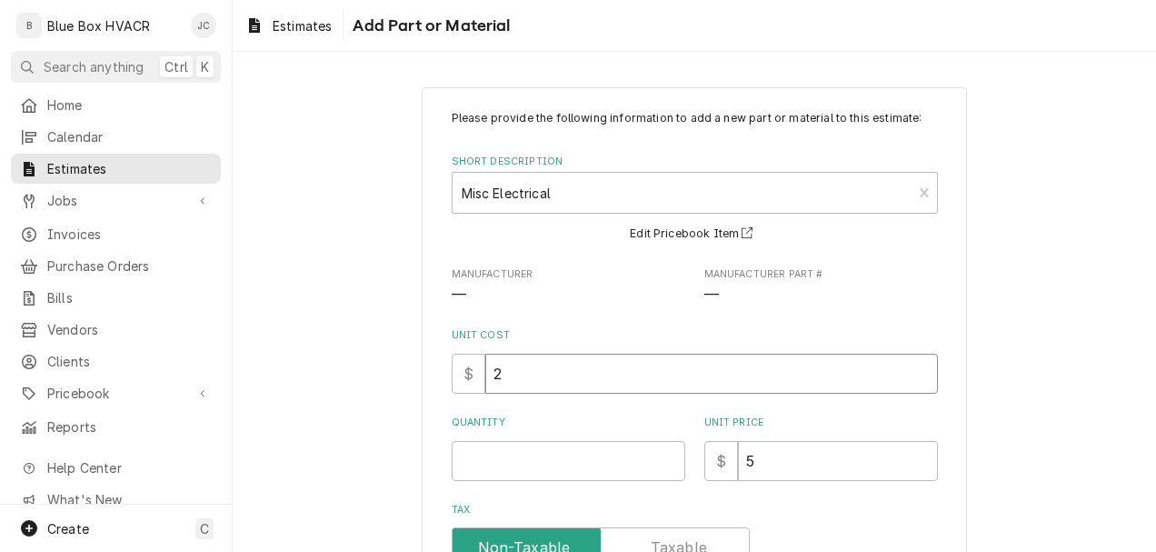
click at [550, 376] on input "2" at bounding box center [711, 374] width 453 height 40
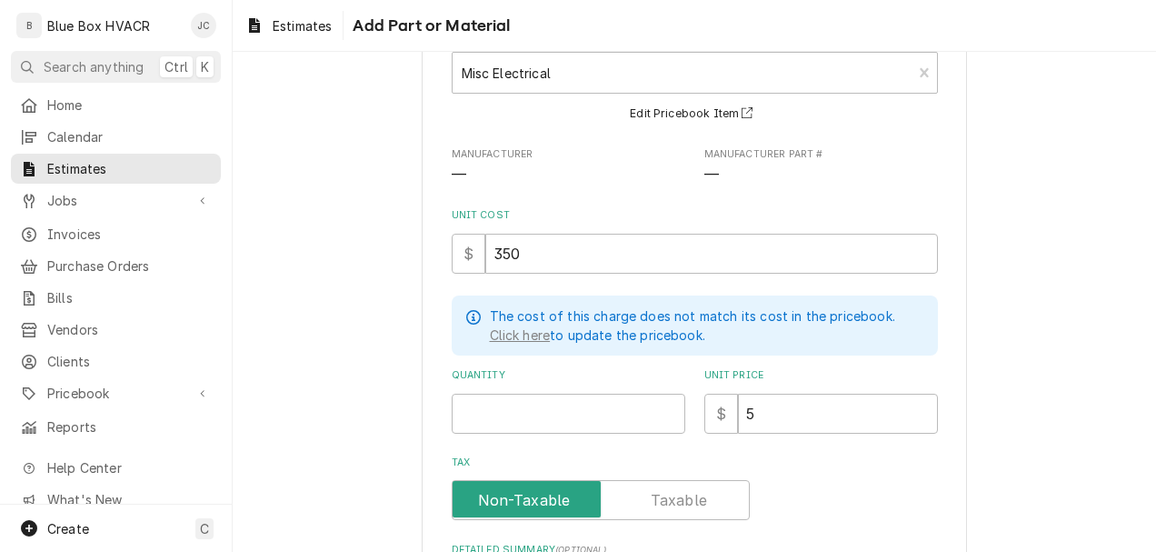
scroll to position [182, 0]
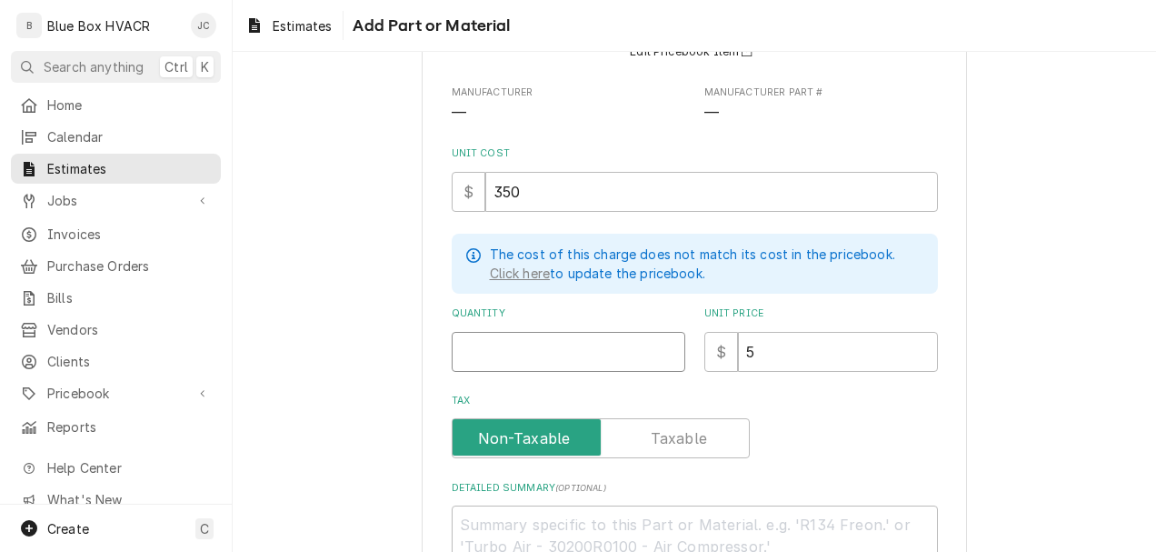
click at [538, 345] on input "Quantity" at bounding box center [569, 352] width 234 height 40
drag, startPoint x: 805, startPoint y: 352, endPoint x: 719, endPoint y: 346, distance: 86.5
click at [719, 346] on div "$ 5" at bounding box center [821, 352] width 234 height 40
click at [902, 458] on div "Please provide the following information to add a new part or material to this …" at bounding box center [695, 258] width 486 height 660
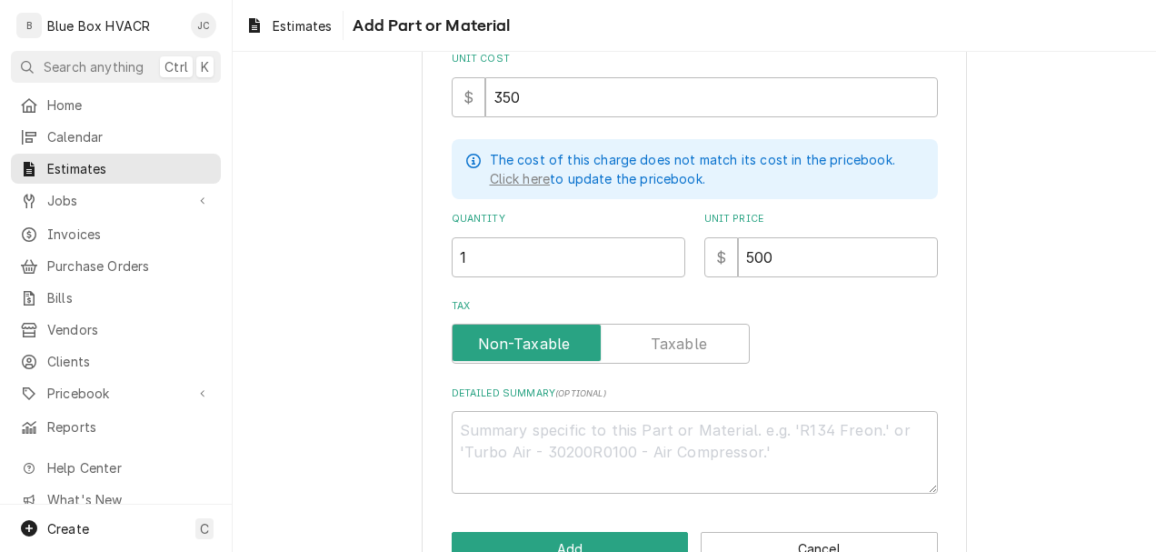
scroll to position [327, 0]
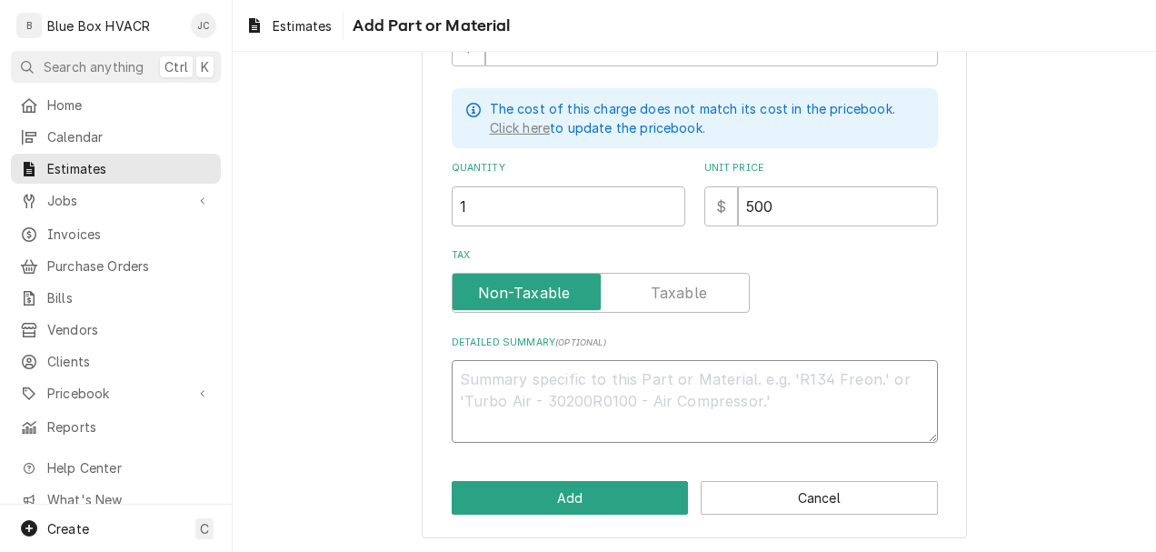
click at [549, 389] on textarea "Detailed Summary ( optional )" at bounding box center [695, 401] width 486 height 83
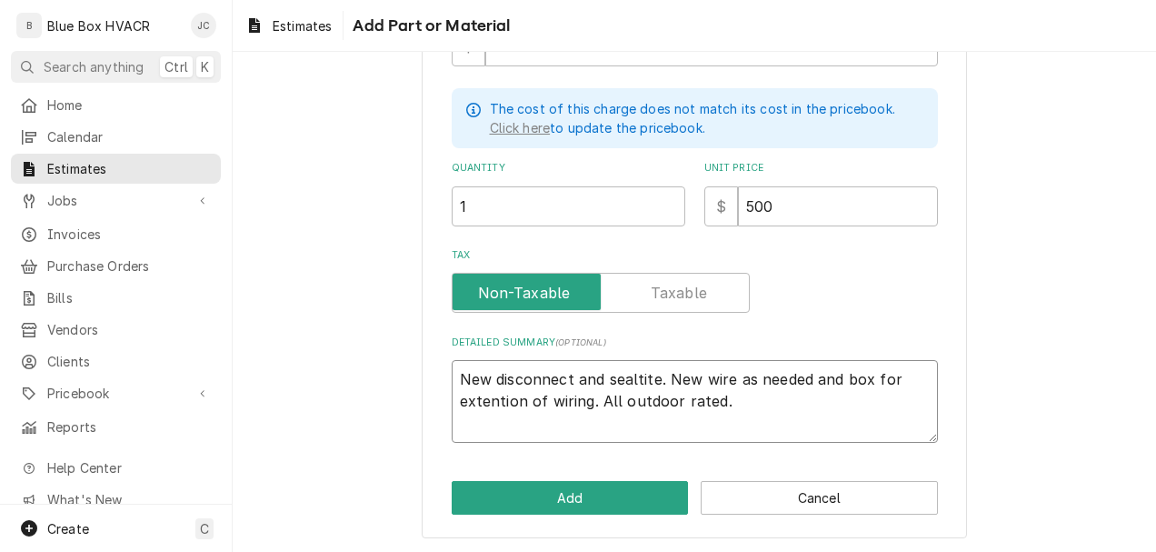
drag, startPoint x: 633, startPoint y: 376, endPoint x: 654, endPoint y: 384, distance: 23.0
click at [657, 389] on textarea "New disconnect and sealtite. New wire as needed and box for extention of wiring…" at bounding box center [695, 401] width 486 height 83
click at [774, 396] on textarea "New disconnect and Flexible conduit. New wire as needed and box for extension o…" at bounding box center [695, 401] width 486 height 83
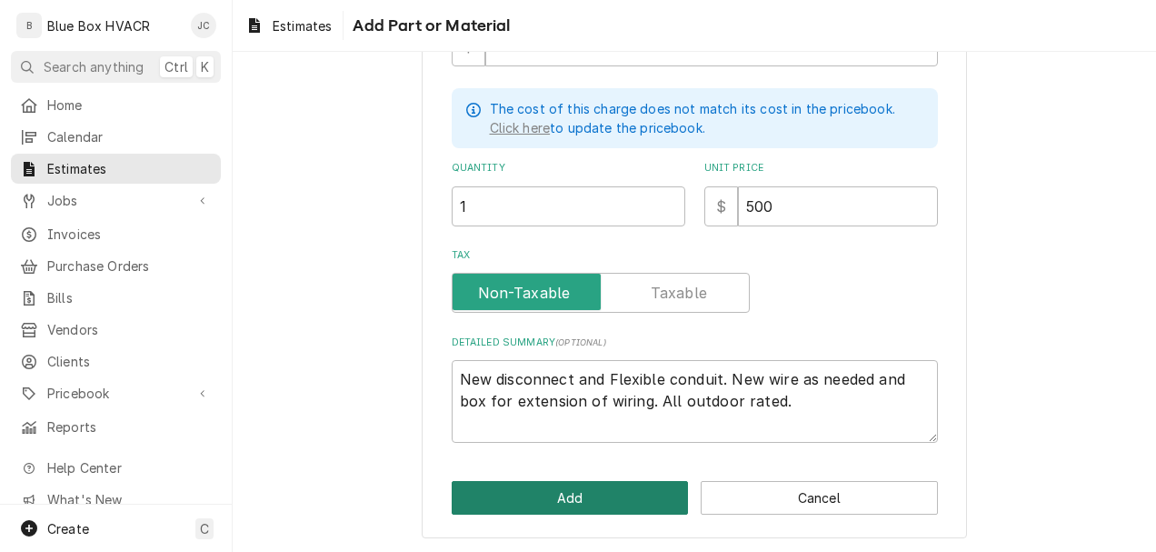
click at [583, 492] on button "Add" at bounding box center [570, 498] width 237 height 34
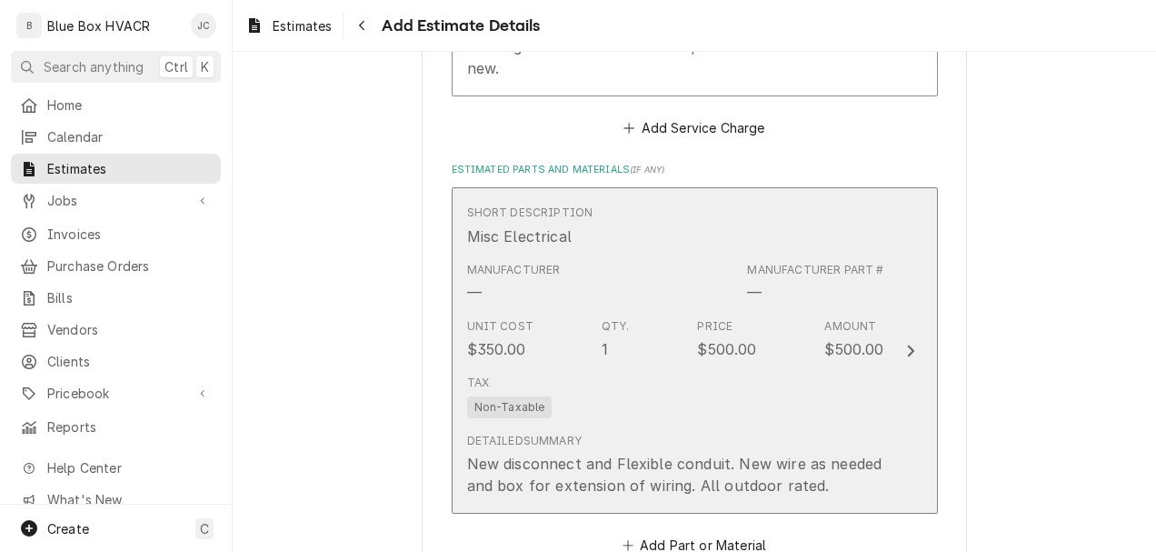
scroll to position [2118, 0]
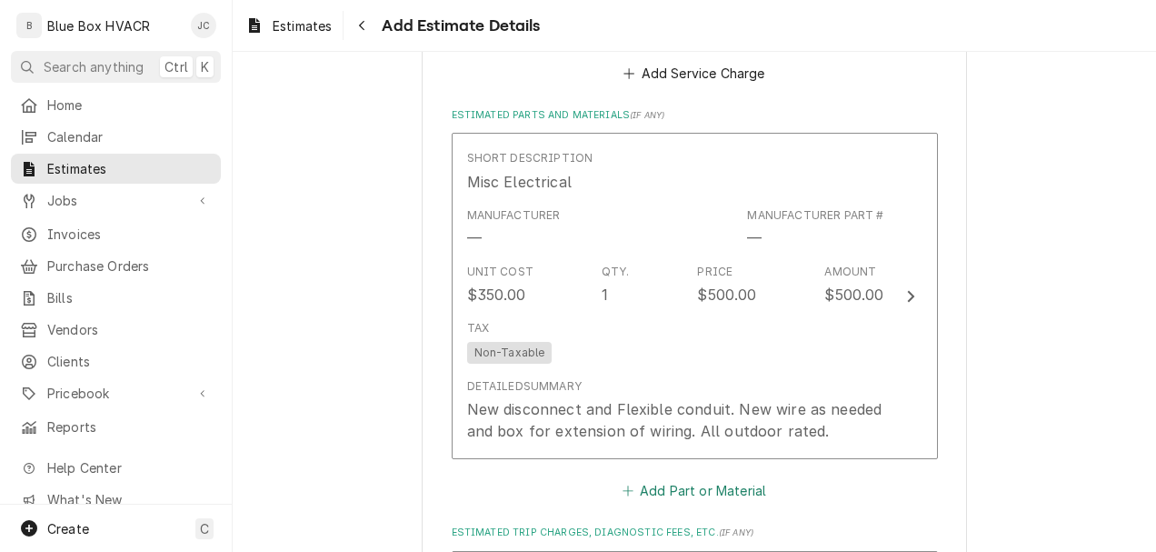
click at [698, 488] on button "Add Part or Material" at bounding box center [694, 490] width 150 height 25
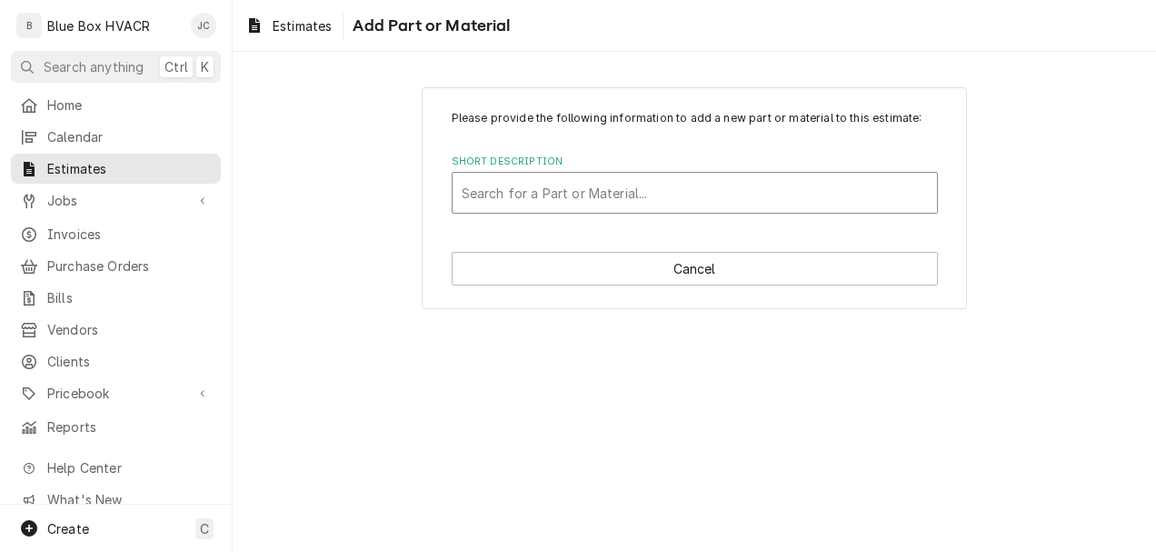
click at [621, 195] on div "Short Description" at bounding box center [695, 192] width 466 height 33
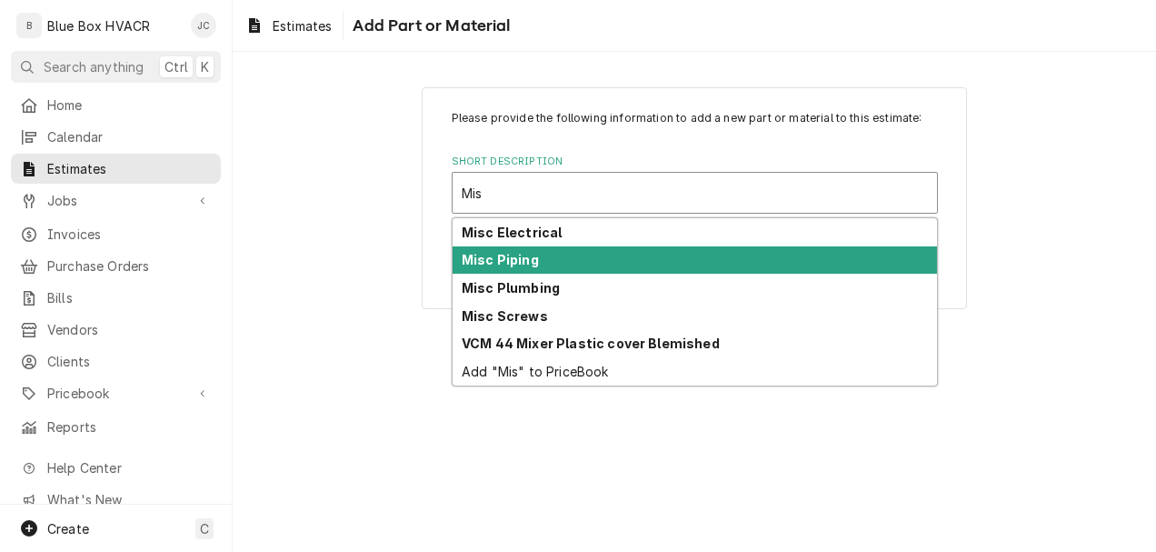
click at [539, 257] on div "Misc Piping" at bounding box center [695, 260] width 485 height 28
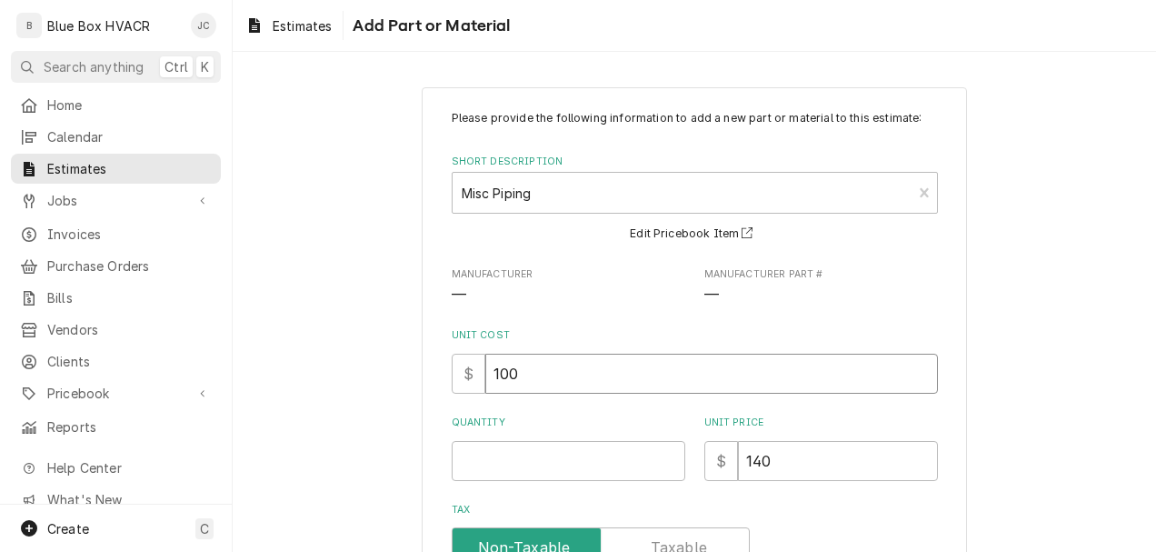
drag, startPoint x: 565, startPoint y: 369, endPoint x: 489, endPoint y: 369, distance: 76.4
click at [489, 369] on input "100" at bounding box center [711, 374] width 453 height 40
click at [509, 449] on input "Quantity" at bounding box center [569, 461] width 234 height 40
drag, startPoint x: 806, startPoint y: 463, endPoint x: 726, endPoint y: 462, distance: 80.0
click at [726, 462] on div "$ 140" at bounding box center [821, 461] width 234 height 40
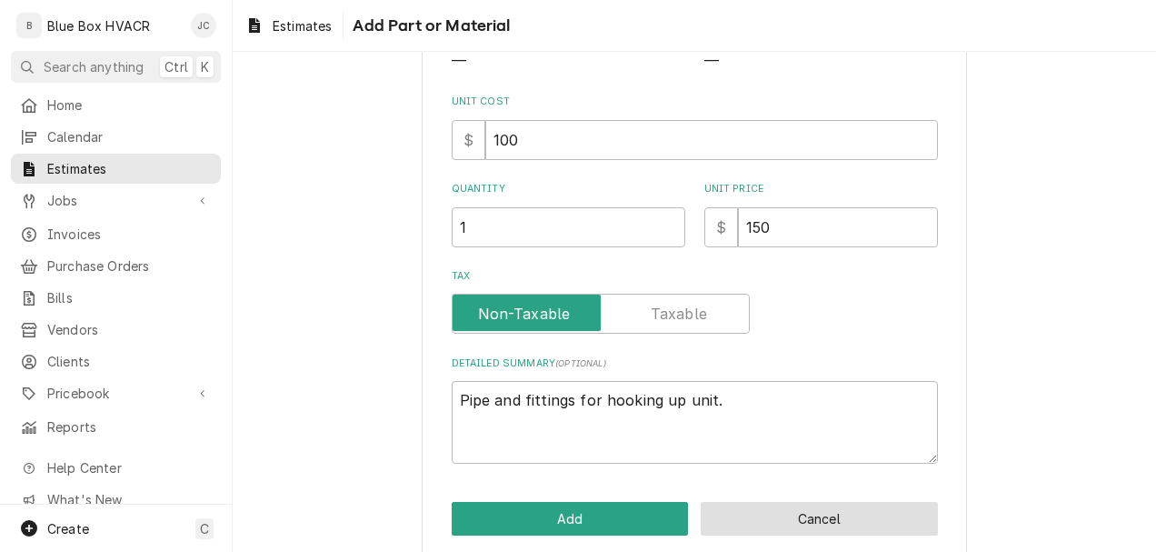
scroll to position [256, 0]
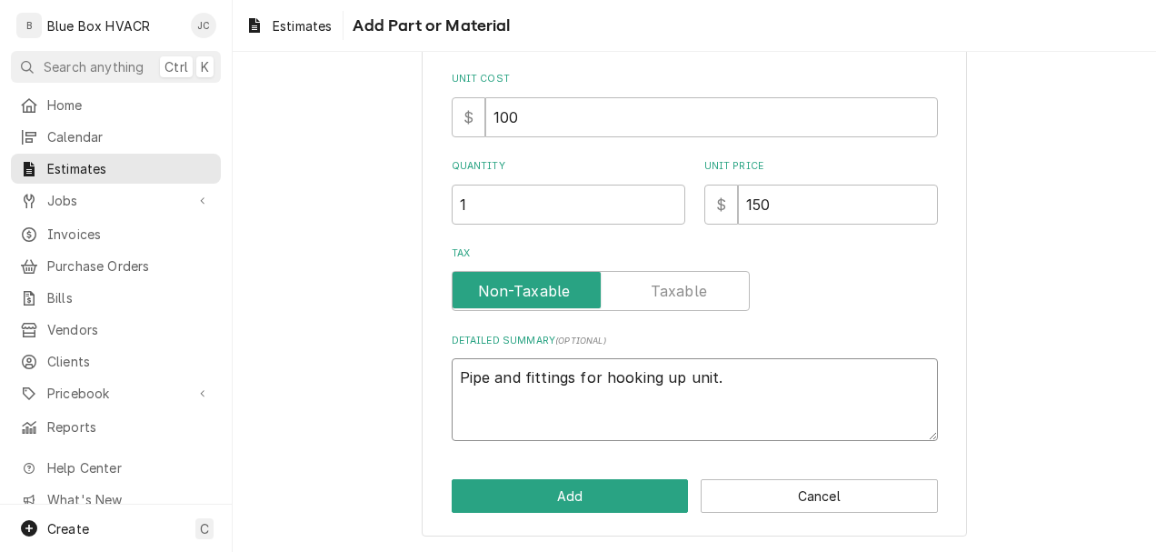
click at [727, 380] on textarea "Pipe and fittings for hooking up unit." at bounding box center [695, 399] width 486 height 83
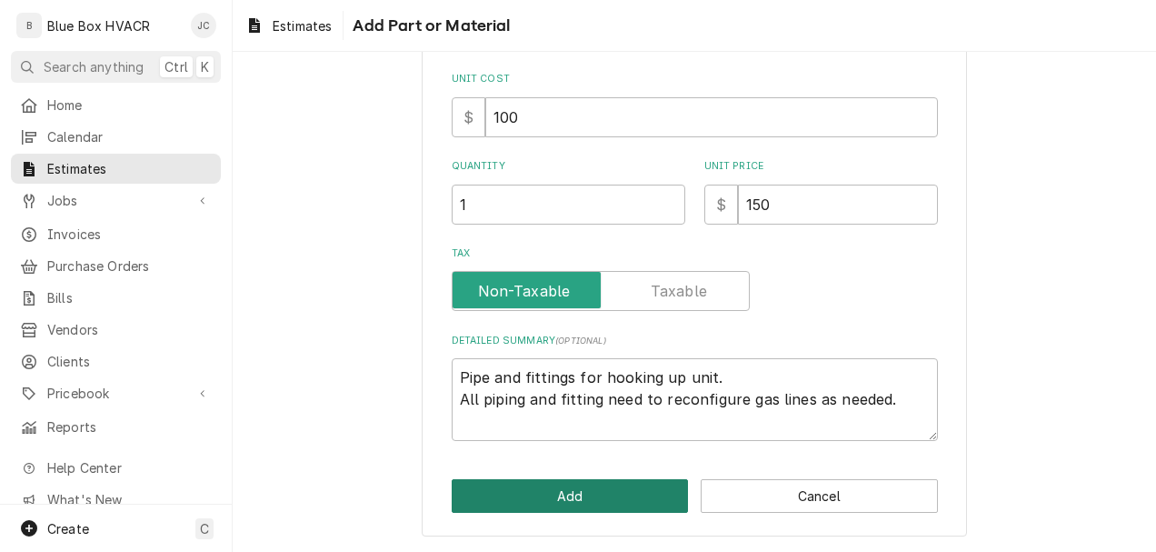
click at [576, 489] on button "Add" at bounding box center [570, 496] width 237 height 34
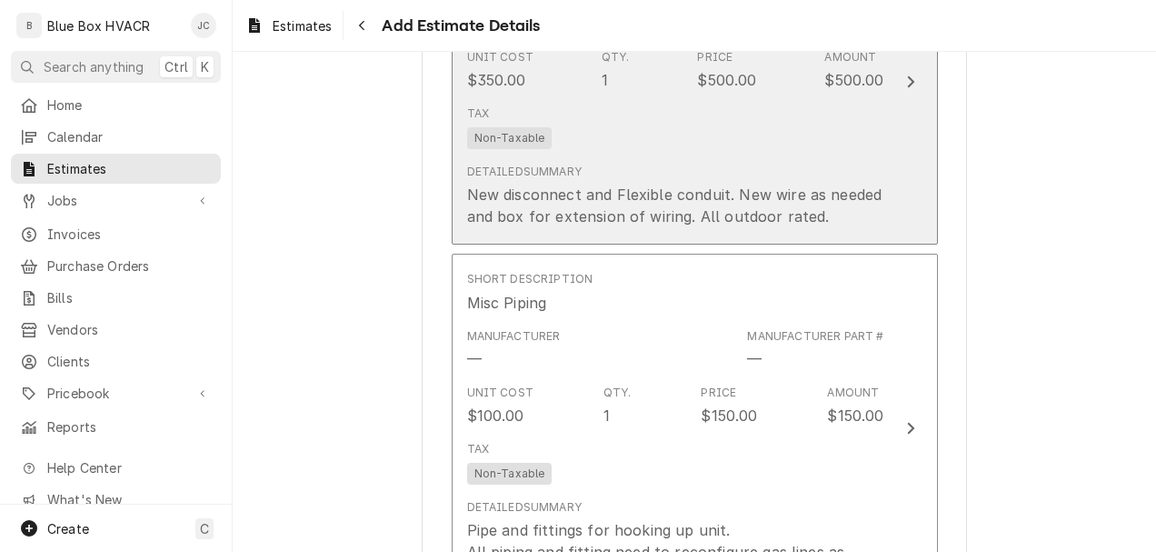
scroll to position [2503, 0]
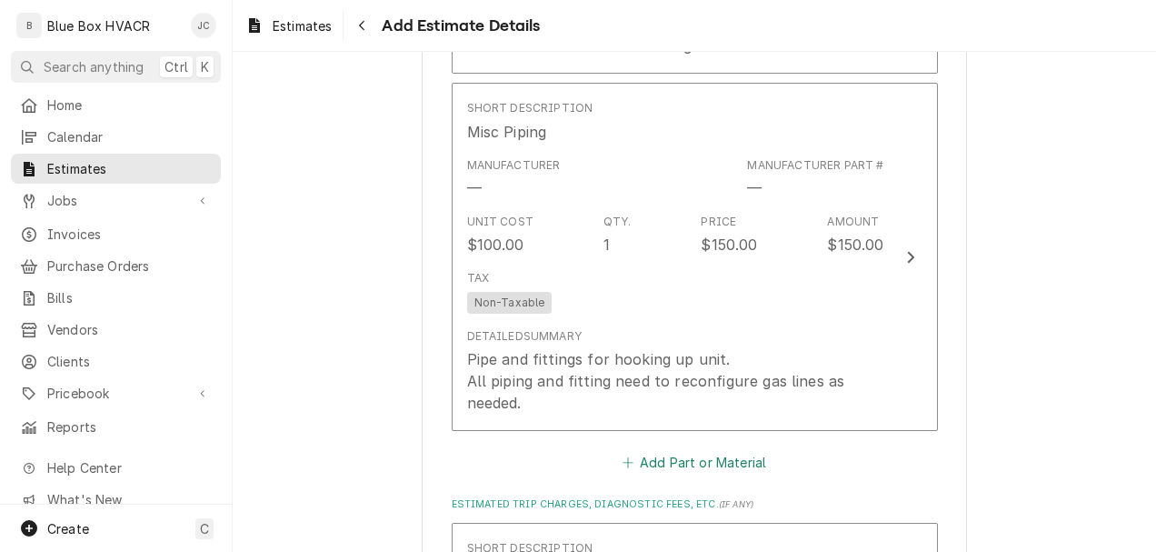
click at [693, 465] on button "Add Part or Material" at bounding box center [694, 462] width 150 height 25
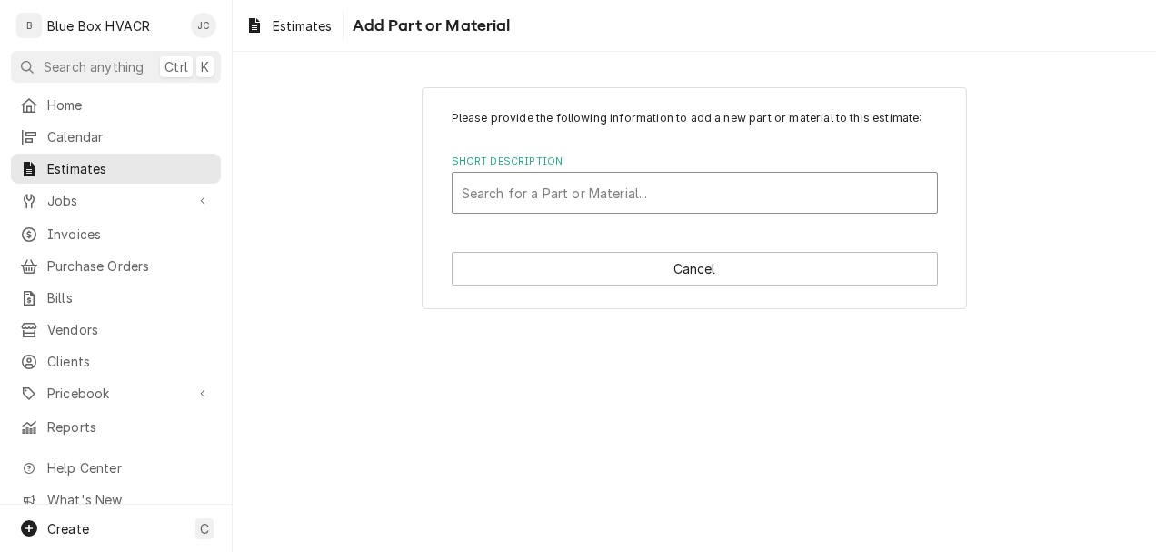
click at [600, 205] on div "Short Description" at bounding box center [695, 192] width 466 height 33
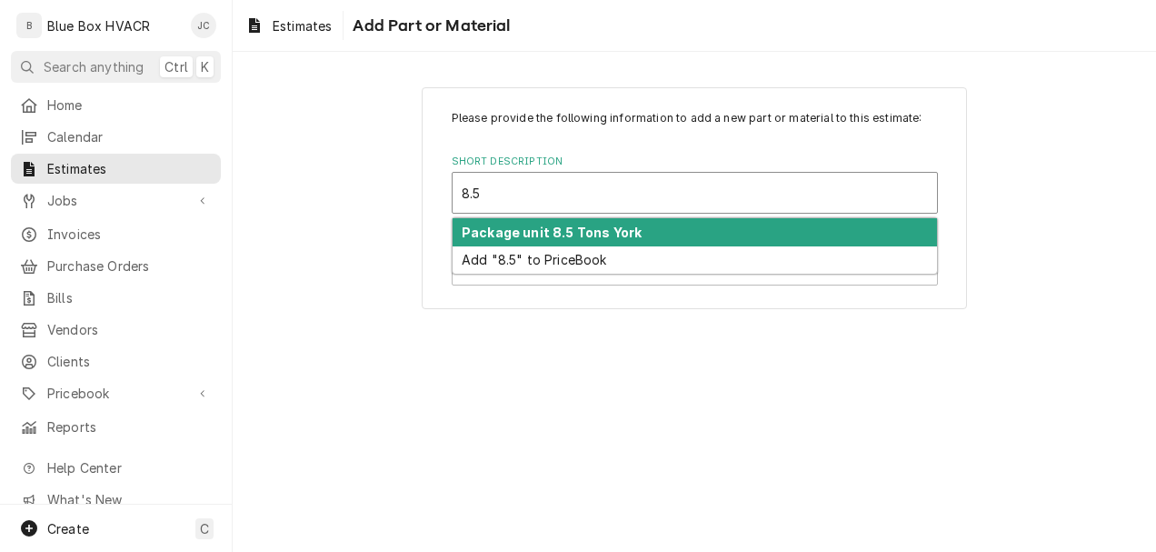
click at [581, 228] on strong "Package unit 8.5 Tons York" at bounding box center [552, 232] width 180 height 15
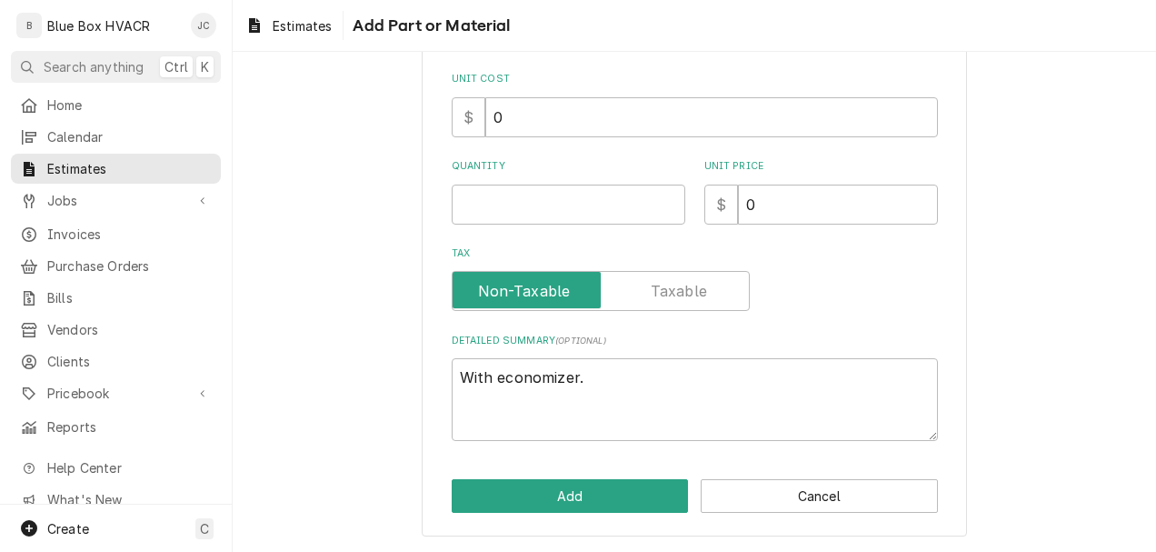
scroll to position [75, 0]
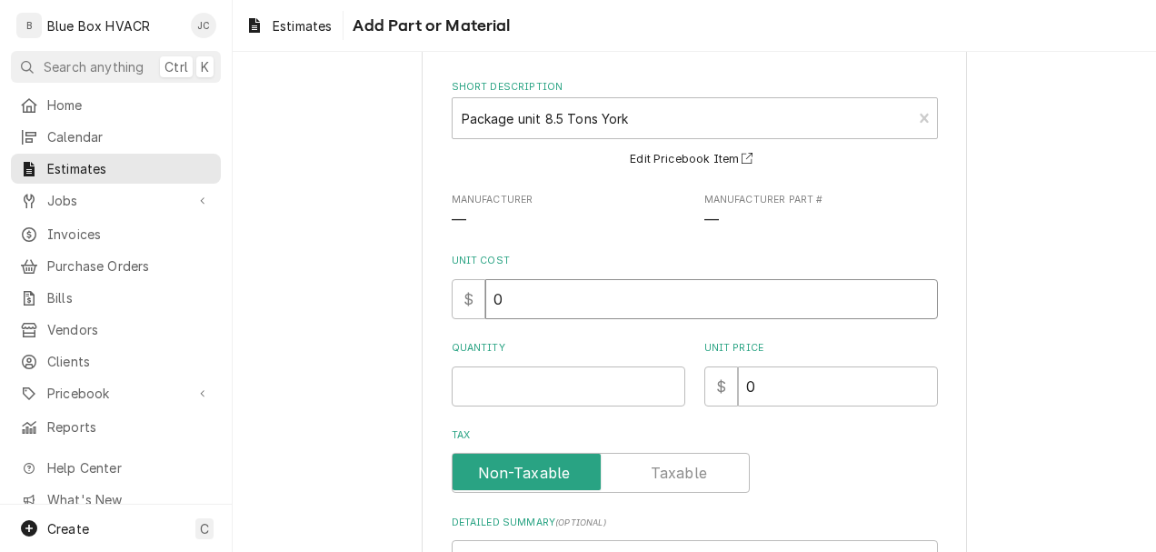
click at [549, 296] on input "0" at bounding box center [711, 299] width 453 height 40
click at [513, 284] on input "0" at bounding box center [711, 299] width 453 height 40
click at [773, 387] on input "0" at bounding box center [838, 386] width 200 height 40
click at [612, 311] on input "Unit Cost" at bounding box center [711, 299] width 453 height 40
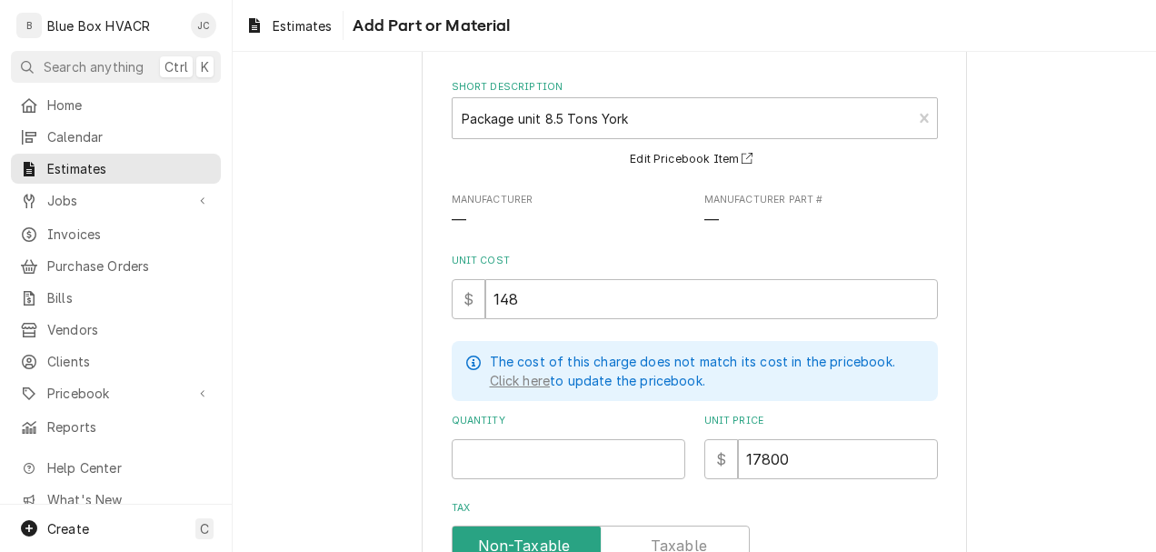
click at [1056, 267] on div "Please provide the following information to add a new part or material to this …" at bounding box center [695, 401] width 924 height 810
click at [643, 305] on input "148" at bounding box center [711, 299] width 453 height 40
click at [452, 469] on input "Quantity" at bounding box center [569, 459] width 234 height 40
click at [997, 442] on div "Please provide the following information to add a new part or material to this …" at bounding box center [695, 401] width 924 height 810
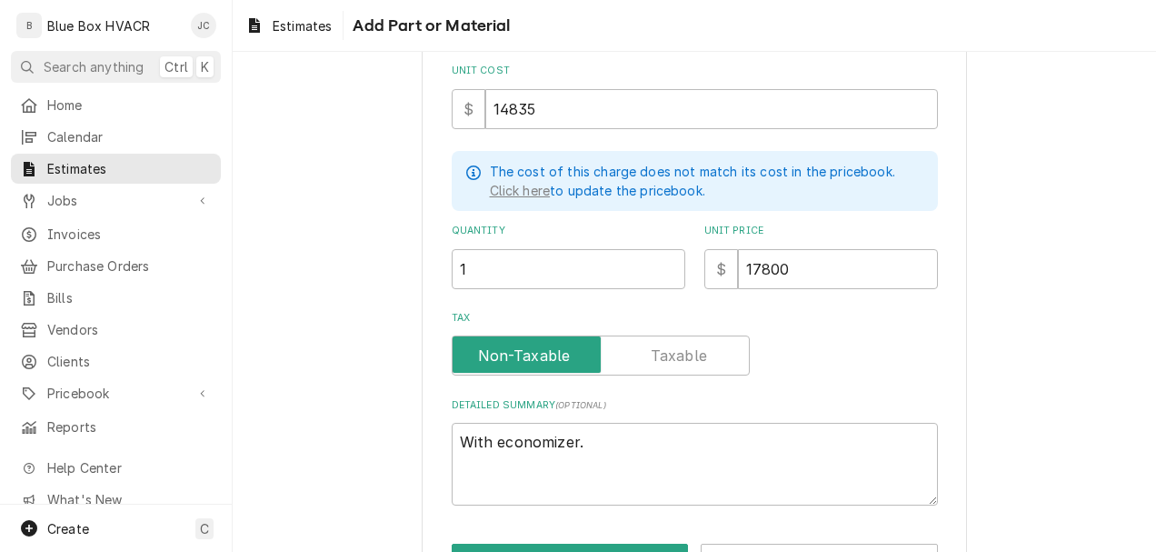
scroll to position [236, 0]
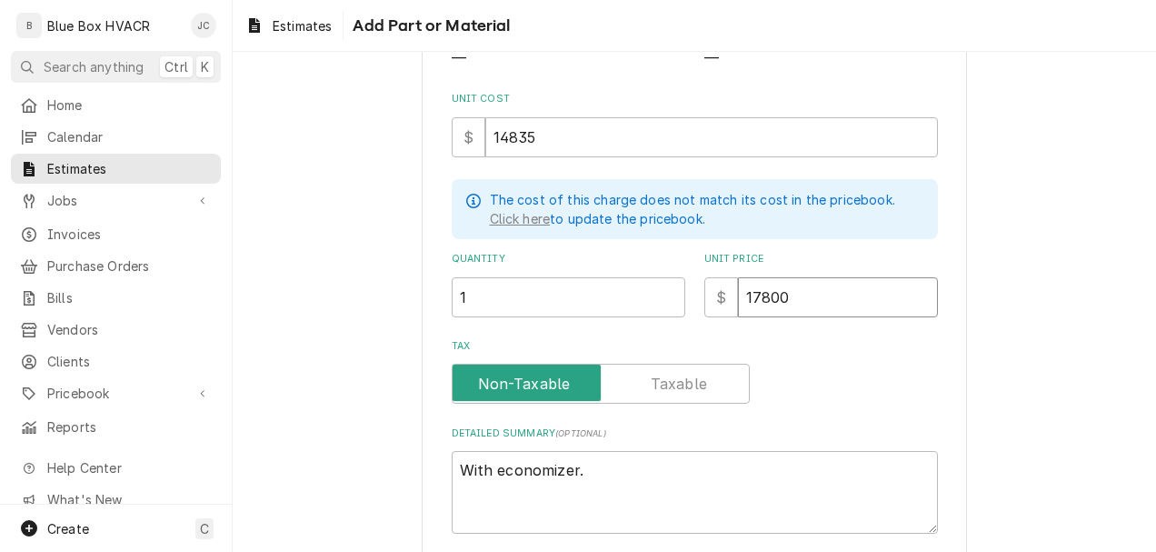
click at [798, 296] on input "17800" at bounding box center [838, 297] width 200 height 40
drag, startPoint x: 787, startPoint y: 295, endPoint x: 707, endPoint y: 305, distance: 80.6
click at [707, 305] on div "$ 17800" at bounding box center [821, 297] width 234 height 40
click at [826, 353] on div "Tax" at bounding box center [695, 371] width 486 height 65
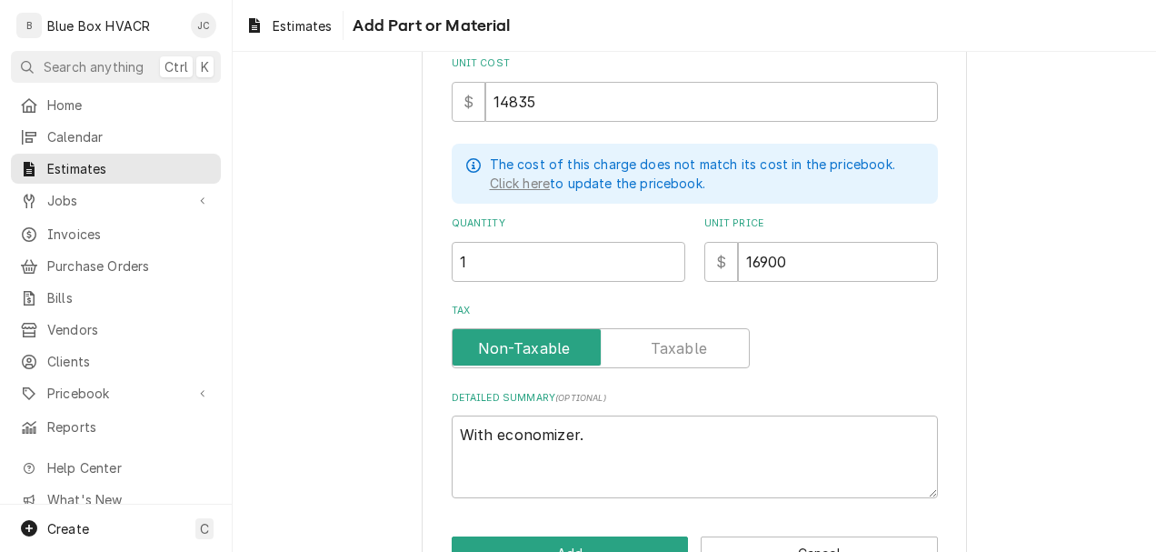
scroll to position [327, 0]
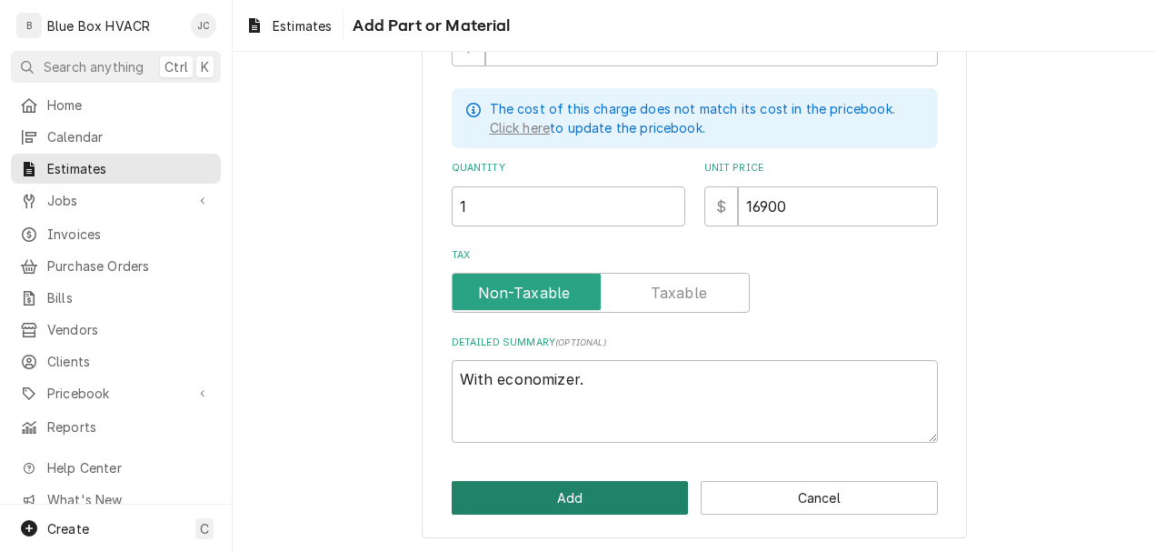
click at [585, 500] on button "Add" at bounding box center [570, 498] width 237 height 34
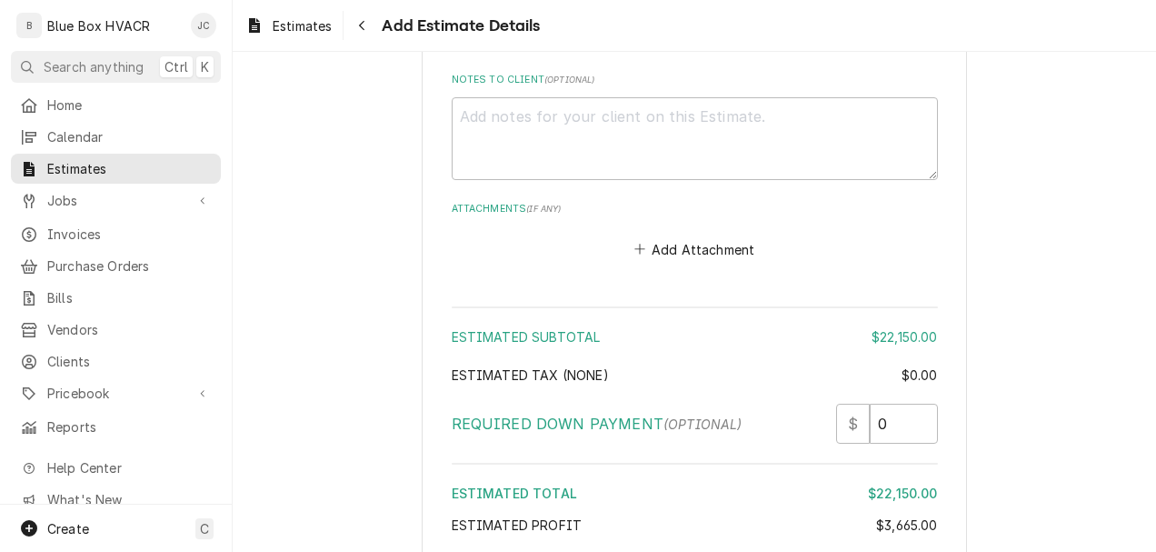
scroll to position [3799, 0]
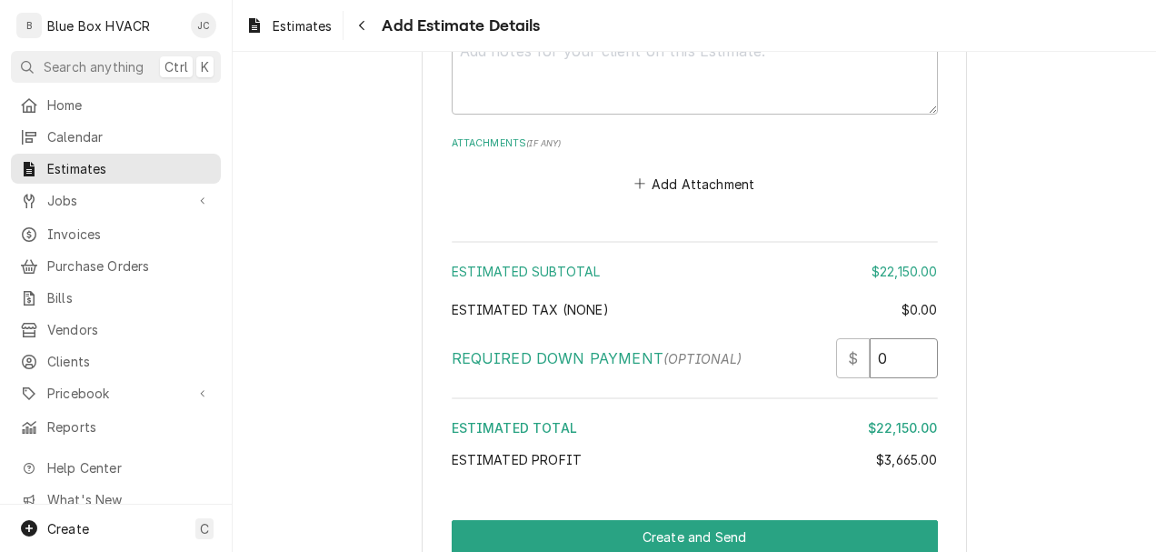
drag, startPoint x: 893, startPoint y: 360, endPoint x: 835, endPoint y: 353, distance: 57.7
click at [836, 353] on div "$ 0" at bounding box center [887, 358] width 102 height 40
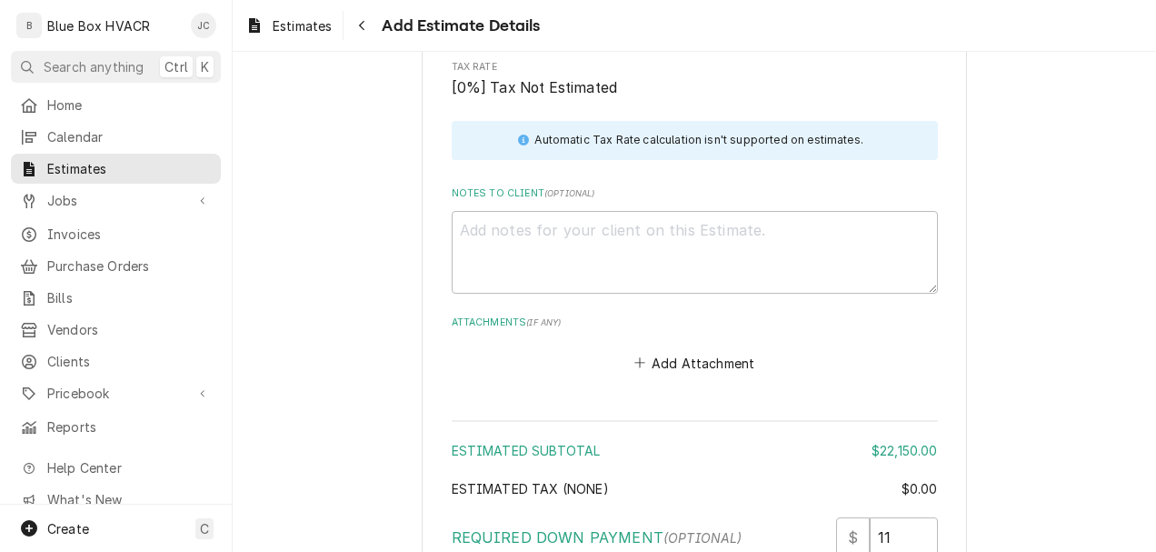
scroll to position [3708, 0]
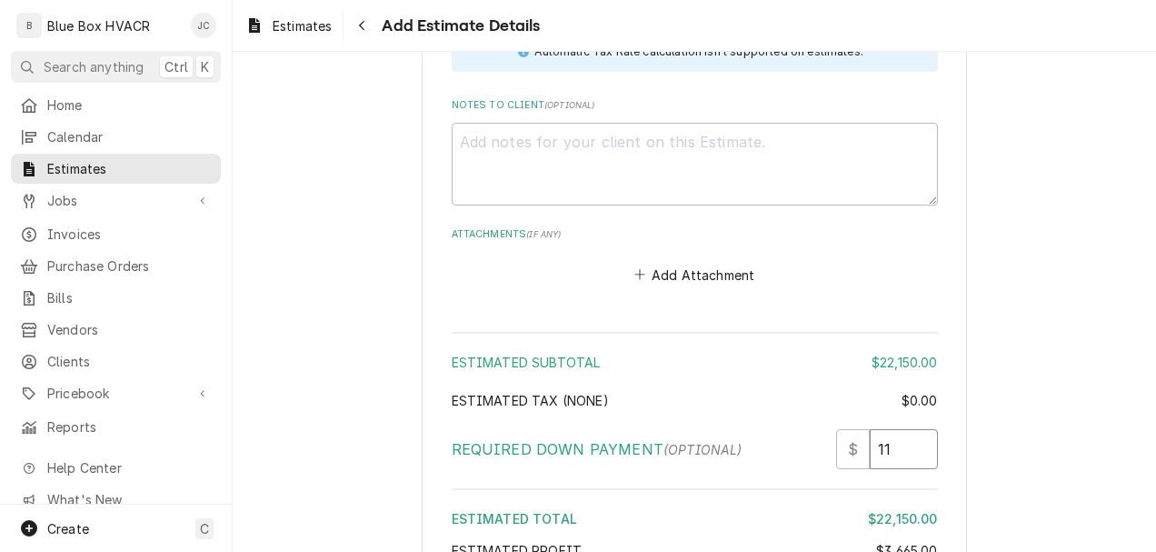
click at [885, 448] on input "11" at bounding box center [904, 449] width 68 height 40
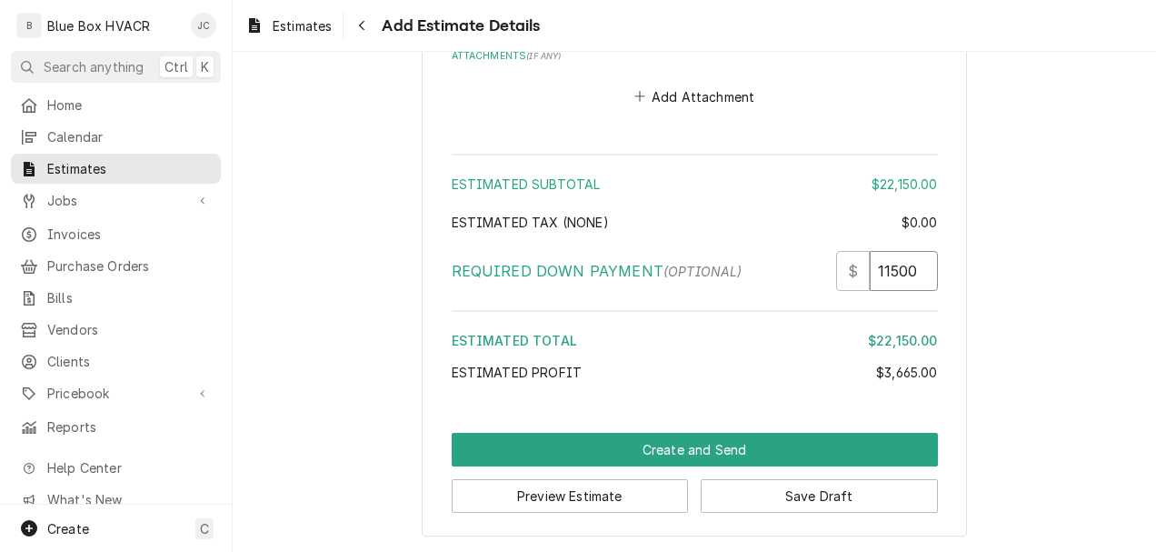
scroll to position [0, 2]
drag, startPoint x: 868, startPoint y: 266, endPoint x: 960, endPoint y: 265, distance: 91.8
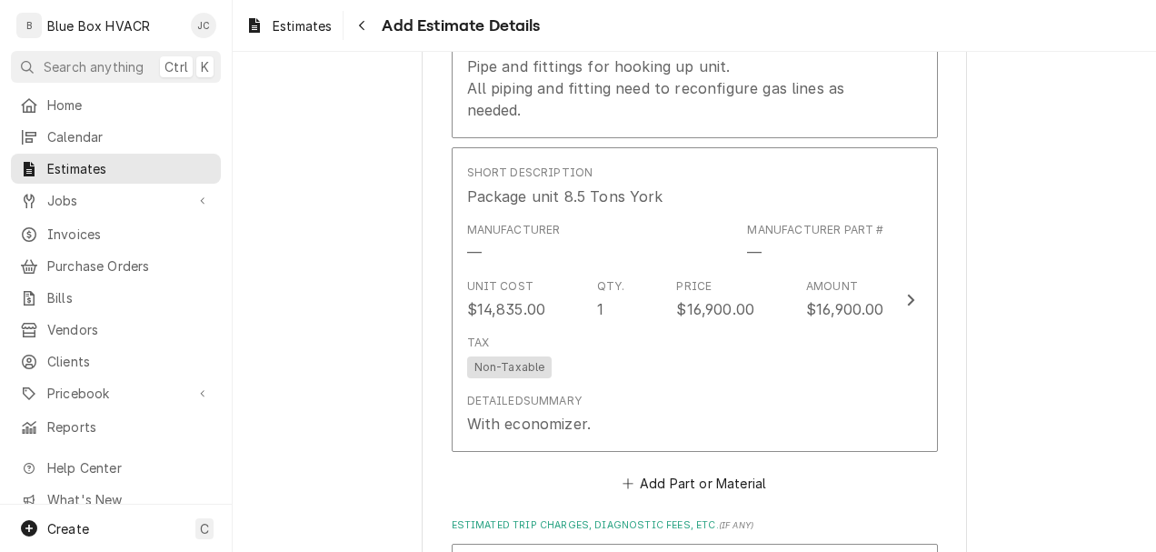
scroll to position [2796, 0]
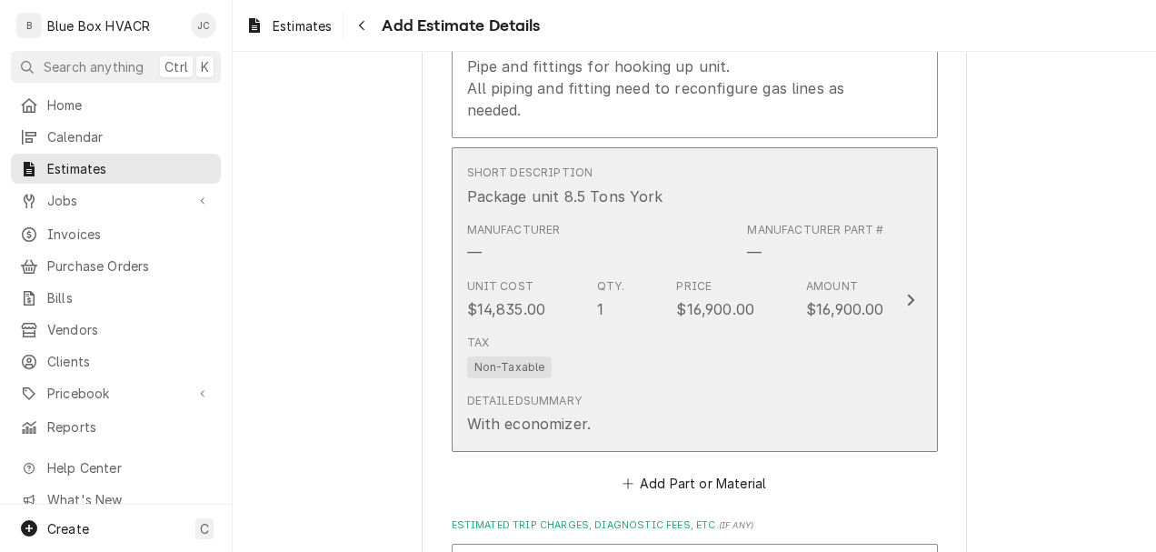
click at [782, 320] on div "Unit Cost $14,835.00 Qty. 1 Price $16,900.00 Amount $16,900.00" at bounding box center [675, 299] width 417 height 56
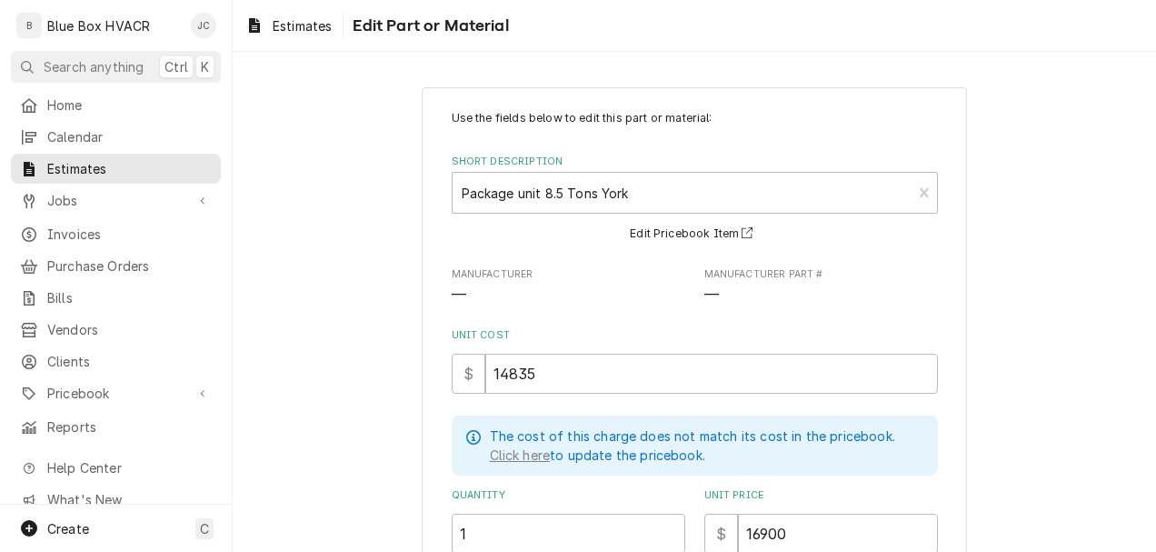
scroll to position [182, 0]
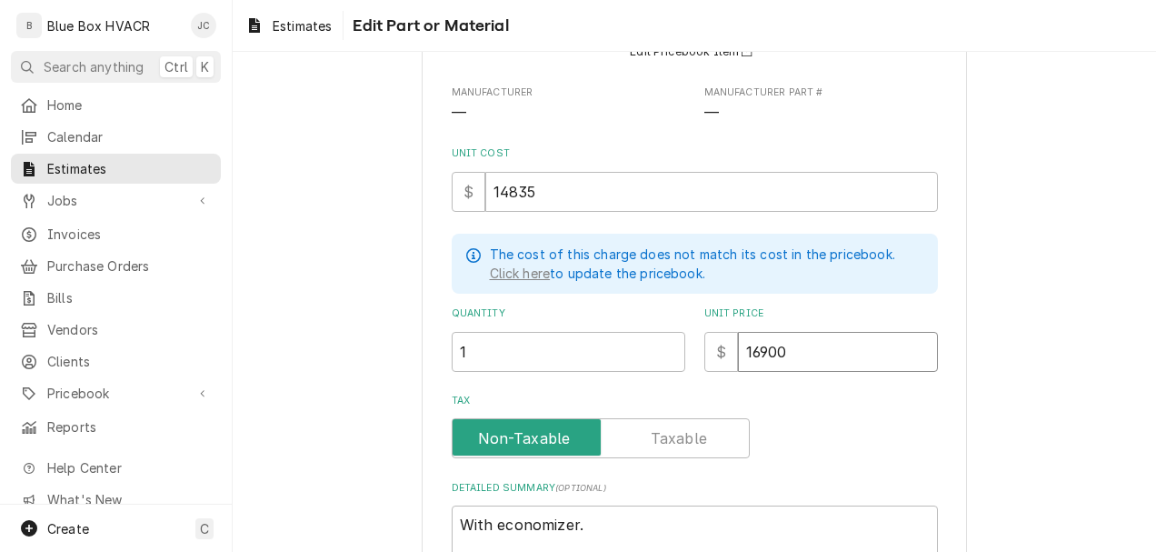
click at [755, 352] on input "16900" at bounding box center [838, 352] width 200 height 40
click at [809, 356] on input "17900" at bounding box center [838, 352] width 200 height 40
click at [844, 407] on div "Tax" at bounding box center [695, 426] width 486 height 65
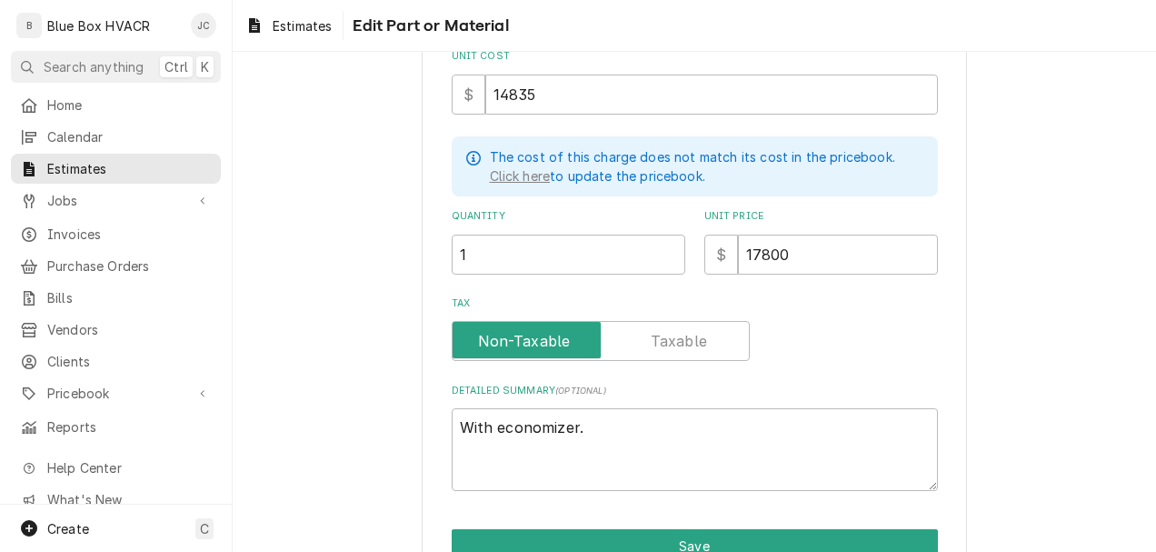
scroll to position [364, 0]
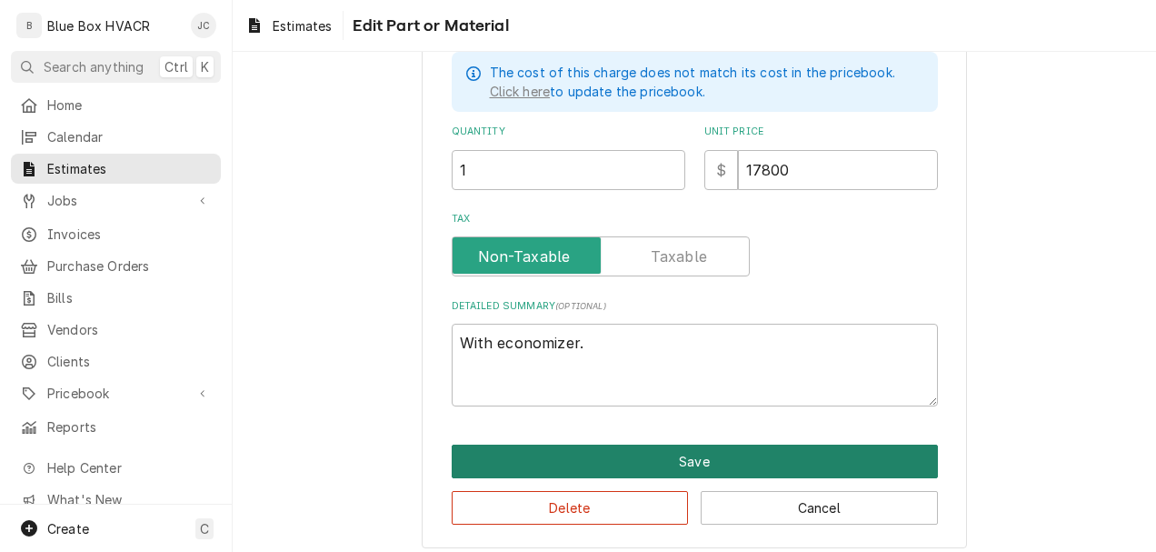
click at [673, 458] on button "Save" at bounding box center [695, 462] width 486 height 34
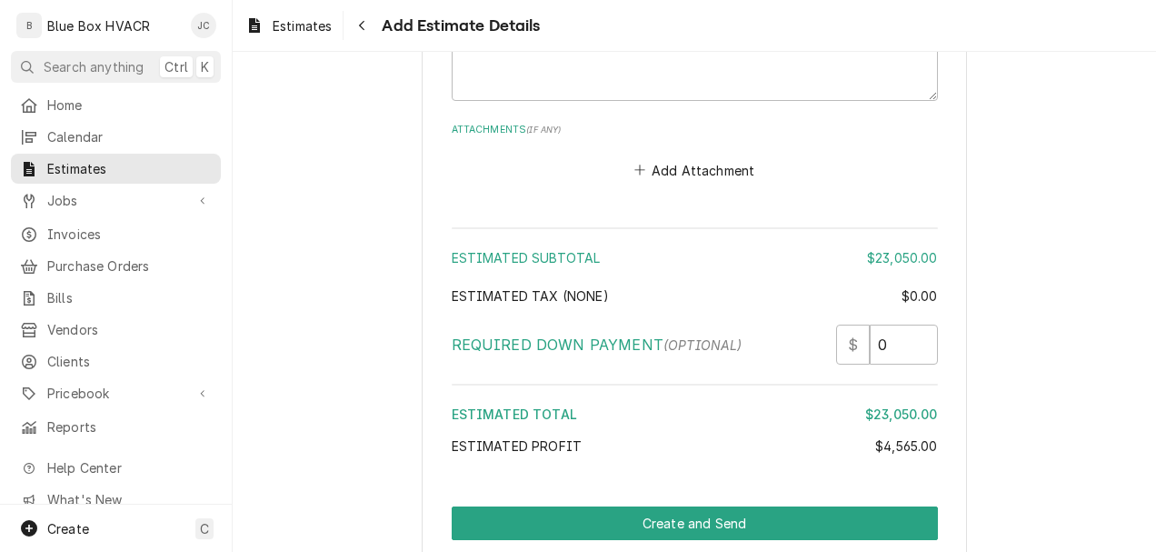
scroll to position [3818, 0]
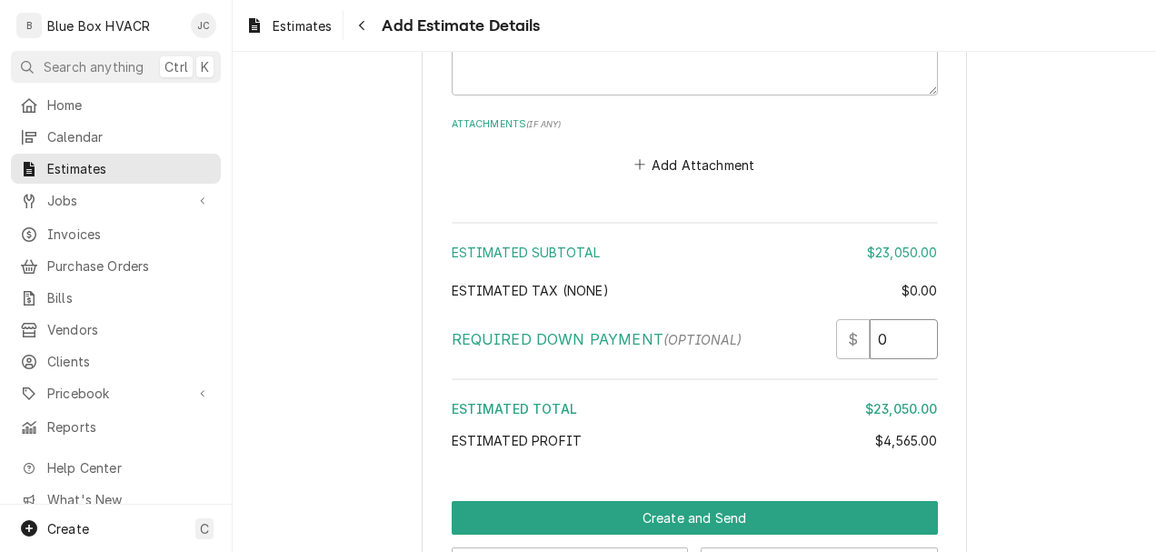
click at [888, 339] on input "0" at bounding box center [904, 339] width 68 height 40
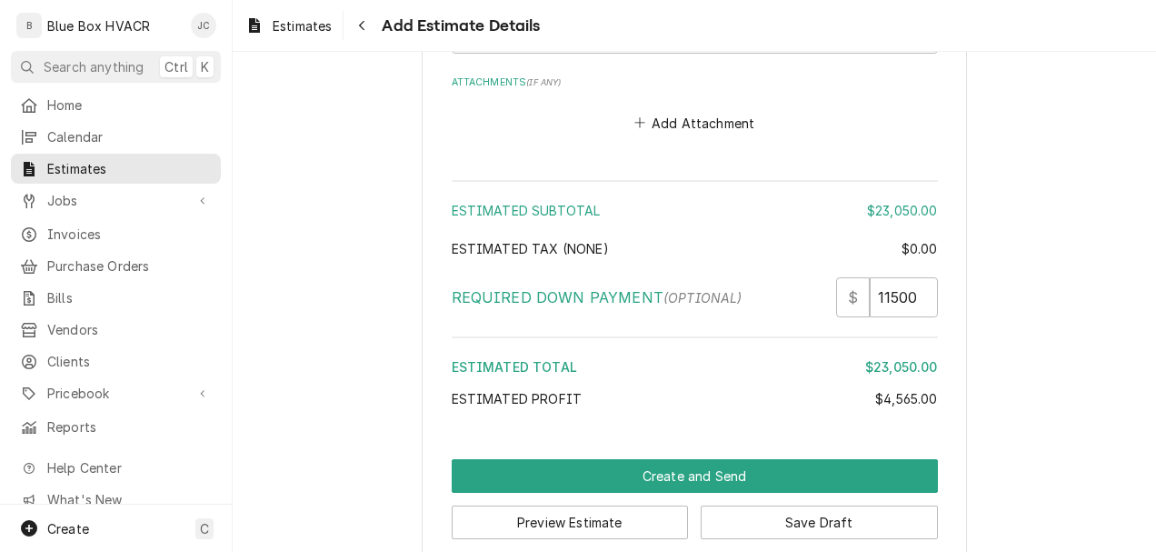
scroll to position [3887, 0]
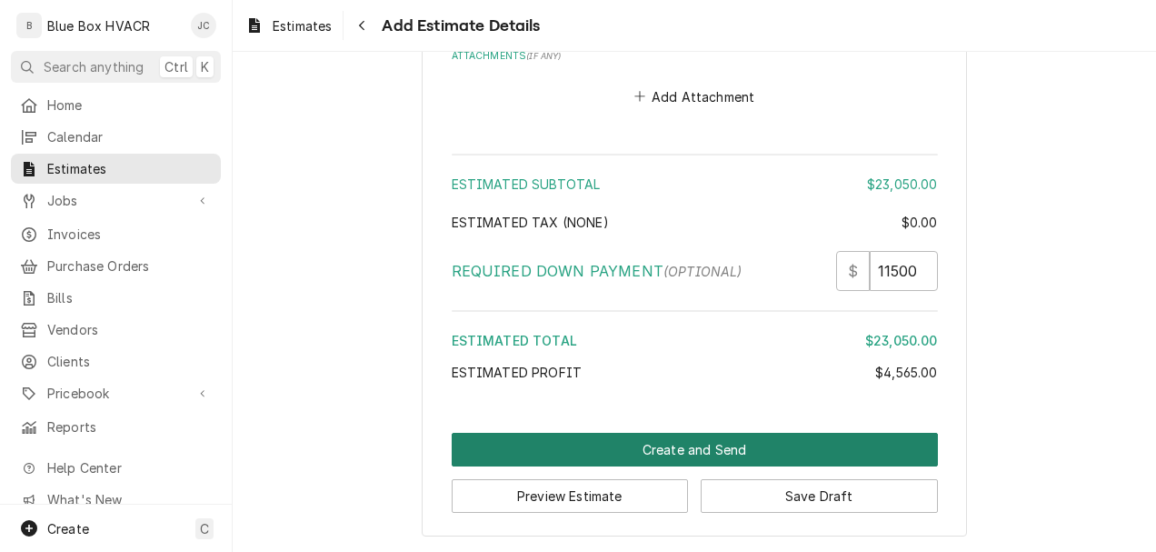
click at [631, 449] on button "Create and Send" at bounding box center [695, 450] width 486 height 34
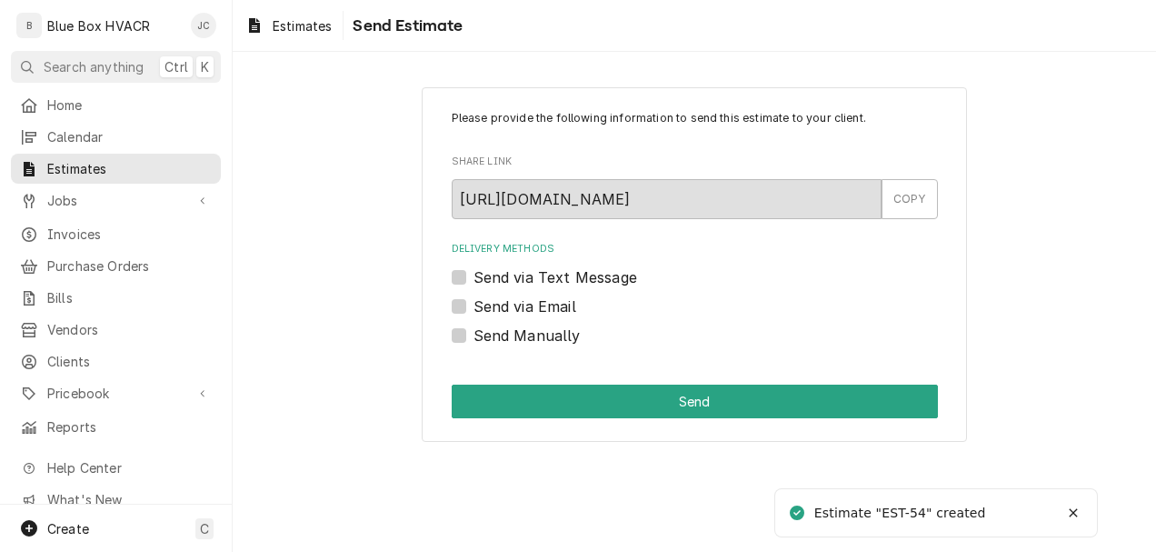
click at [533, 311] on label "Send via Email" at bounding box center [525, 306] width 103 height 22
click at [533, 311] on input "Send via Email" at bounding box center [717, 315] width 486 height 40
checkbox input "true"
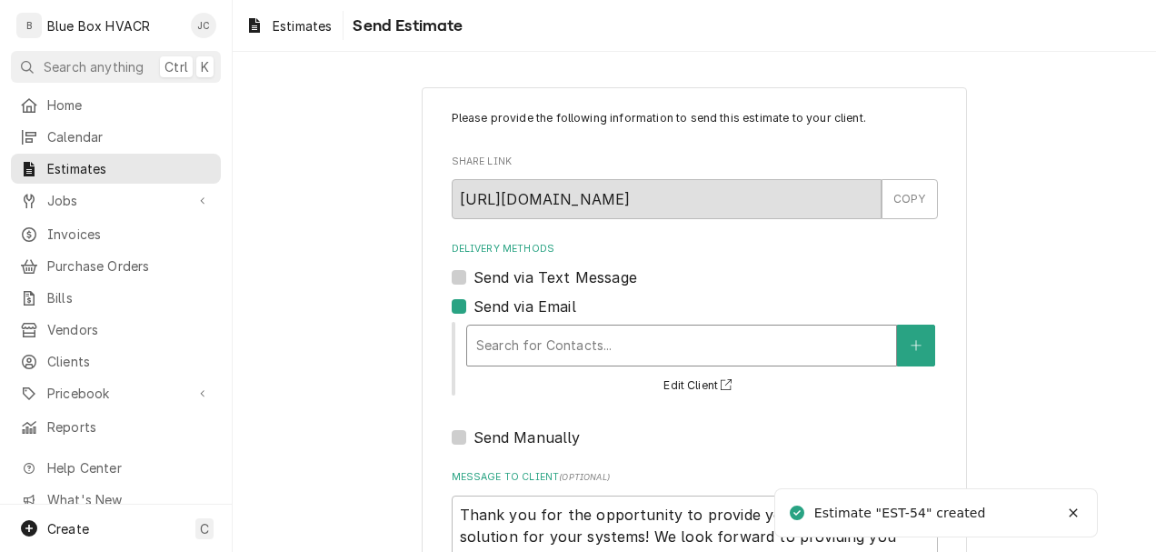
click at [580, 339] on div "Delivery Methods" at bounding box center [681, 345] width 411 height 33
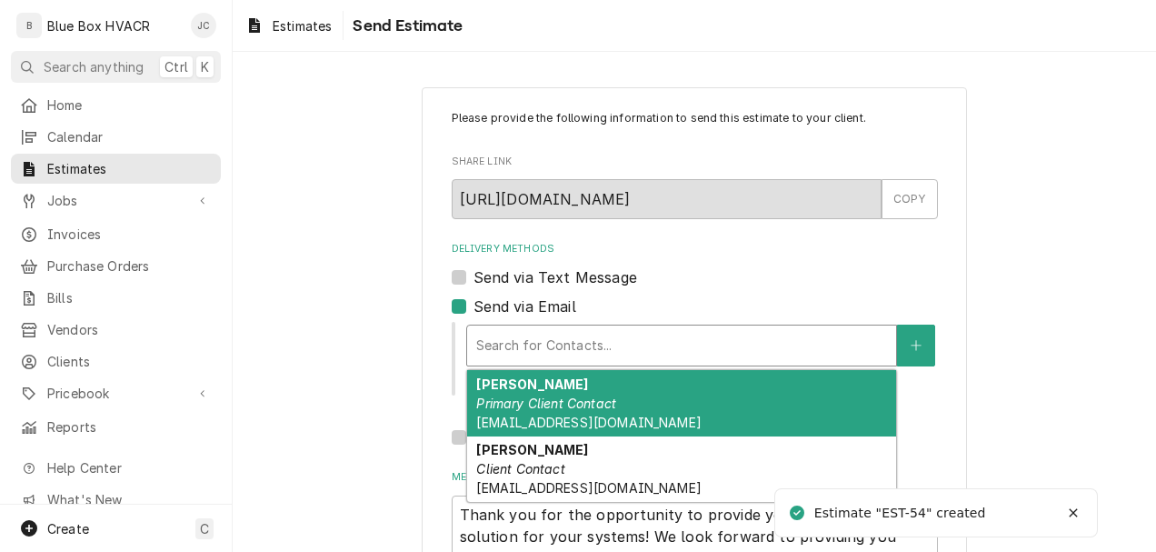
click at [585, 403] on em "Primary Client Contact" at bounding box center [546, 402] width 140 height 15
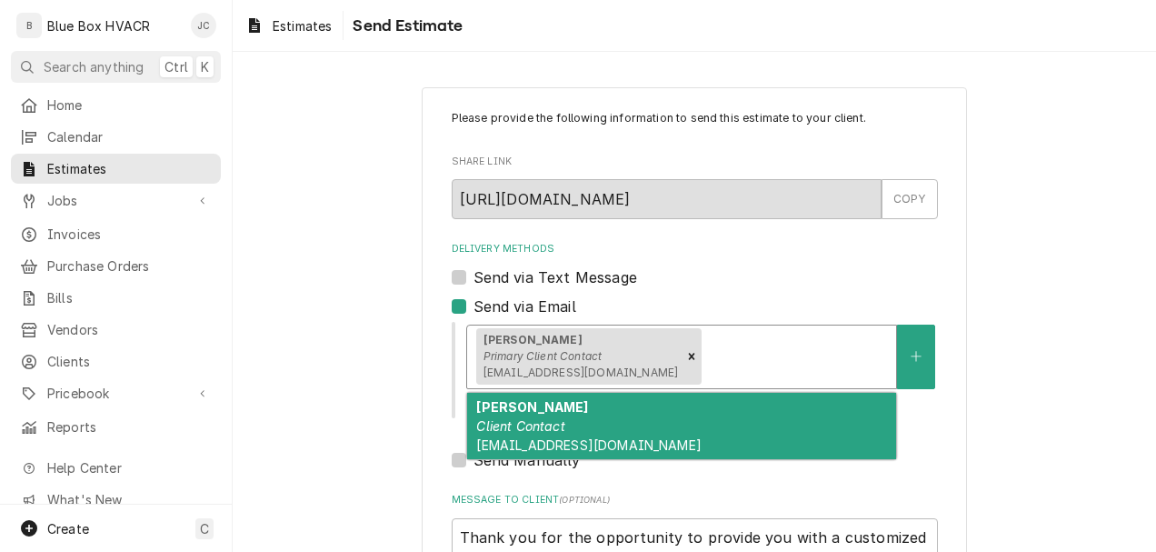
click at [724, 346] on div "Delivery Methods" at bounding box center [796, 356] width 182 height 33
click at [689, 437] on div "Nick Kilanowski Client Contact NKilanowski@huntertruck.com" at bounding box center [681, 426] width 429 height 66
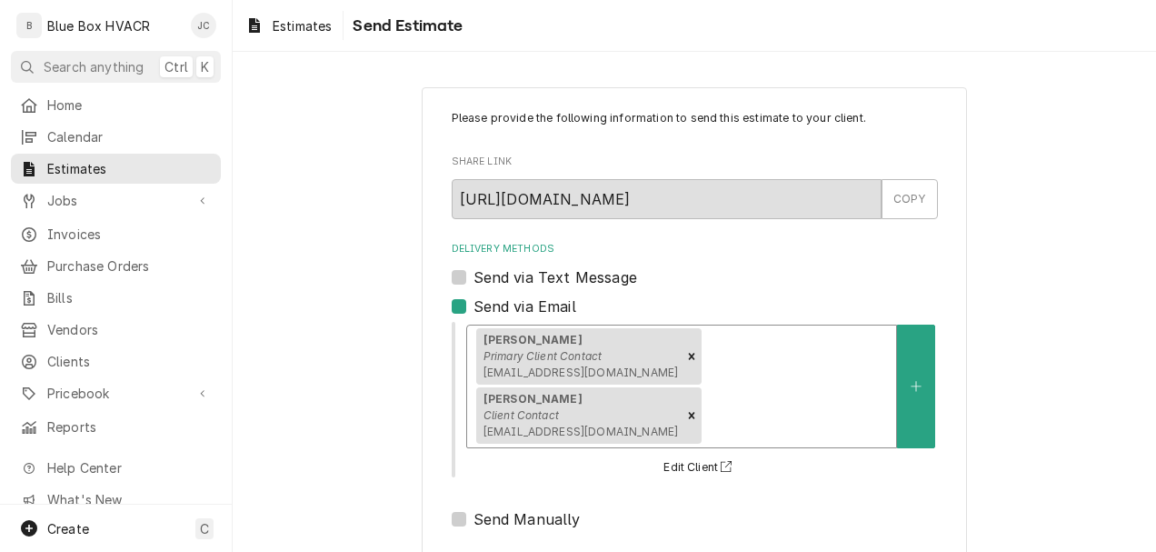
scroll to position [203, 0]
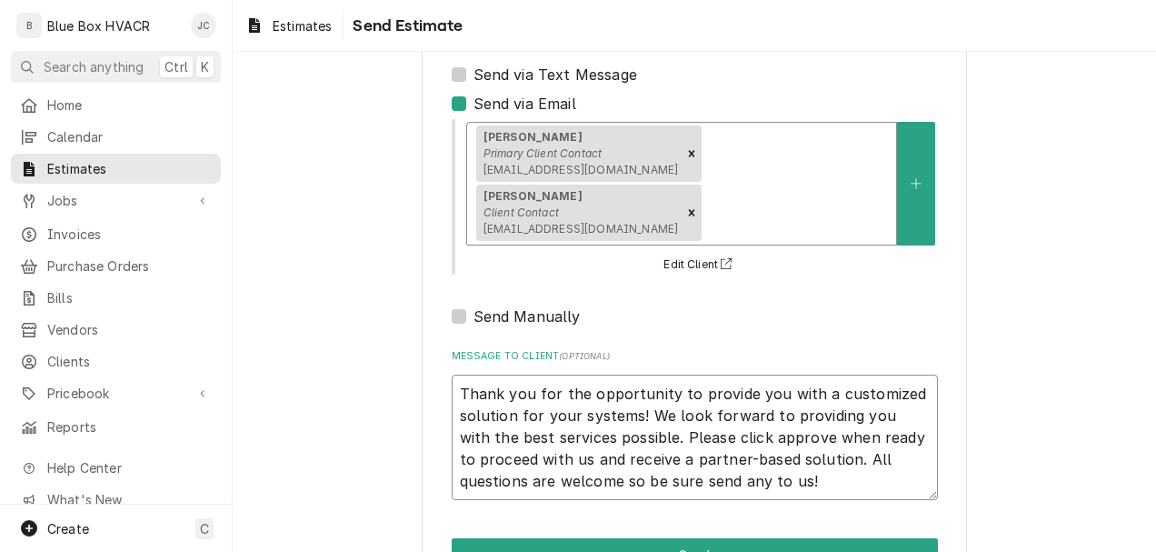
click at [455, 375] on textarea "Thank you for the opportunity to provide you with a customized solution for you…" at bounding box center [695, 438] width 486 height 126
type textarea "x"
type textarea "Thank you for the opportunity to provide you with a customized solution for you…"
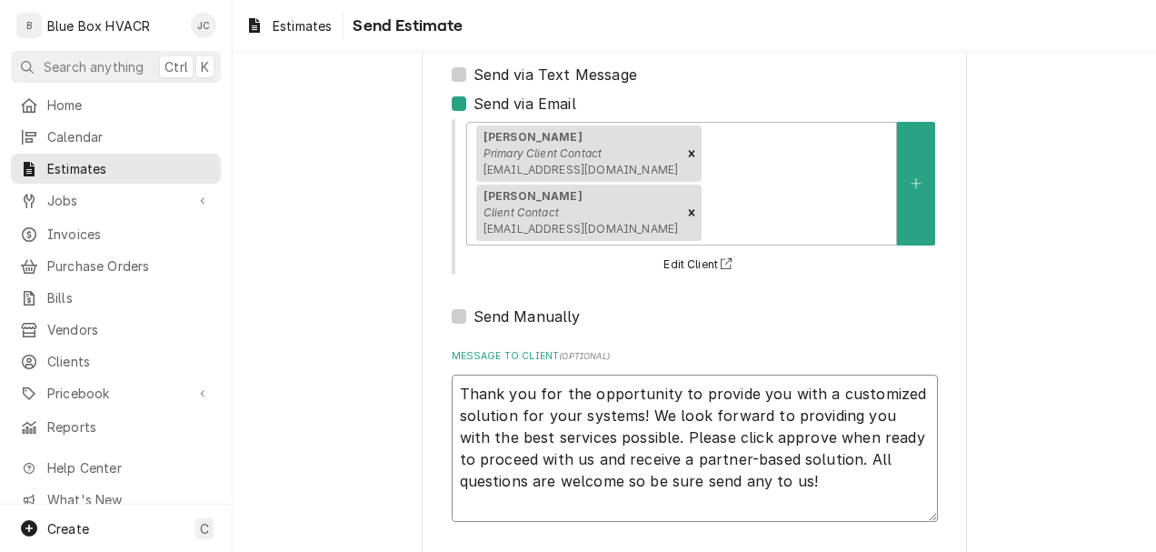
type textarea "x"
type textarea "Thank you for the opportunity to provide you with a customized solution for you…"
click at [644, 375] on textarea "Thank you for the opportunity to provide you with a customized solution for you…" at bounding box center [695, 460] width 486 height 170
type textarea "x"
type textarea "T Thank you for the opportunity to provide you with a customized solution for y…"
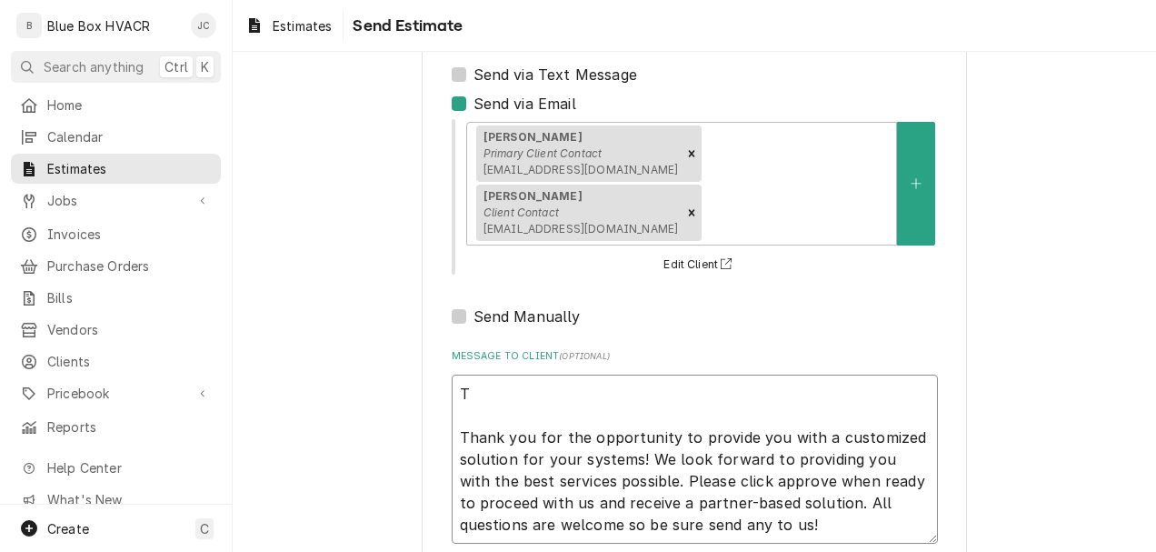
type textarea "x"
type textarea "Th Thank you for the opportunity to provide you with a customized solution for …"
type textarea "x"
type textarea "Thi Thank you for the opportunity to provide you with a customized solution for…"
type textarea "x"
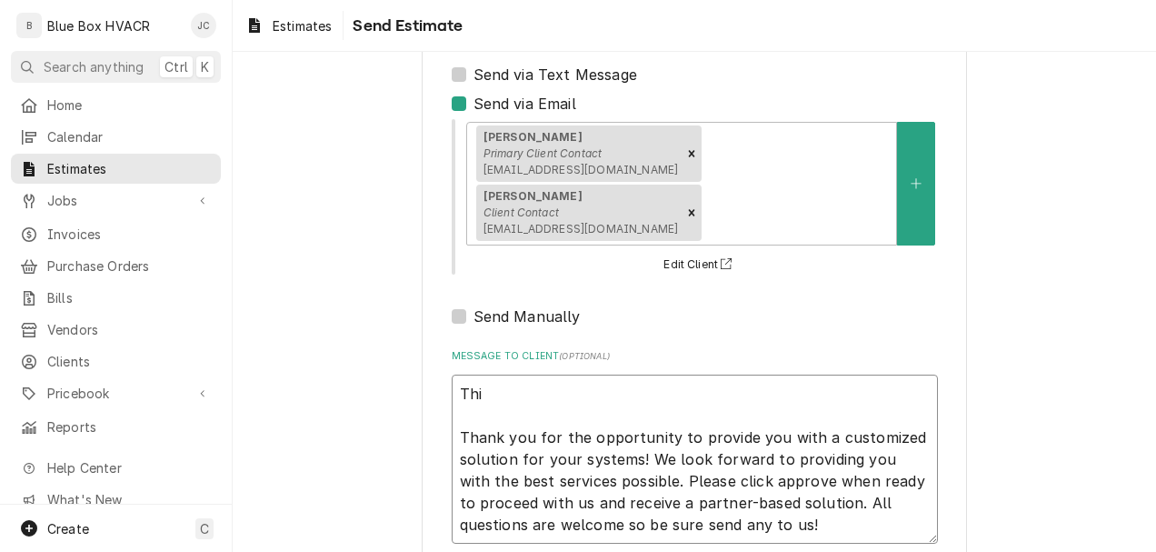
type textarea "This Thank you for the opportunity to provide you with a customized solution fo…"
type textarea "x"
type textarea "This Thank you for the opportunity to provide you with a customized solution fo…"
type textarea "x"
type textarea "This is Thank you for the opportunity to provide you with a customized solution…"
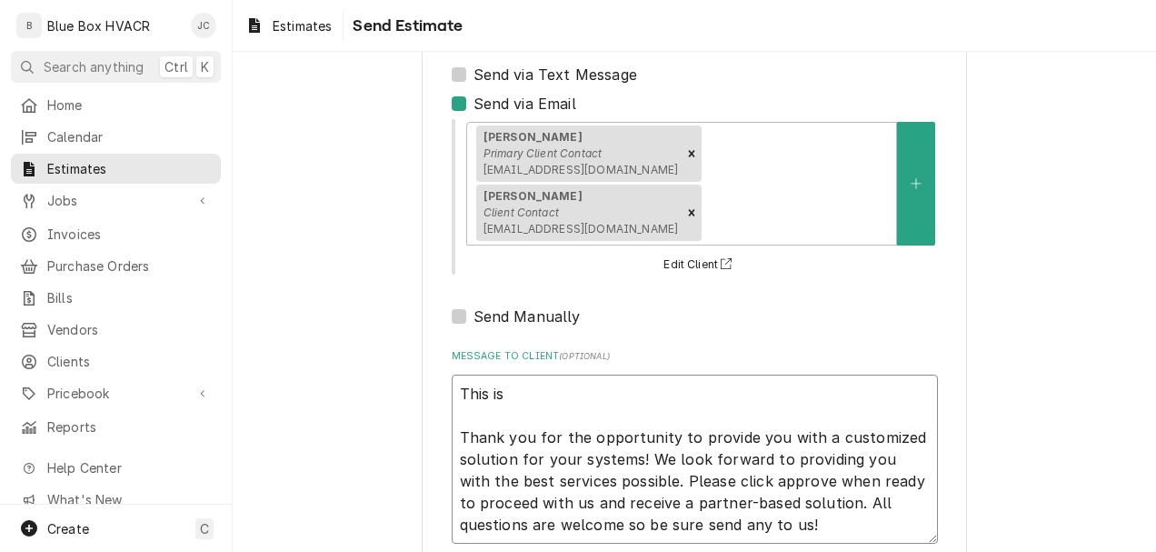
type textarea "x"
type textarea "This is Thank you for the opportunity to provide you with a customized solution…"
type textarea "x"
type textarea "This is th Thank you for the opportunity to provide you with a customized solut…"
type textarea "x"
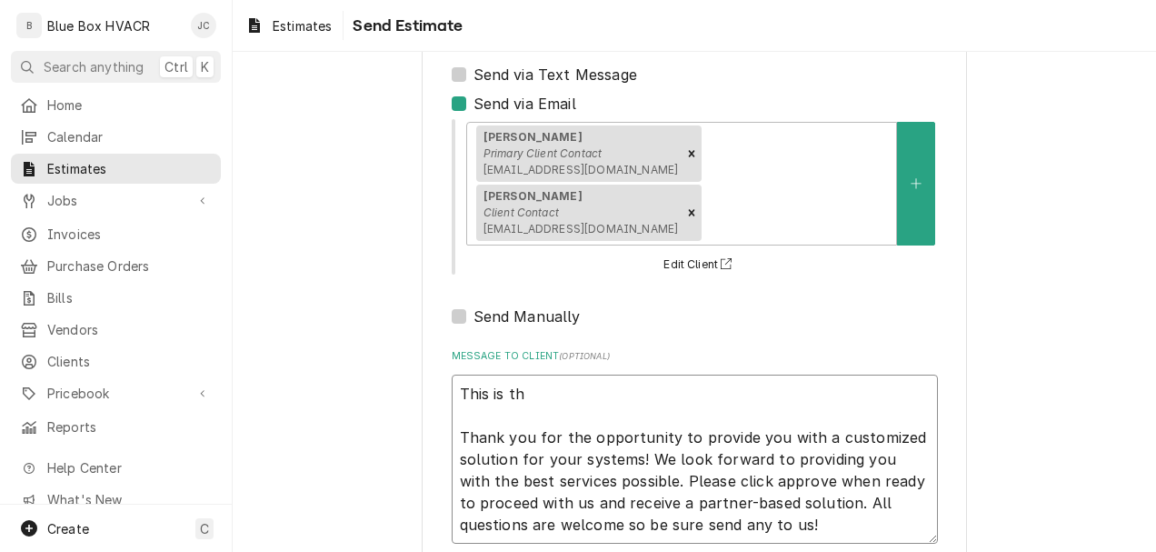
type textarea "This is the Thank you for the opportunity to provide you with a customized solu…"
type textarea "x"
type textarea "This is the Thank you for the opportunity to provide you with a customized solu…"
type textarea "x"
type textarea "This is the B Thank you for the opportunity to provide you with a customized so…"
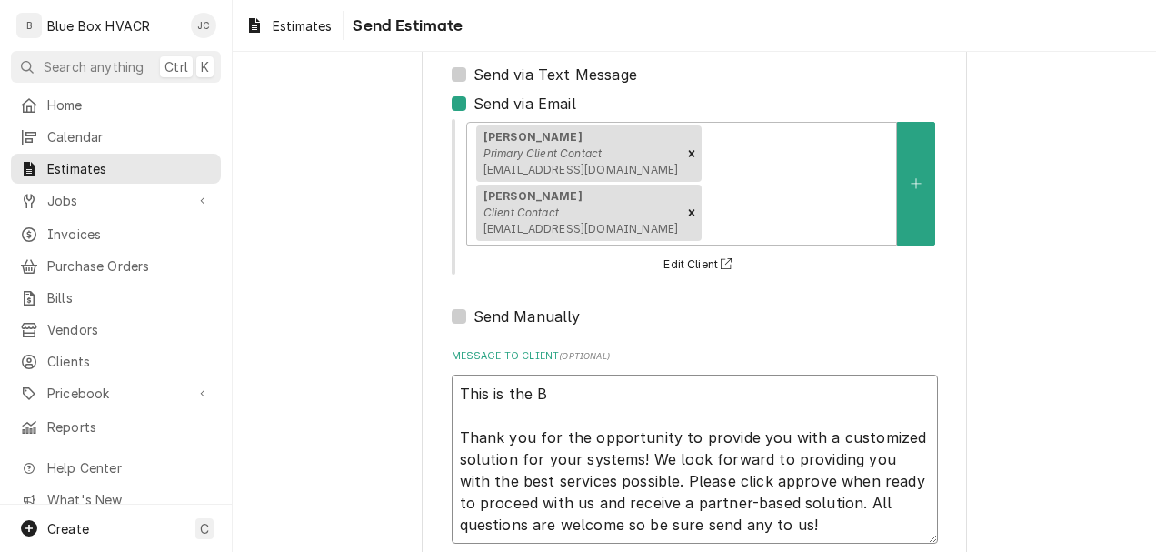
type textarea "x"
type textarea "This is the Bu Thank you for the opportunity to provide you with a customized s…"
type textarea "x"
type textarea "This is the Bud Thank you for the opportunity to provide you with a customized …"
type textarea "x"
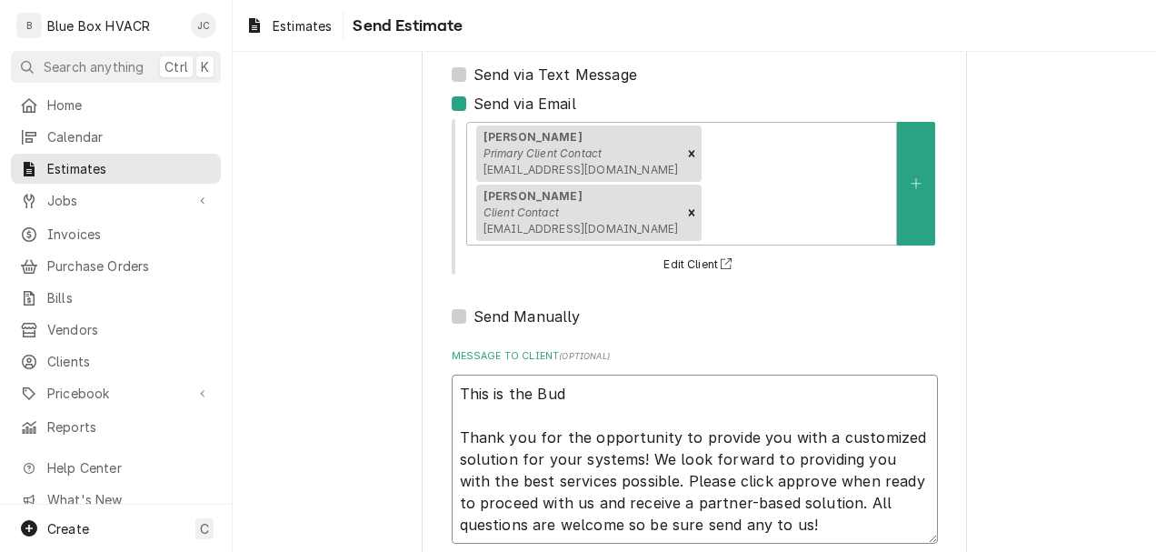
type textarea "This is the Budg Thank you for the opportunity to provide you with a customized…"
type textarea "x"
type textarea "This is the Budge Thank you for the opportunity to provide you with a customize…"
type textarea "x"
type textarea "This is the Budget Thank you for the opportunity to provide you with a customiz…"
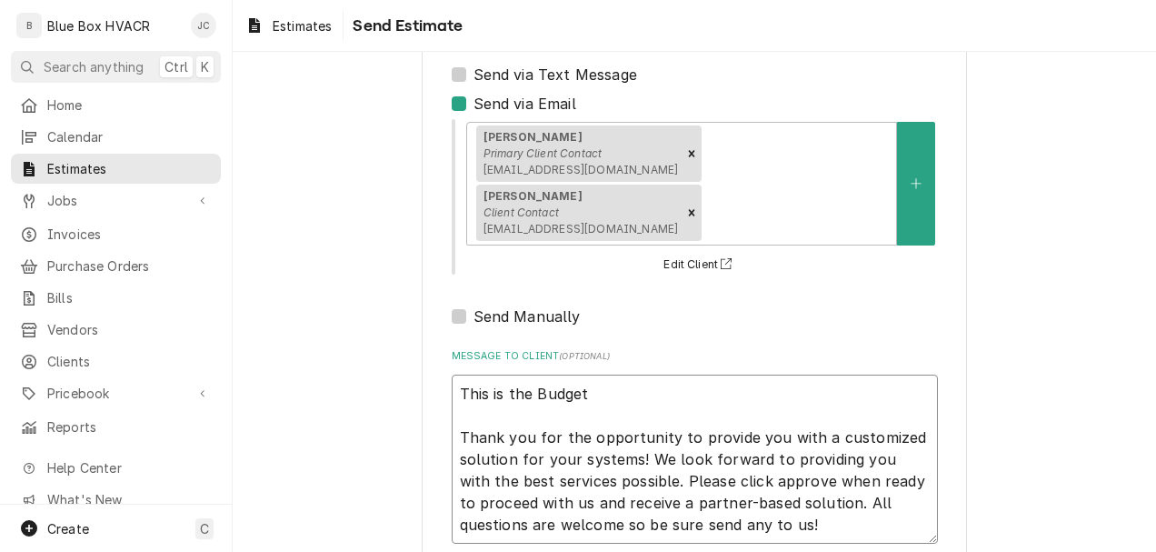
type textarea "x"
type textarea "This is the Budget Thank you for the opportunity to provide you with a customiz…"
type textarea "x"
type textarea "This is the Budget f Thank you for the opportunity to provide you with a custom…"
type textarea "x"
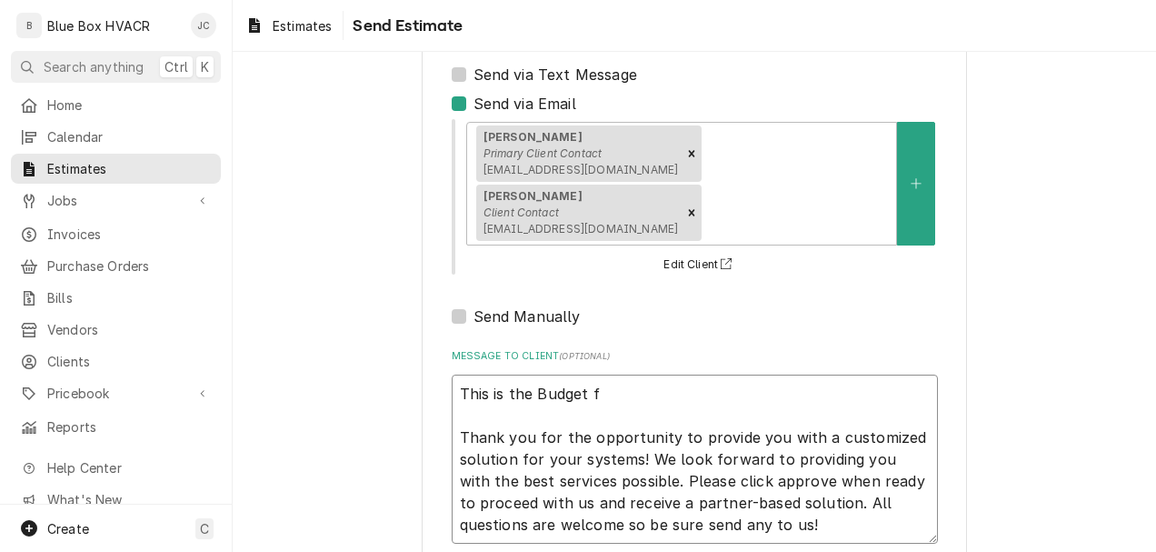
type textarea "This is the Budget fo Thank you for the opportunity to provide you with a custo…"
type textarea "x"
type textarea "This is the Budget for Thank you for the opportunity to provide you with a cust…"
type textarea "x"
type textarea "This is the Budget for Thank you for the opportunity to provide you with a cust…"
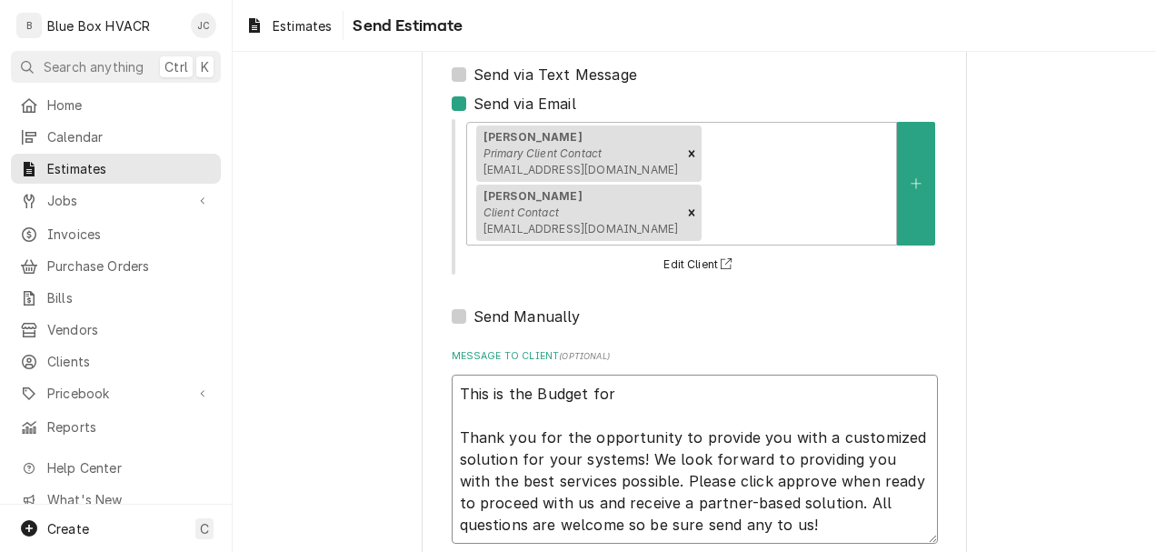
type textarea "x"
type textarea "This is the Budget for R Thank you for the opportunity to provide you with a cu…"
type textarea "x"
type textarea "This is the Budget for RT Thank you for the opportunity to provide you with a c…"
type textarea "x"
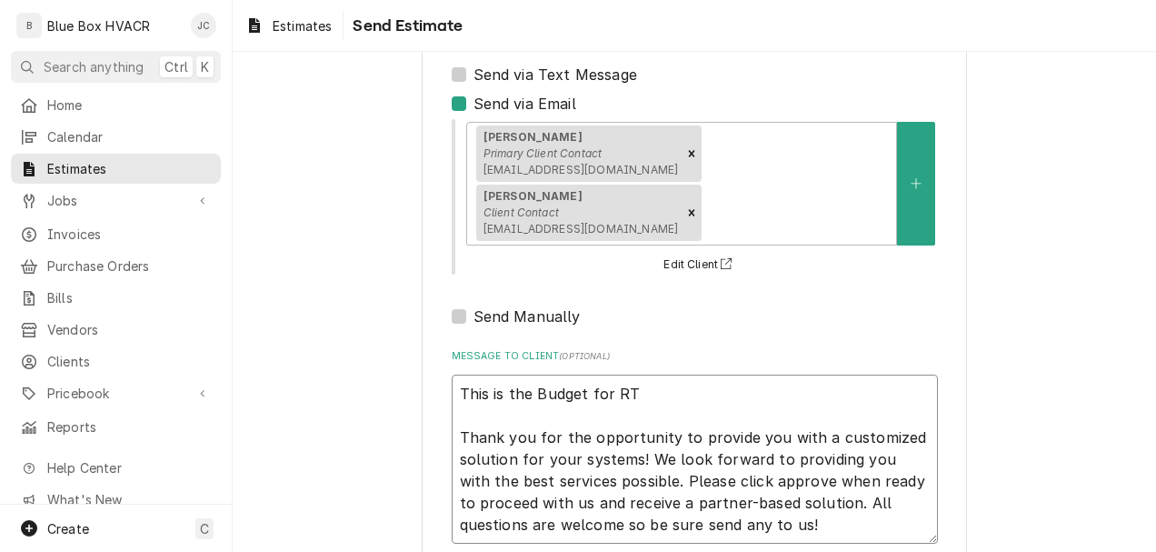
type textarea "This is the Budget for RTU Thank you for the opportunity to provide you with a …"
type textarea "x"
type textarea "This is the Budget for RTU Thank you for the opportunity to provide you with a …"
type textarea "x"
type textarea "This is the Budget for RTU 3 Thank you for the opportunity to provide you with …"
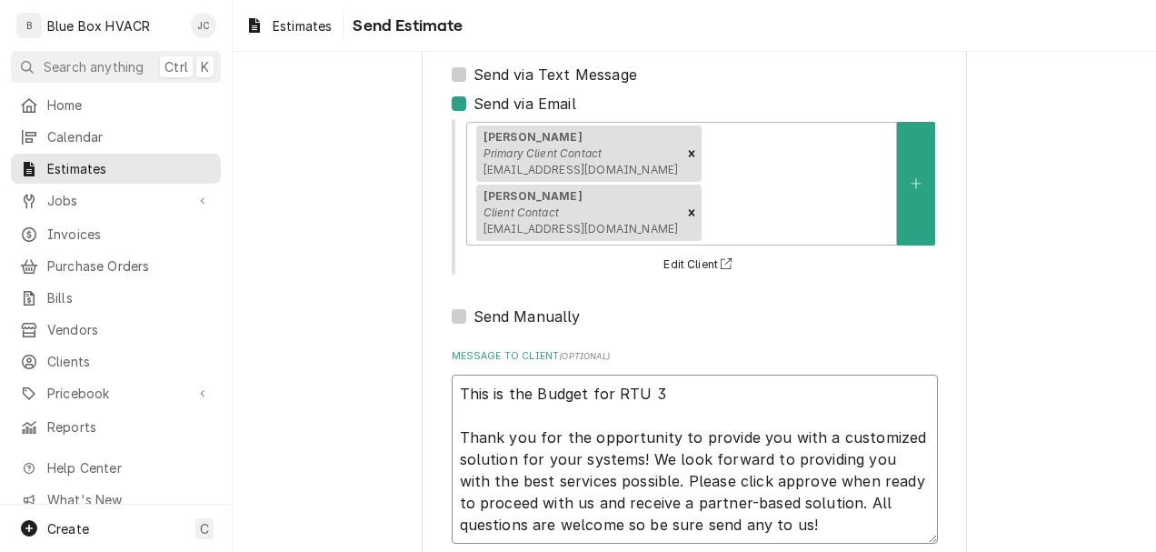
type textarea "x"
type textarea "This is the Budget for RTU 3 Thank you for the opportunity to provide you with …"
type textarea "x"
type textarea "This is the Budget for RTU 3 th Thank you for the opportunity to provide you wi…"
type textarea "x"
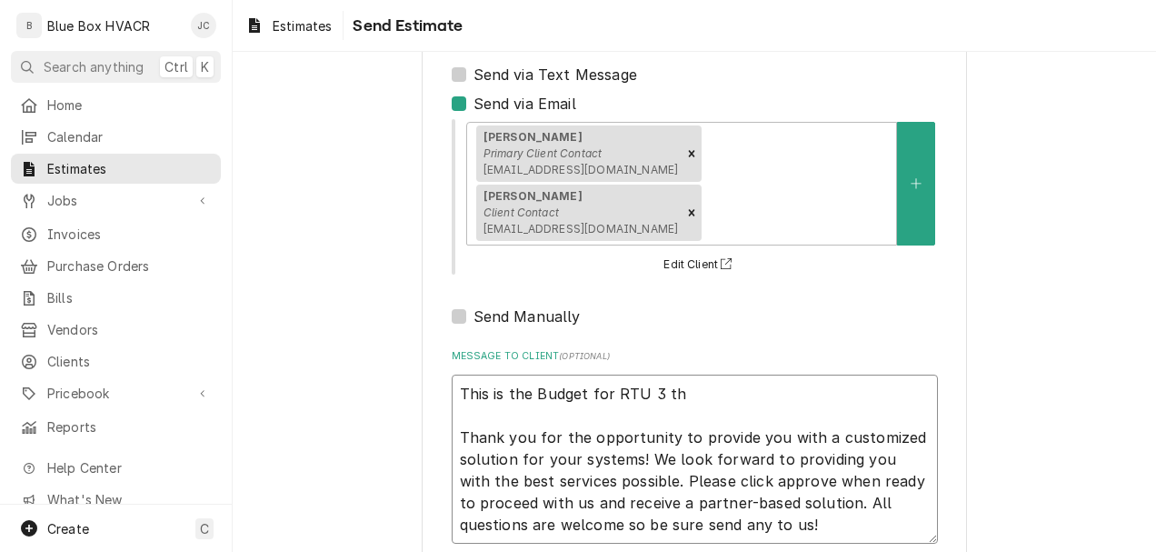
type textarea "This is the Budget for RTU 3 tha Thank you for the opportunity to provide you w…"
type textarea "x"
type textarea "This is the Budget for RTU 3 that Thank you for the opportunity to provide you …"
type textarea "x"
type textarea "This is the Budget for RTU 3 that Thank you for the opportunity to provide you …"
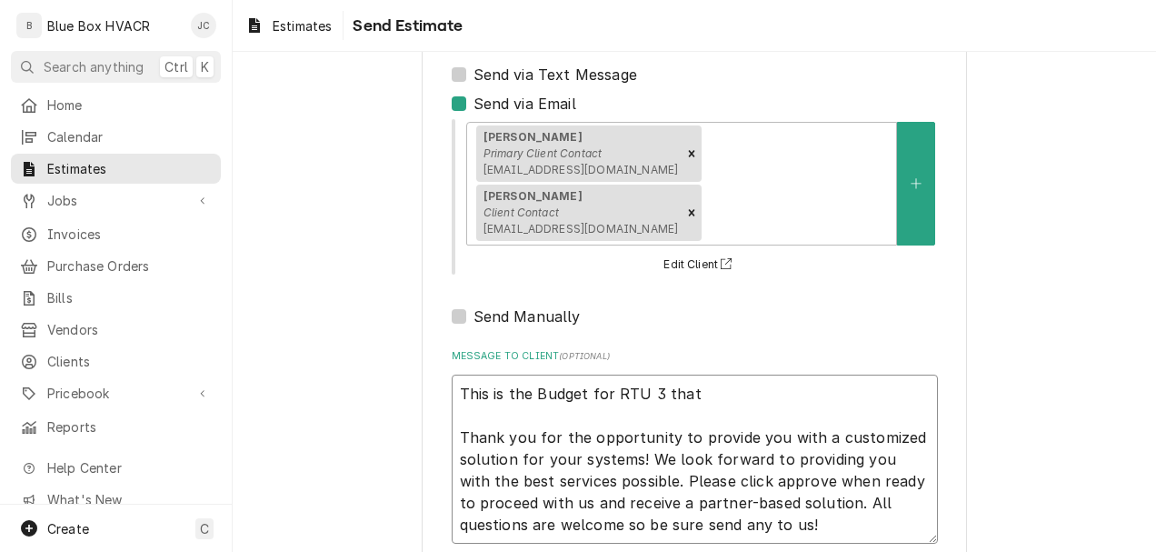
type textarea "x"
type textarea "This is the Budget for RTU 3 that n Thank you for the opportunity to provide yo…"
type textarea "x"
type textarea "This is the Budget for RTU 3 that ne Thank you for the opportunity to provide y…"
type textarea "x"
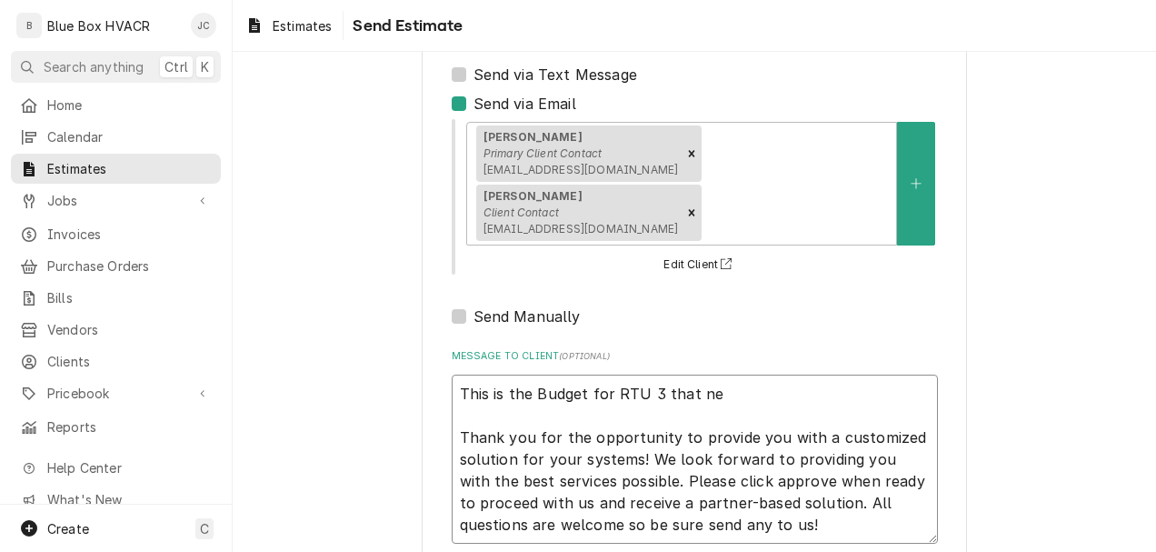
type textarea "This is the Budget for RTU 3 that nee Thank you for the opportunity to provide …"
type textarea "x"
type textarea "This is the Budget for RTU 3 that need Thank you for the opportunity to provide…"
type textarea "x"
type textarea "This is the Budget for RTU 3 that need a Thank you for the opportunity to provi…"
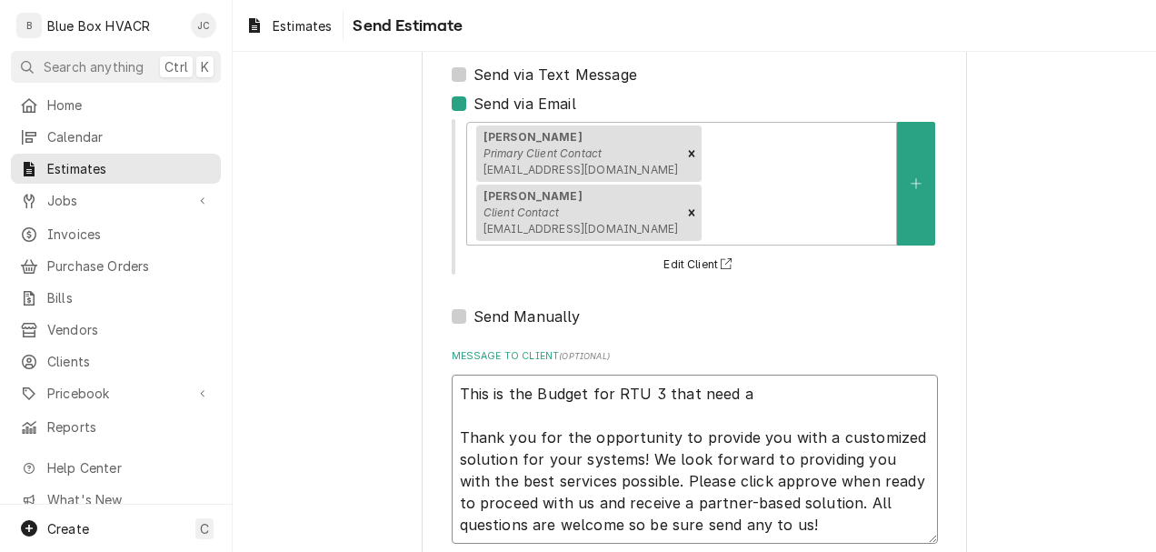
type textarea "x"
type textarea "This is the Budget for RTU 3 that need a Thank you for the opportunity to provi…"
type textarea "x"
type textarea "This is the Budget for RTU 3 that need a n Thank you for the opportunity to pro…"
type textarea "x"
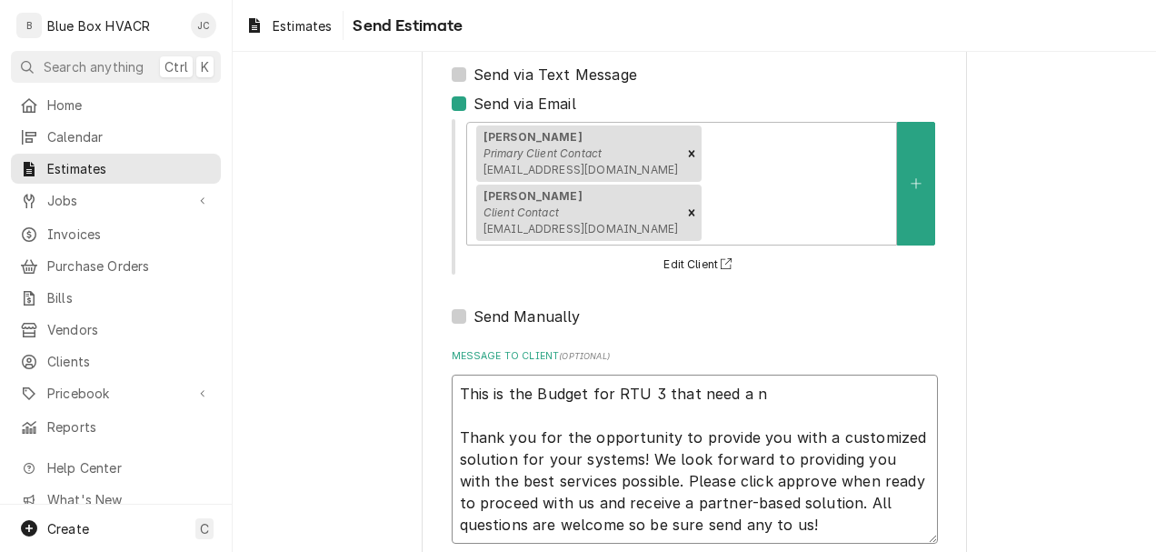
type textarea "This is the Budget for RTU 3 that need a ne Thank you for the opportunity to pr…"
type textarea "x"
type textarea "This is the Budget for RTU 3 that need a new Thank you for the opportunity to p…"
type textarea "x"
type textarea "This is the Budget for RTU 3 that need a new Thank you for the opportunity to p…"
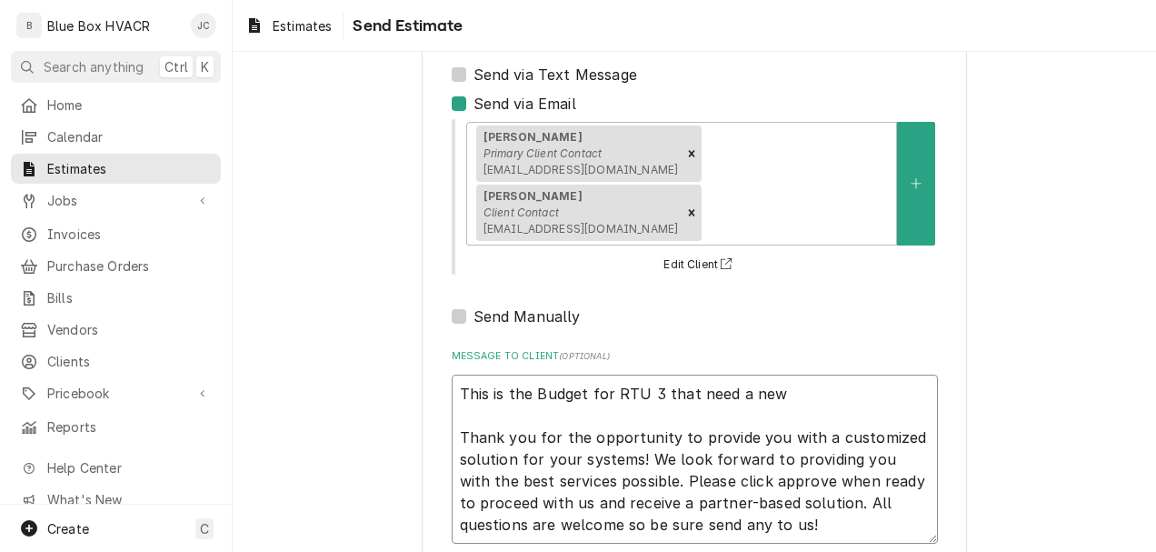
type textarea "x"
type textarea "This is the Budget for RTU 3 that need a new h Thank you for the opportunity to…"
type textarea "x"
type textarea "This is the Budget for RTU 3 that need a new he Thank you for the opportunity t…"
type textarea "x"
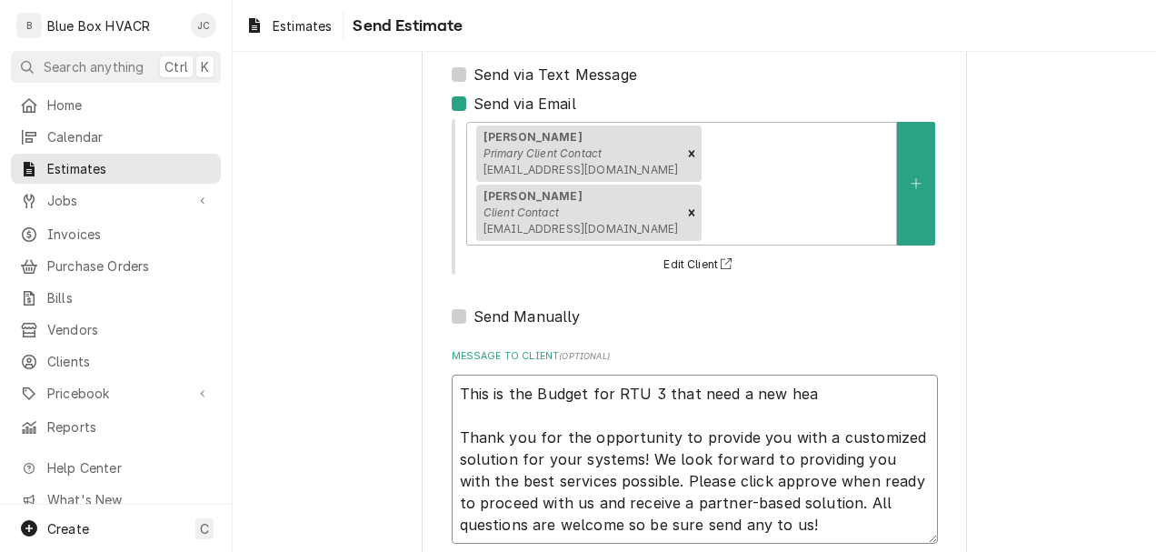
type textarea "This is the Budget for RTU 3 that need a new heat Thank you for the opportunity…"
type textarea "x"
type textarea "This is the Budget for RTU 3 that need a new heat Thank you for the opportunity…"
type textarea "x"
type textarea "This is the Budget for RTU 3 that need a new heat e Thank you for the opportuni…"
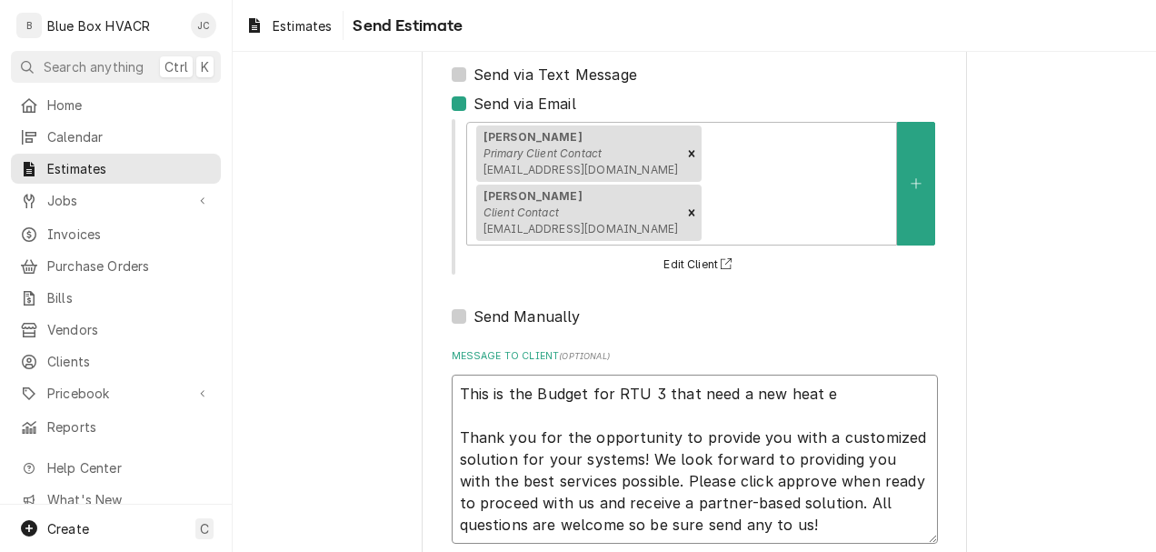
type textarea "x"
type textarea "This is the Budget for RTU 3 that need a new heat ex Thank you for the opportun…"
type textarea "x"
type textarea "This is the Budget for RTU 3 that need a new heat exc Thank you for the opportu…"
type textarea "x"
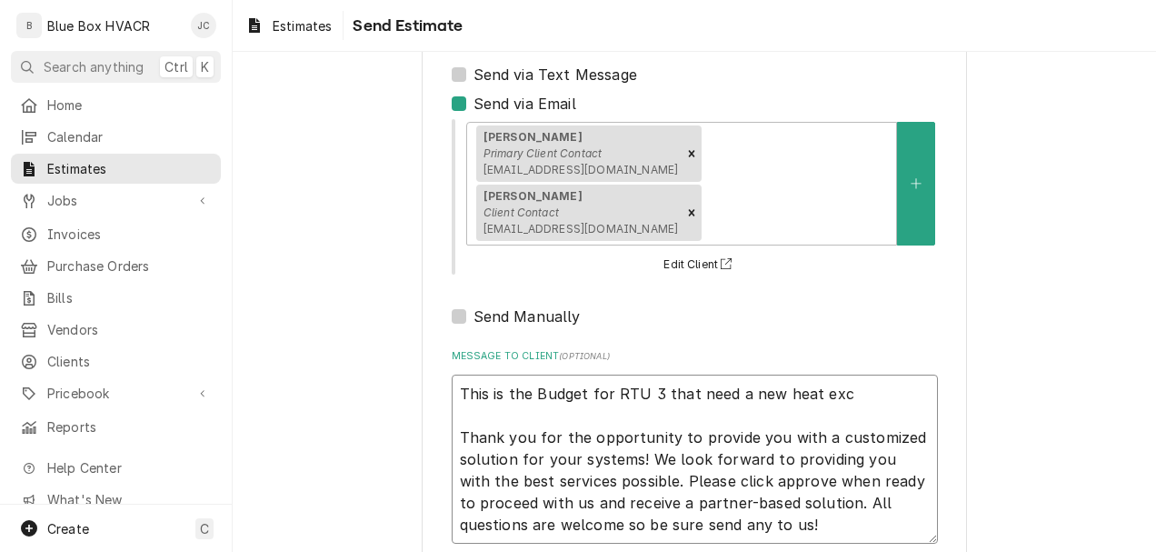
type textarea "This is the Budget for RTU 3 that need a new heat exch Thank you for the opport…"
type textarea "x"
type textarea "This is the Budget for RTU 3 that need a new heat excha Thank you for the oppor…"
type textarea "x"
type textarea "This is the Budget for RTU 3 that need a new heat exchan Thank you for the oppo…"
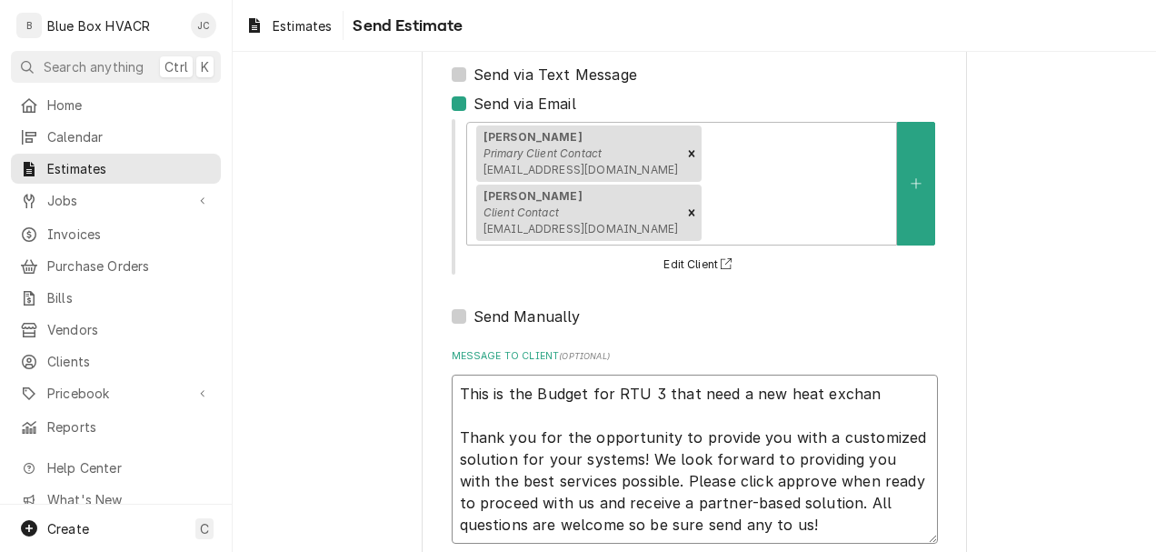
type textarea "x"
type textarea "This is the Budget for RTU 3 that need a new heat exchang Thank you for the opp…"
type textarea "x"
type textarea "This is the Budget for RTU 3 that need a new heat exchange Thank you for the op…"
type textarea "x"
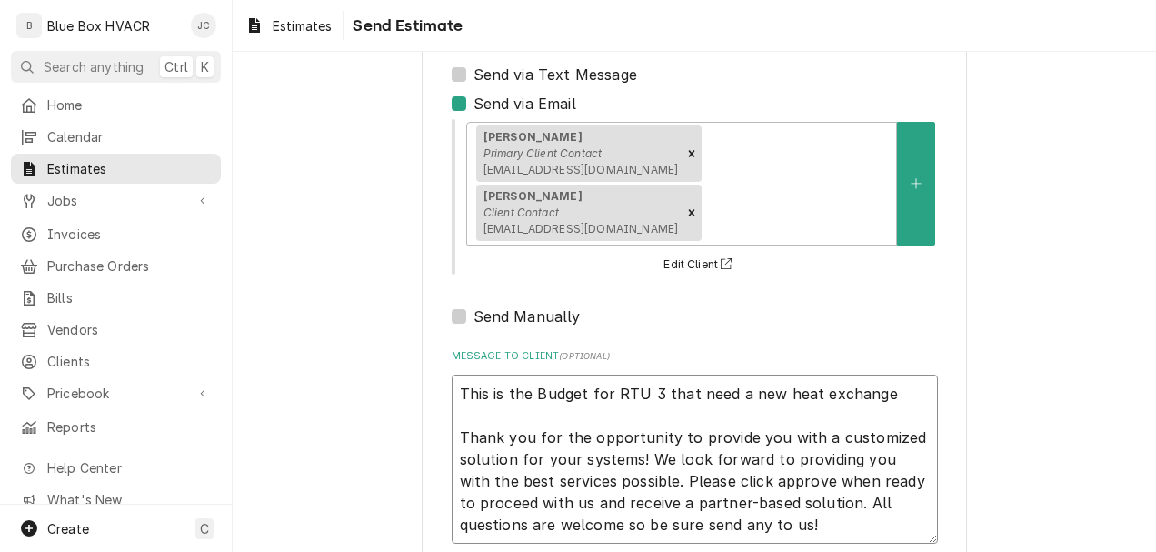
type textarea "This is the Budget for RTU 3 that need a new heat exchanger Thank you for the o…"
type textarea "x"
type textarea "This is the Budget for RTU 3 that need a new heat exchanger. Thank you for the …"
type textarea "x"
type textarea "This is the Budget for RTU 3 that need a new heat exchanger. Thank you for the …"
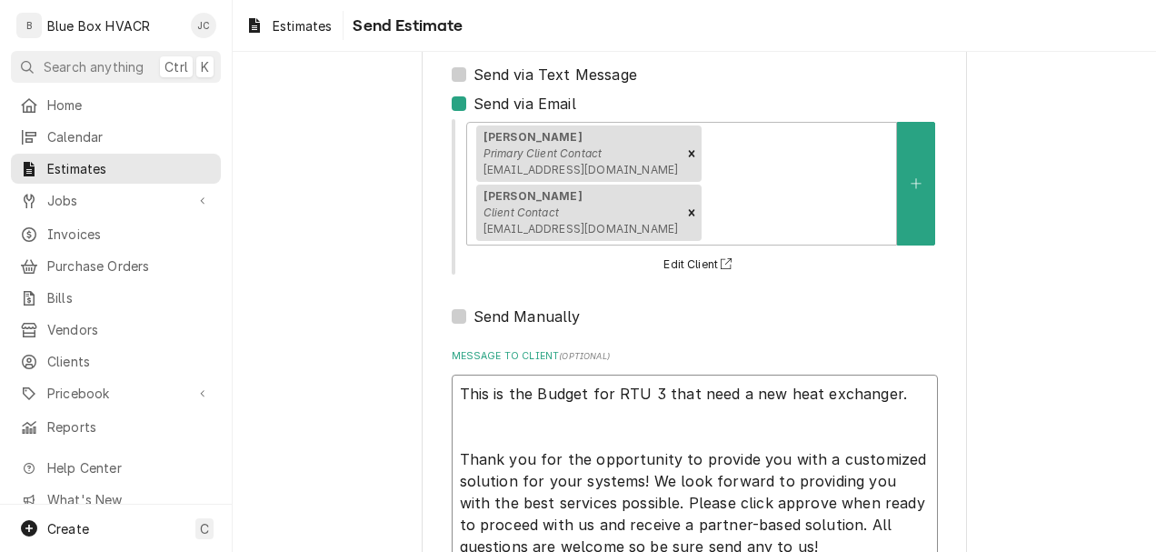
type textarea "x"
type textarea "This is the Budget for RTU 3 that need a new heat exchanger. H Thank you for th…"
type textarea "x"
type textarea "This is the Budget for RTU 3 that need a new heat exchanger. Ha Thank you for t…"
type textarea "x"
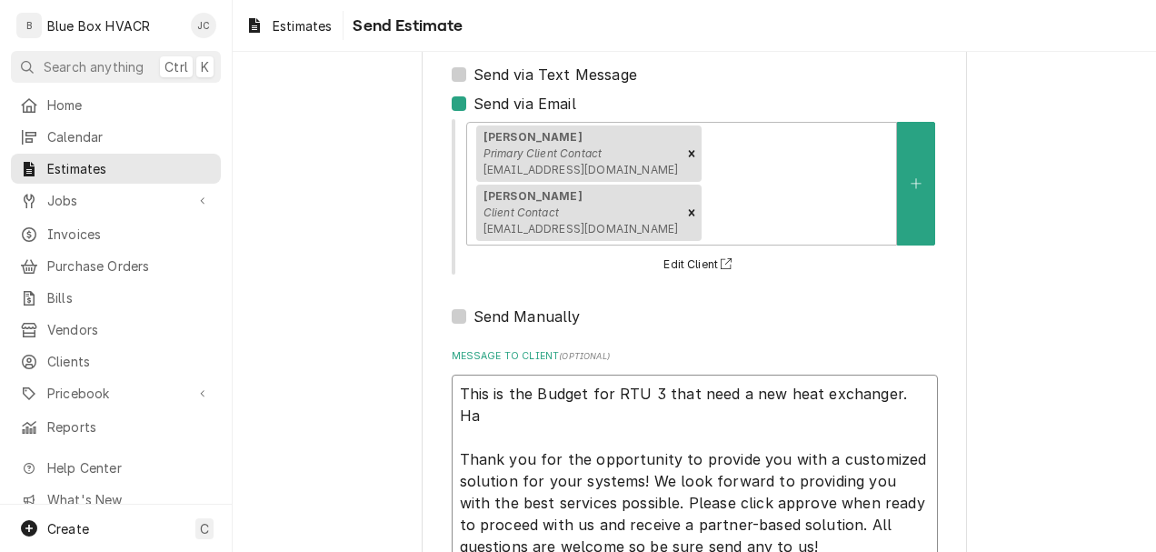
type textarea "This is the Budget for RTU 3 that need a new heat exchanger. Hav Thank you for …"
type textarea "x"
type textarea "This is the Budget for RTU 3 that need a new heat exchanger. Have Thank you for…"
type textarea "x"
type textarea "This is the Budget for RTU 3 that need a new heat exchanger. Have Thank you for…"
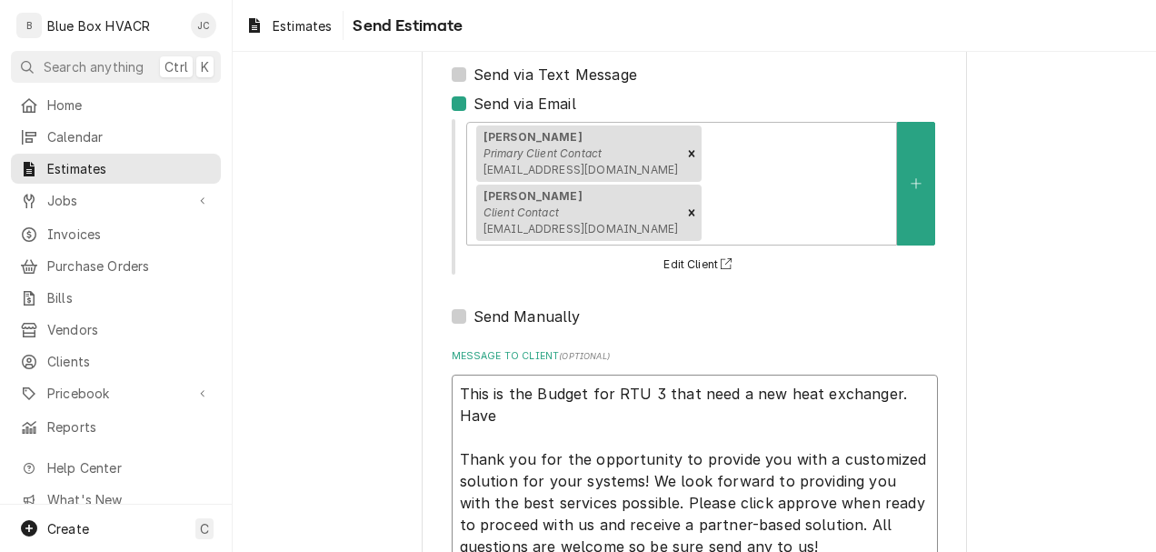
type textarea "x"
type textarea "This is the Budget for RTU 3 that need a new heat exchanger. Have a Thank you f…"
type textarea "x"
type textarea "This is the Budget for RTU 3 that need a new heat exchanger. Have a gr Thank yo…"
type textarea "x"
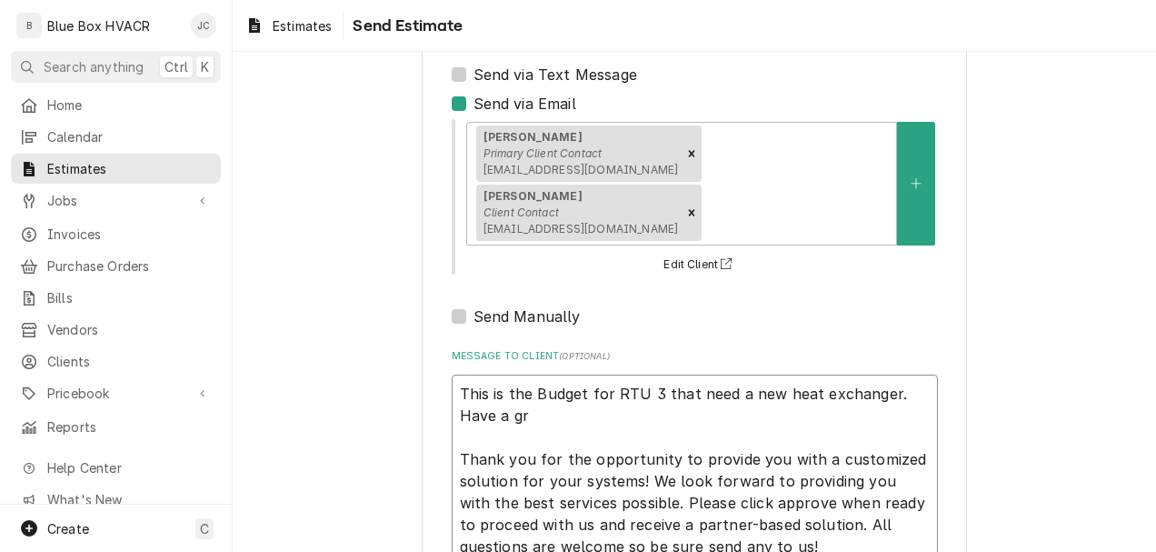
type textarea "This is the Budget for RTU 3 that need a new heat exchanger. Have a gre Thank y…"
type textarea "x"
type textarea "This is the Budget for RTU 3 that need a new heat exchanger. Have a grea Thank …"
type textarea "x"
type textarea "This is the Budget for RTU 3 that need a new heat exchanger. Have a great Thank…"
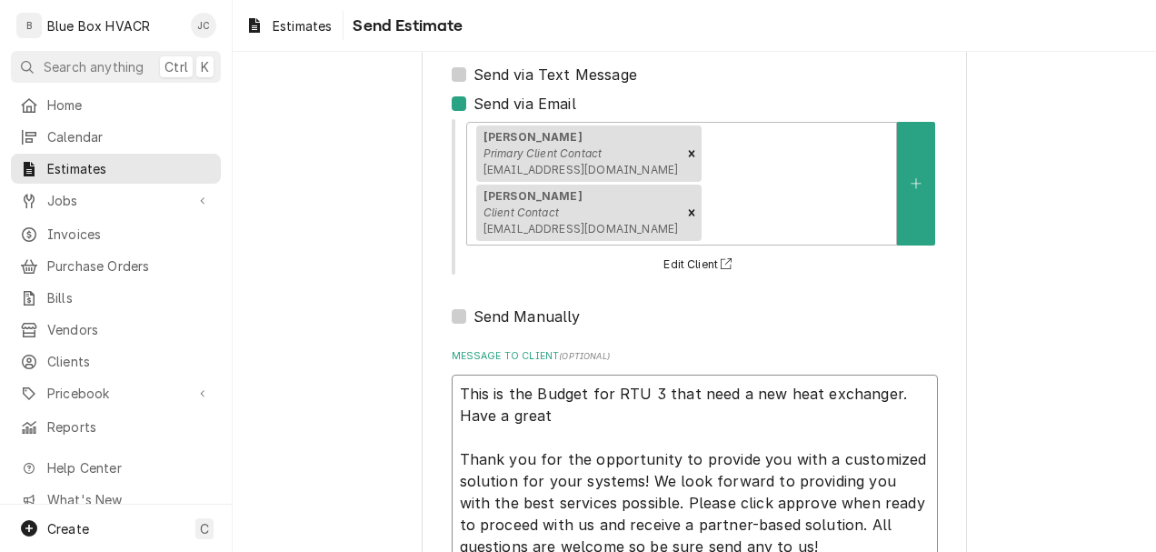
type textarea "x"
type textarea "This is the Budget for RTU 3 that need a new heat exchanger. Have a great w Tha…"
type textarea "x"
type textarea "This is the Budget for RTU 3 that need a new heat exchanger. Have a great we Th…"
type textarea "x"
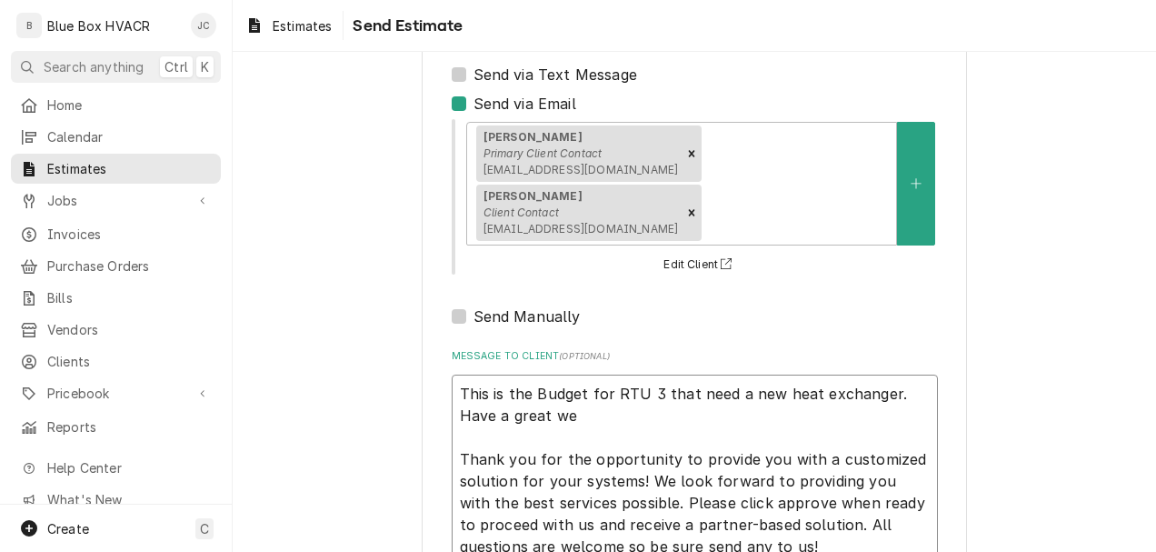
type textarea "This is the Budget for RTU 3 that need a new heat exchanger. Have a great wee T…"
type textarea "x"
type textarea "This is the Budget for RTU 3 that need a new heat exchanger. Have a great week …"
type textarea "x"
type textarea "This is the Budget for RTU 3 that need a new heat exchanger. Have a great weeke…"
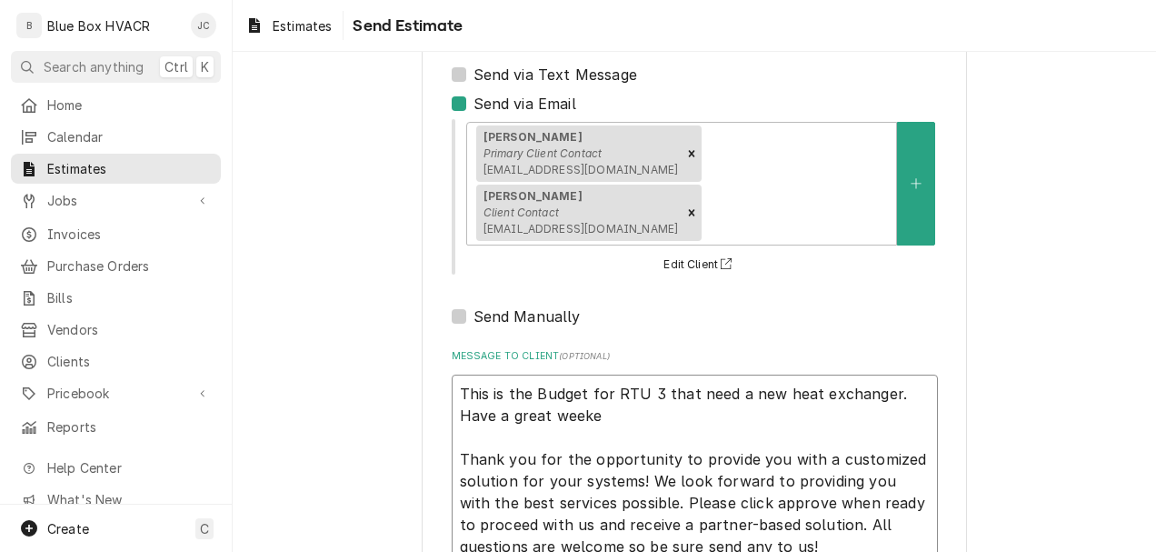
type textarea "x"
type textarea "This is the Budget for RTU 3 that need a new heat exchanger. Have a great weeke…"
type textarea "x"
type textarea "This is the Budget for RTU 3 that need a new heat exchanger. Have a great weeke…"
type textarea "x"
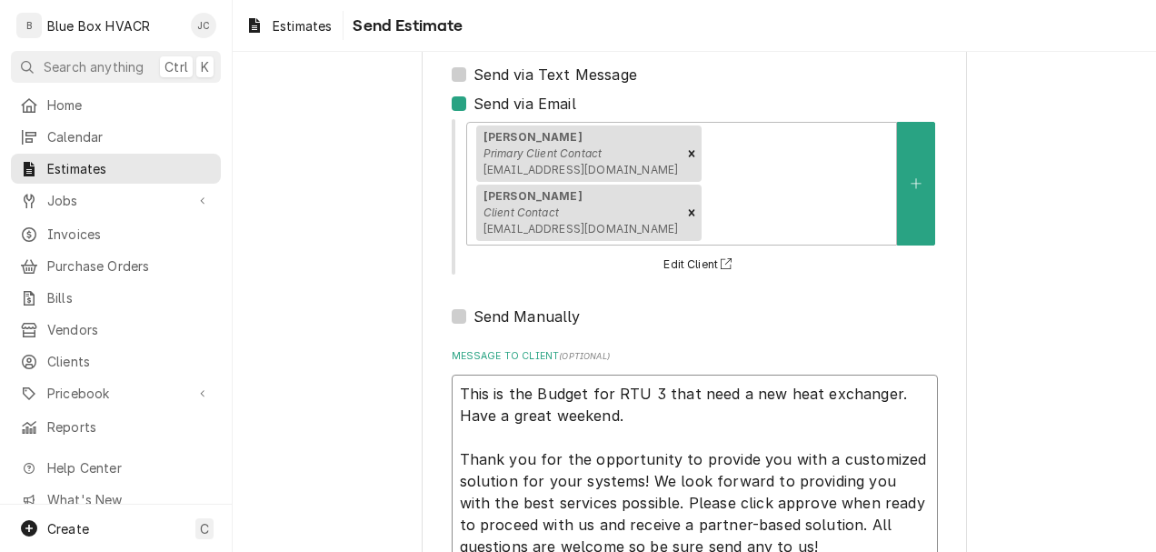
scroll to position [268, 0]
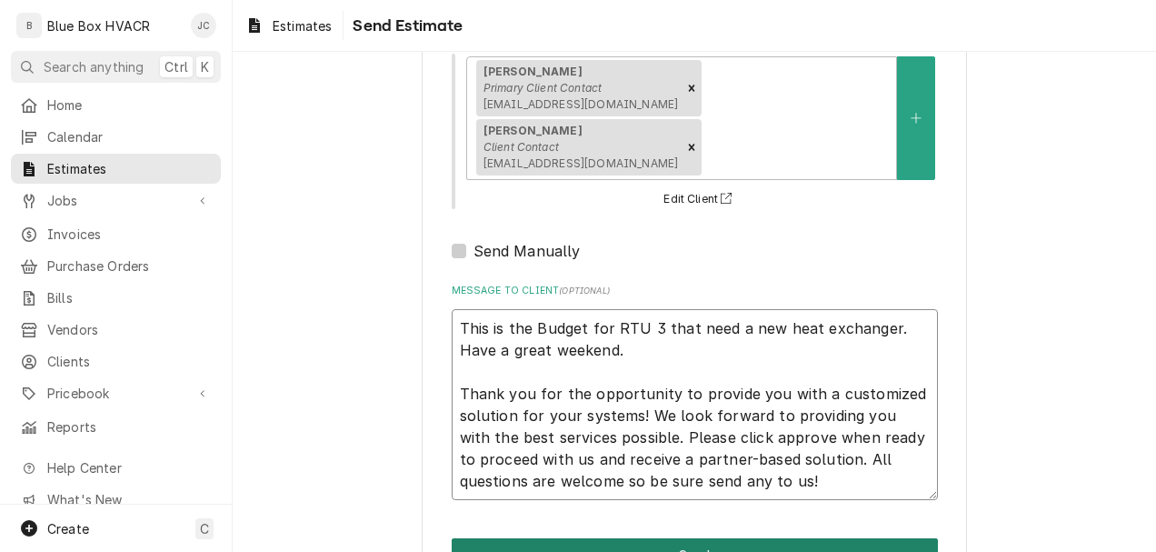
type textarea "This is the Budget for RTU 3 that need a new heat exchanger. Have a great weeke…"
click at [687, 538] on button "Send" at bounding box center [695, 555] width 486 height 34
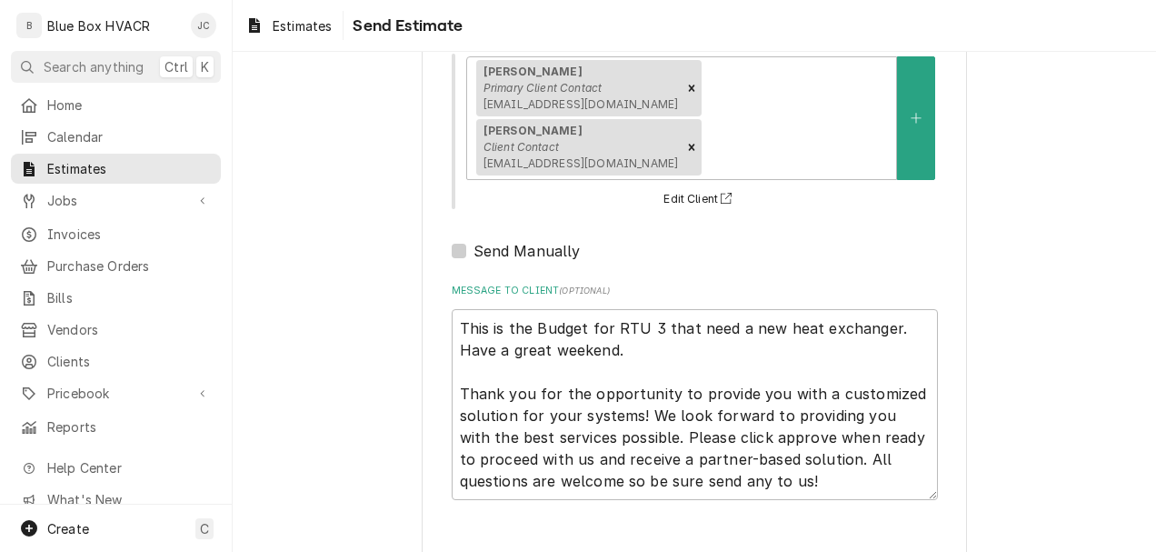
type textarea "x"
